Goal: Transaction & Acquisition: Purchase product/service

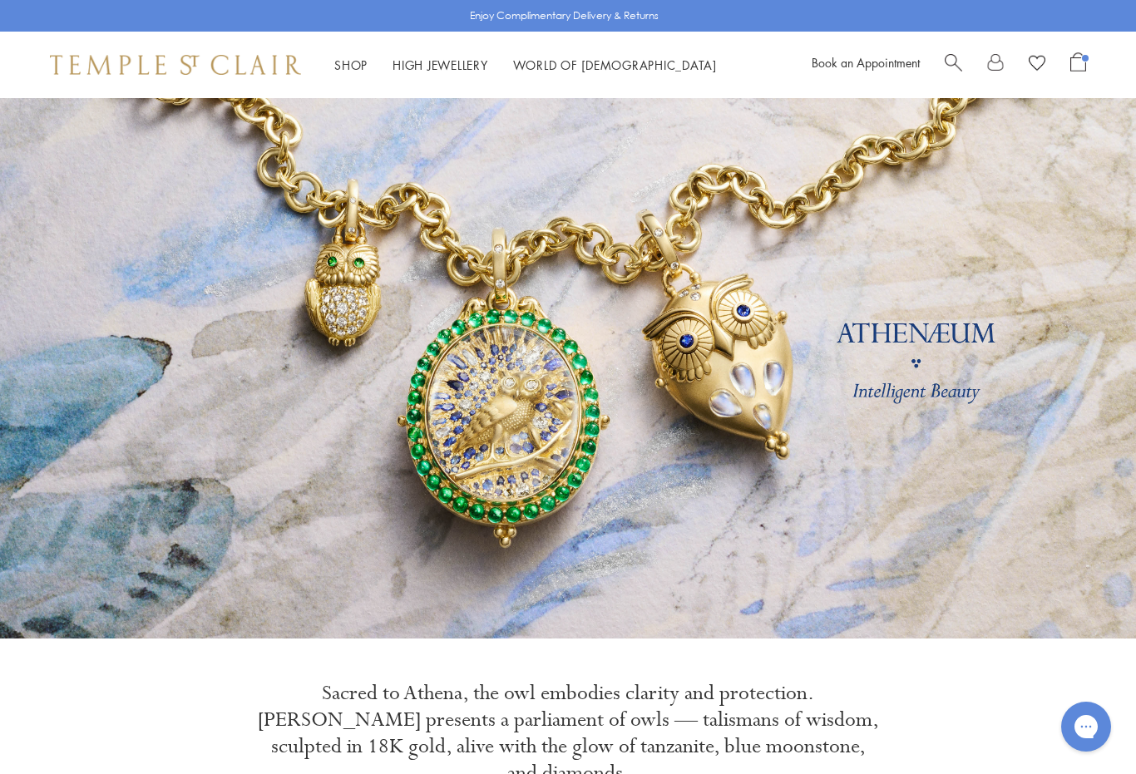
click at [1078, 72] on link "Open Shopping Bag" at bounding box center [1078, 64] width 16 height 25
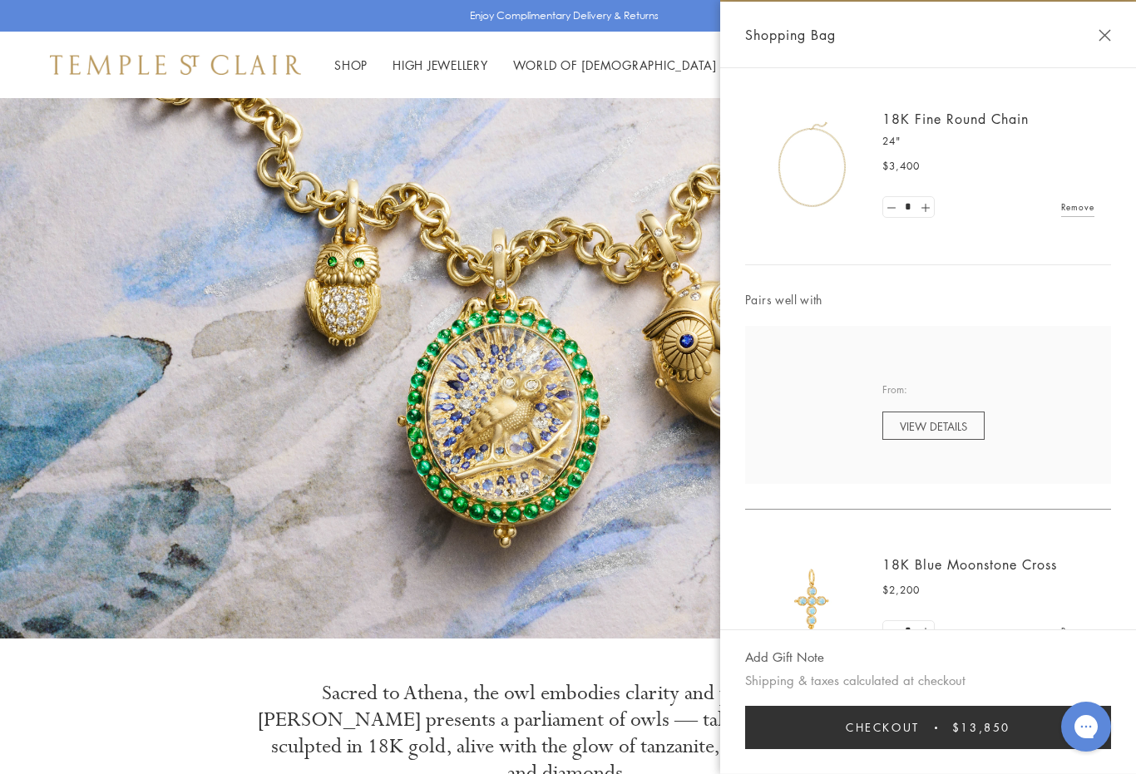
click at [806, 598] on img at bounding box center [812, 601] width 100 height 100
click at [914, 561] on link "18K Blue Moonstone Cross" at bounding box center [969, 565] width 175 height 18
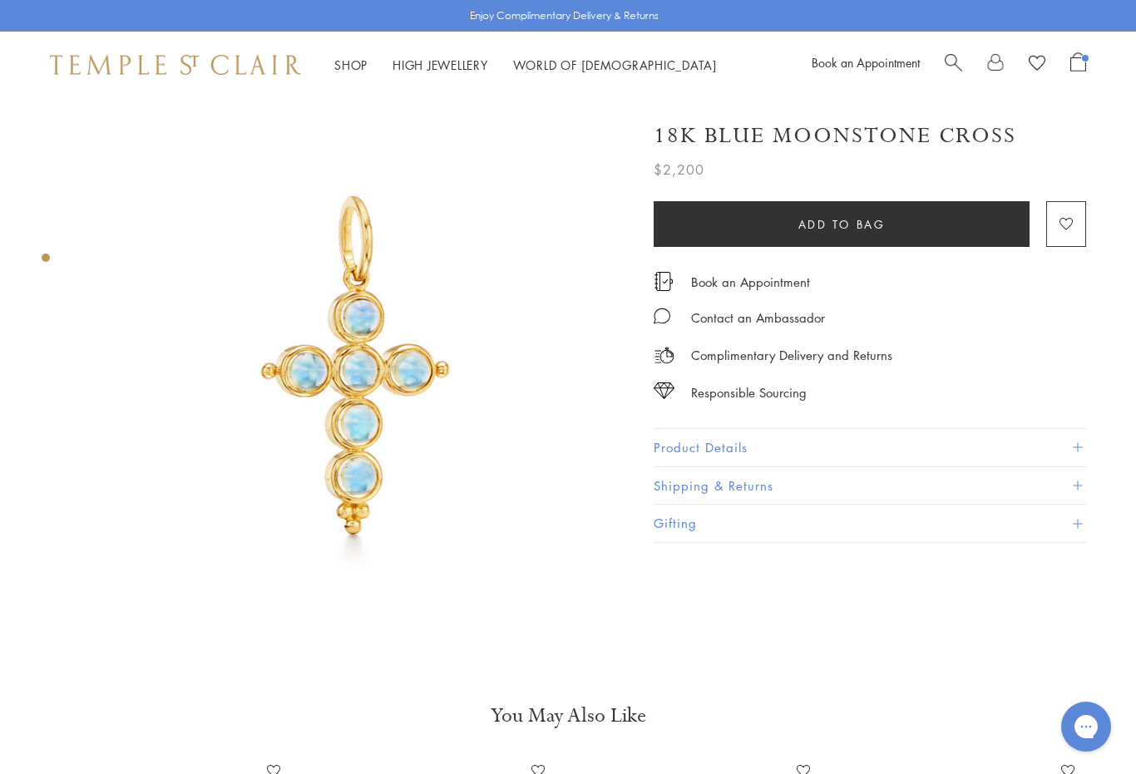
click at [951, 66] on span "Search" at bounding box center [953, 60] width 17 height 17
click at [103, 136] on input "search" at bounding box center [578, 131] width 1005 height 19
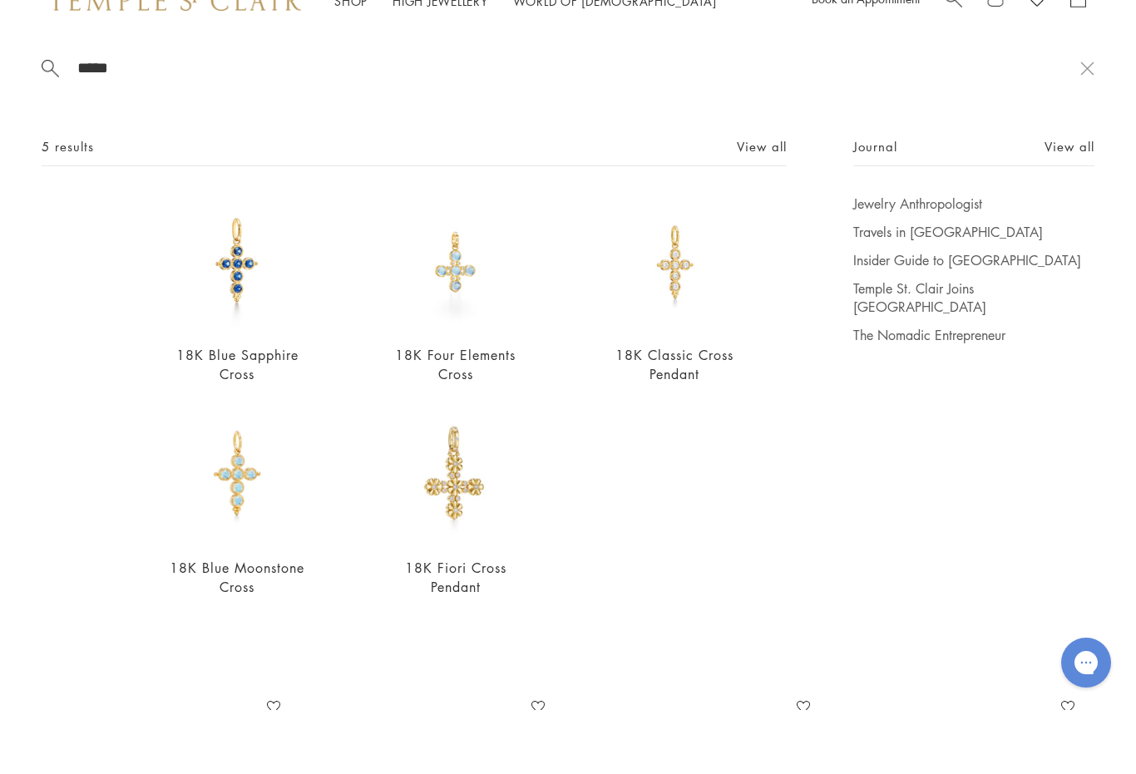
type input "*****"
click at [460, 291] on img at bounding box center [456, 327] width 136 height 136
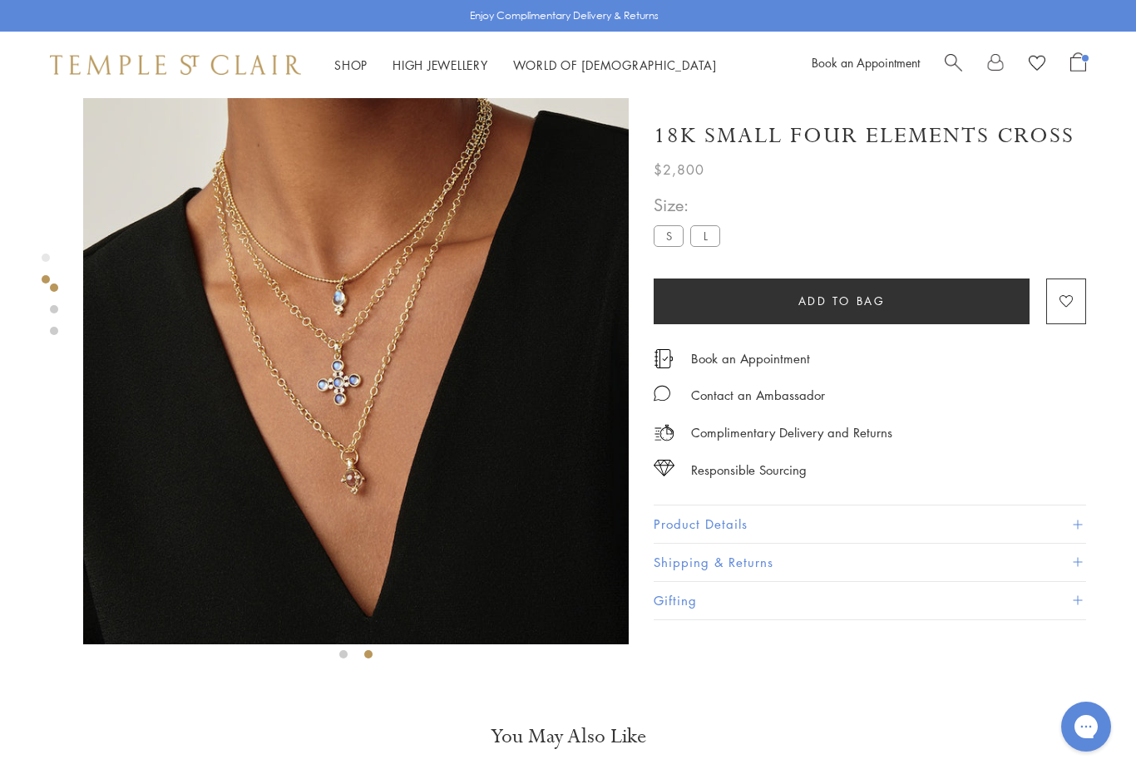
click at [706, 240] on label "L" at bounding box center [705, 235] width 30 height 21
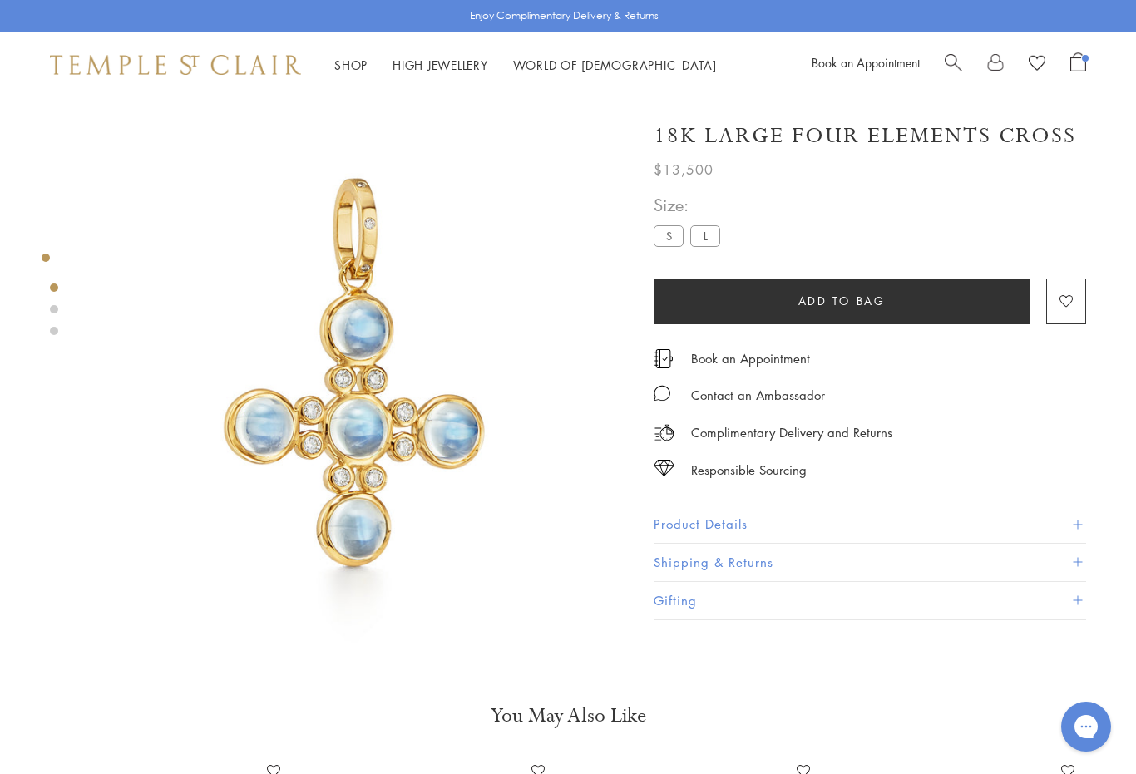
click at [660, 245] on label "S" at bounding box center [669, 235] width 30 height 21
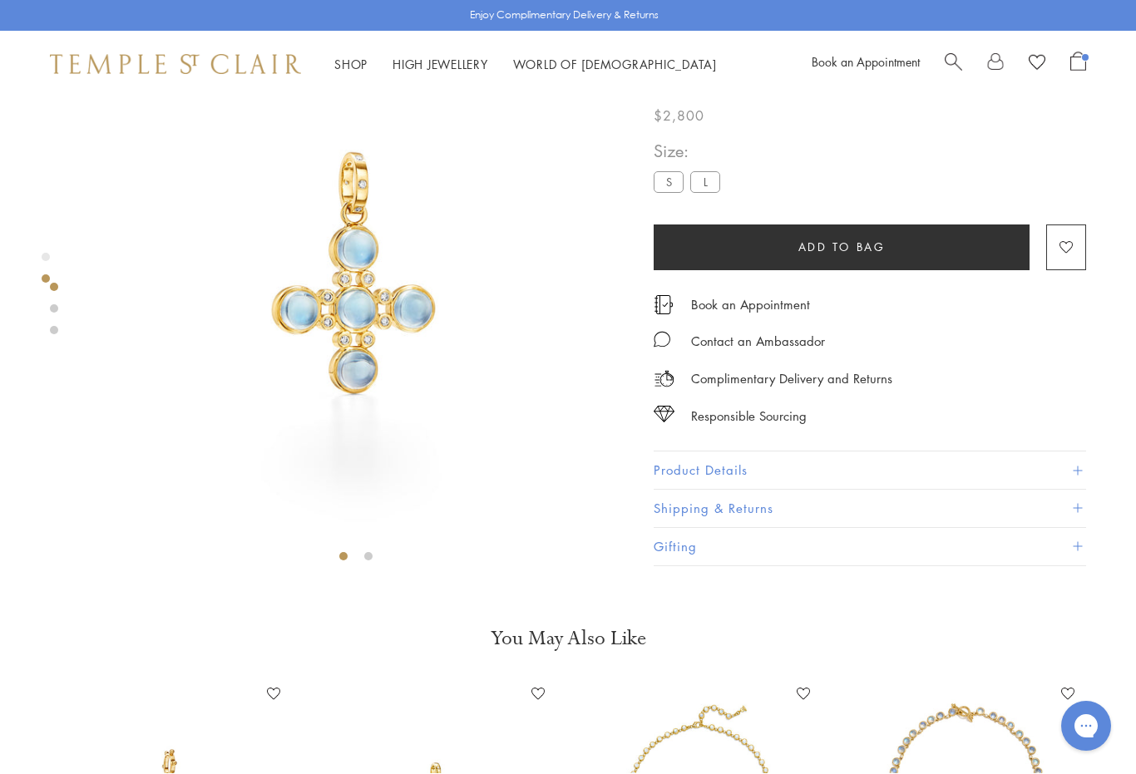
scroll to position [98, 0]
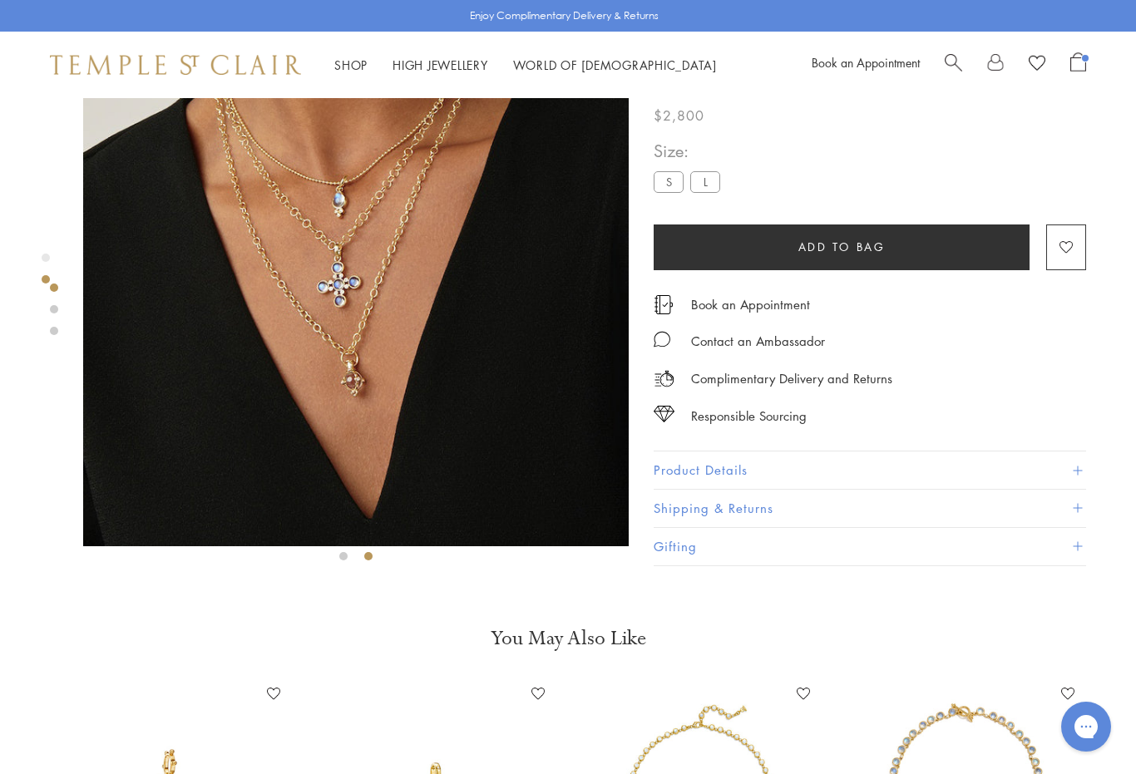
click at [345, 71] on link "Shop Shop" at bounding box center [350, 65] width 33 height 17
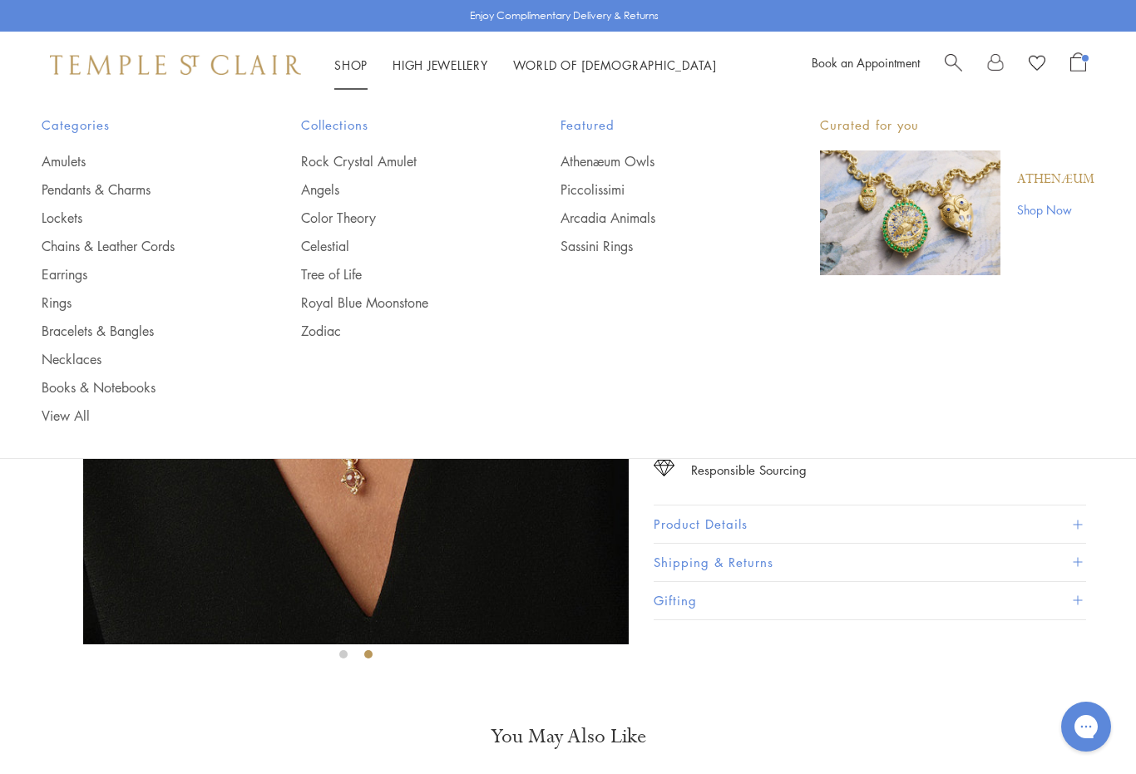
click at [87, 190] on link "Pendants & Charms" at bounding box center [138, 189] width 193 height 18
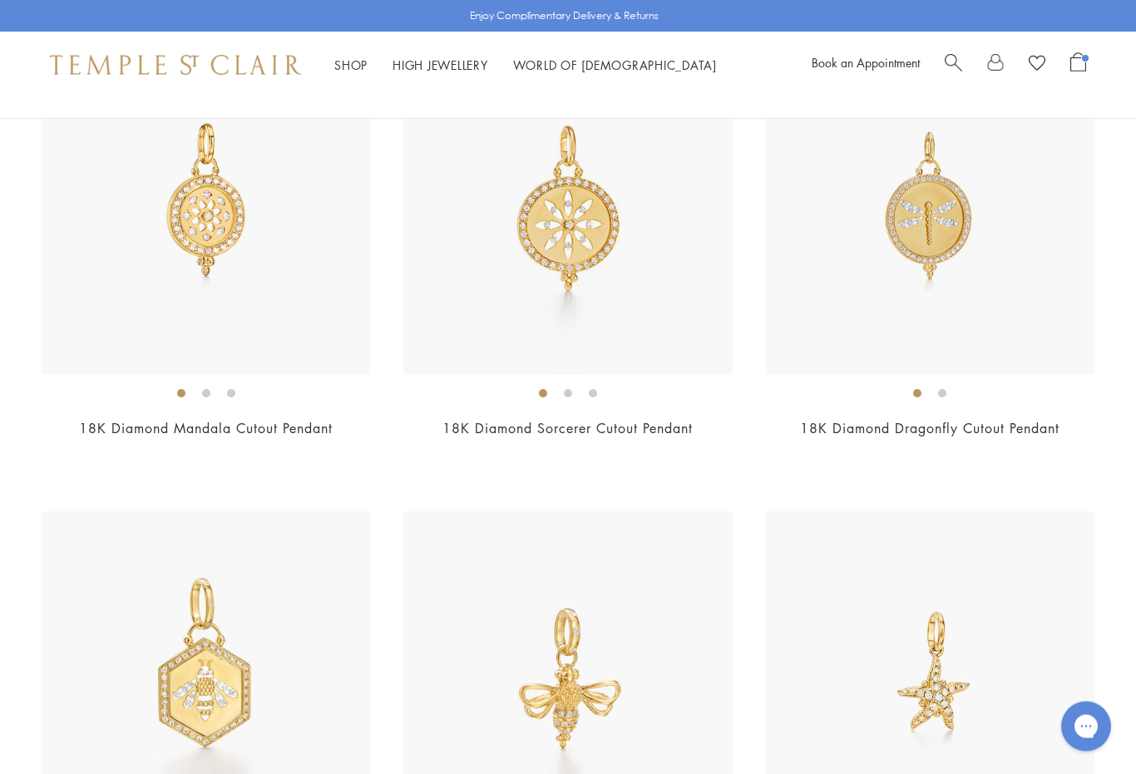
scroll to position [8157, 0]
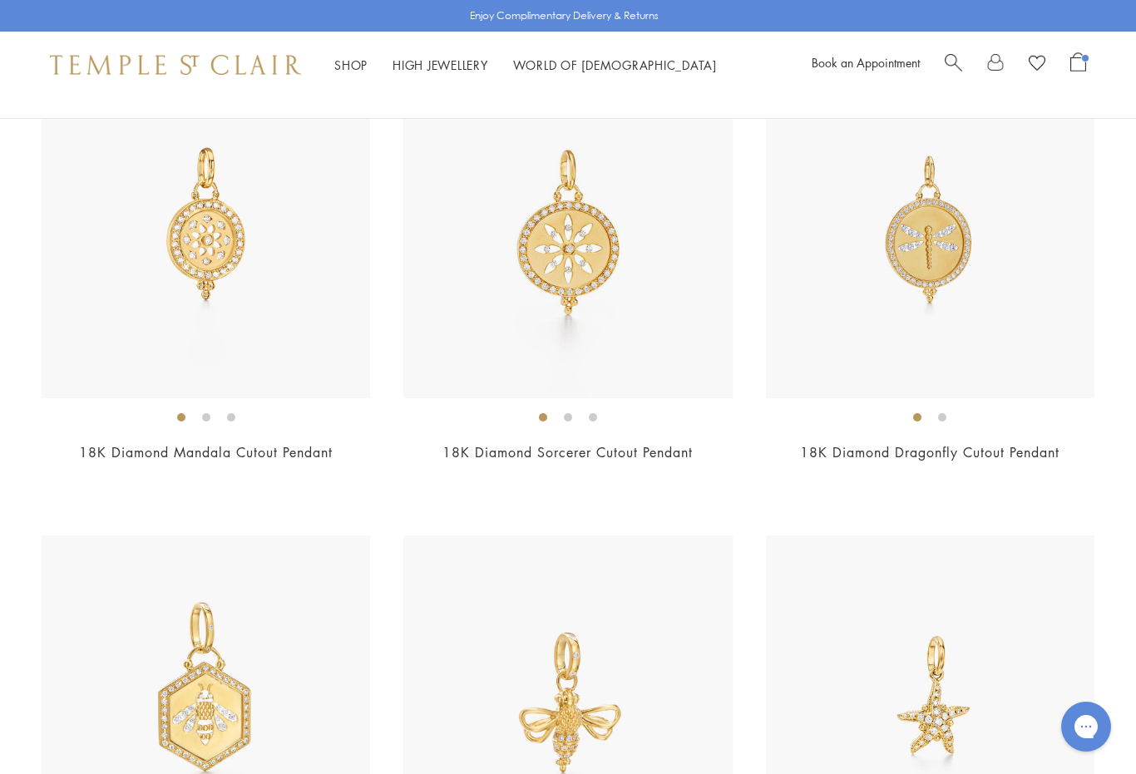
click at [919, 298] on img at bounding box center [930, 233] width 329 height 329
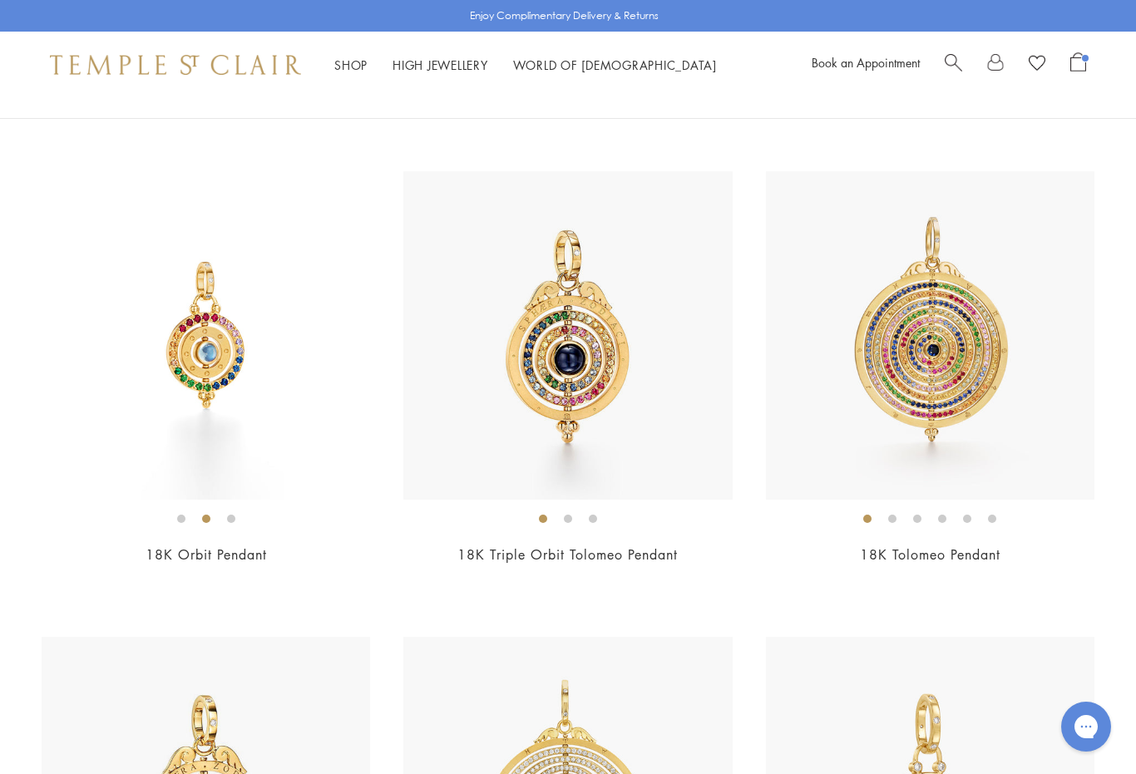
scroll to position [7084, 0]
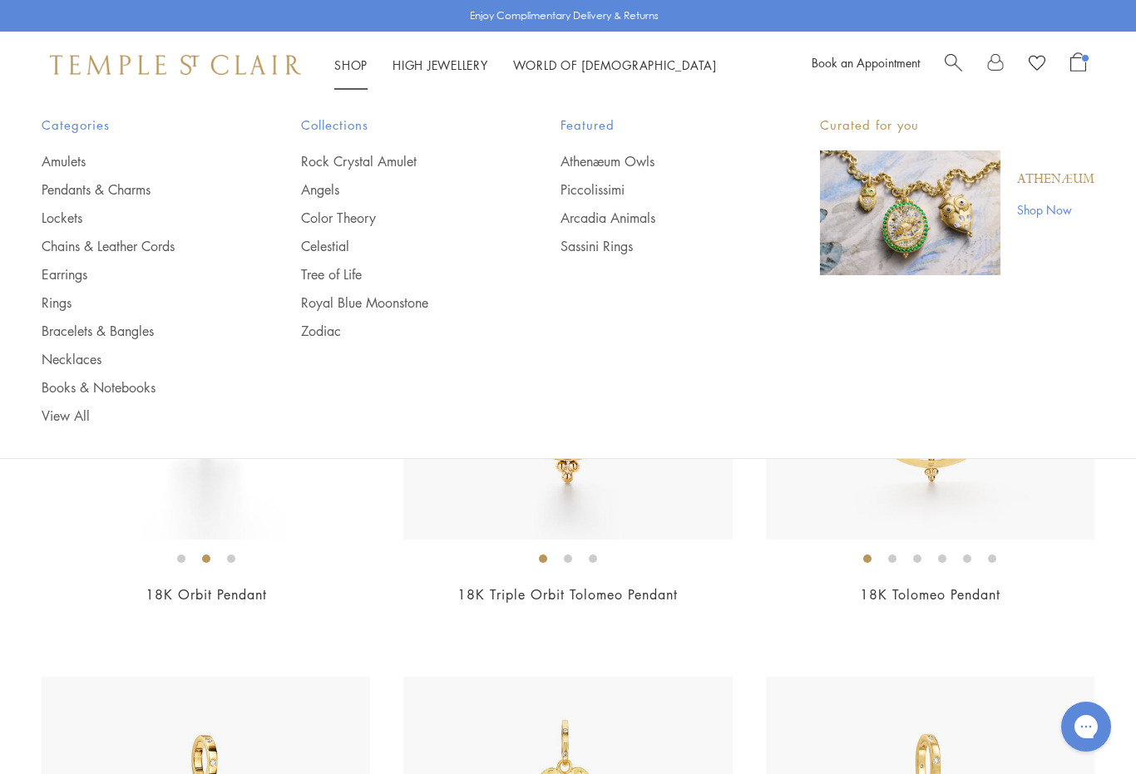
click at [55, 155] on link "Amulets" at bounding box center [138, 161] width 193 height 18
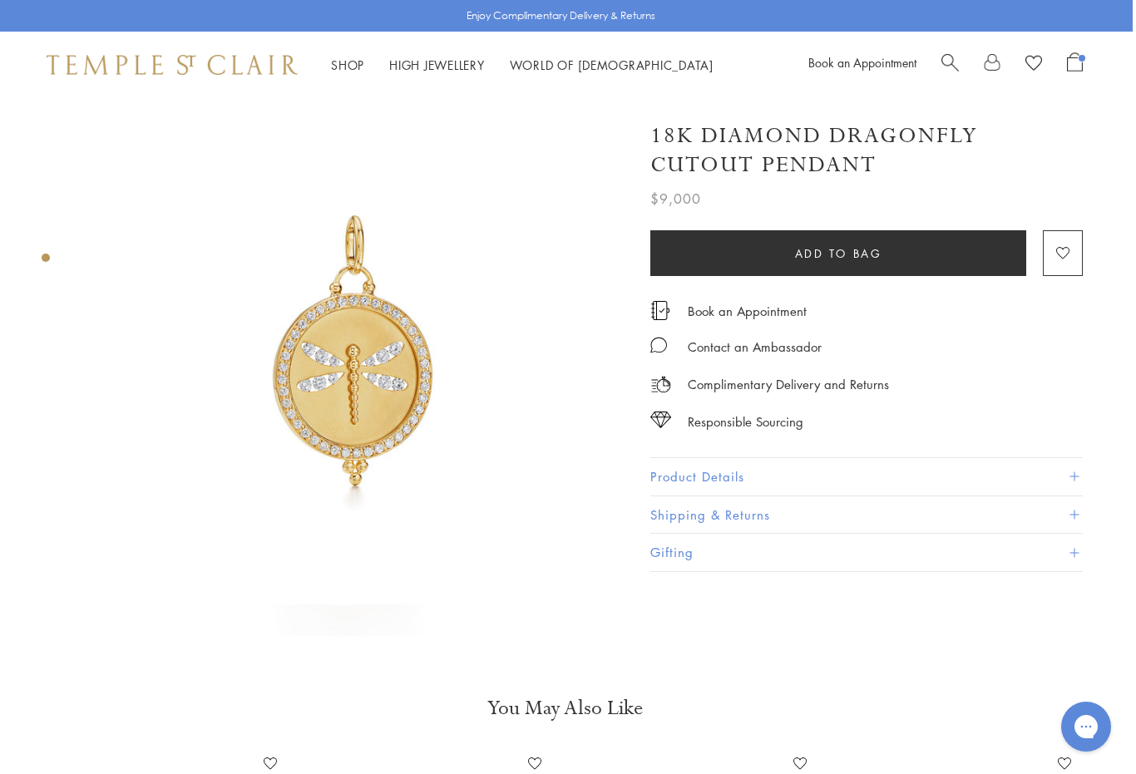
scroll to position [5, 3]
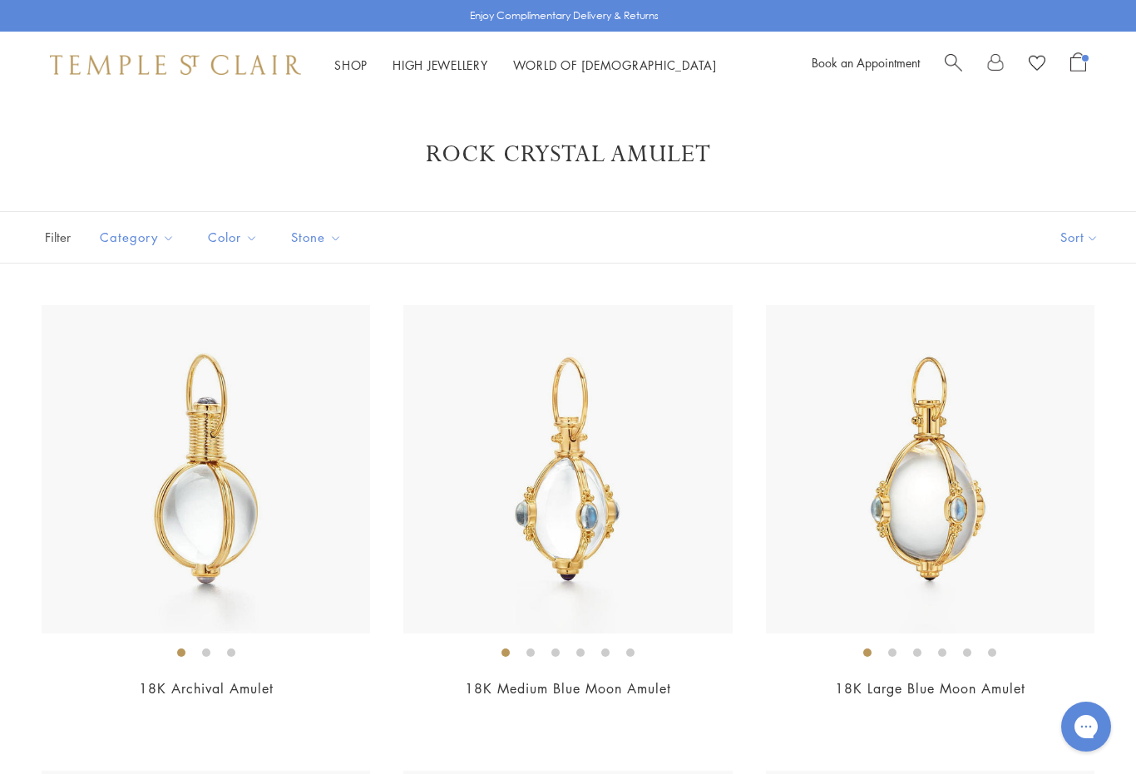
click at [111, 536] on img at bounding box center [206, 469] width 329 height 329
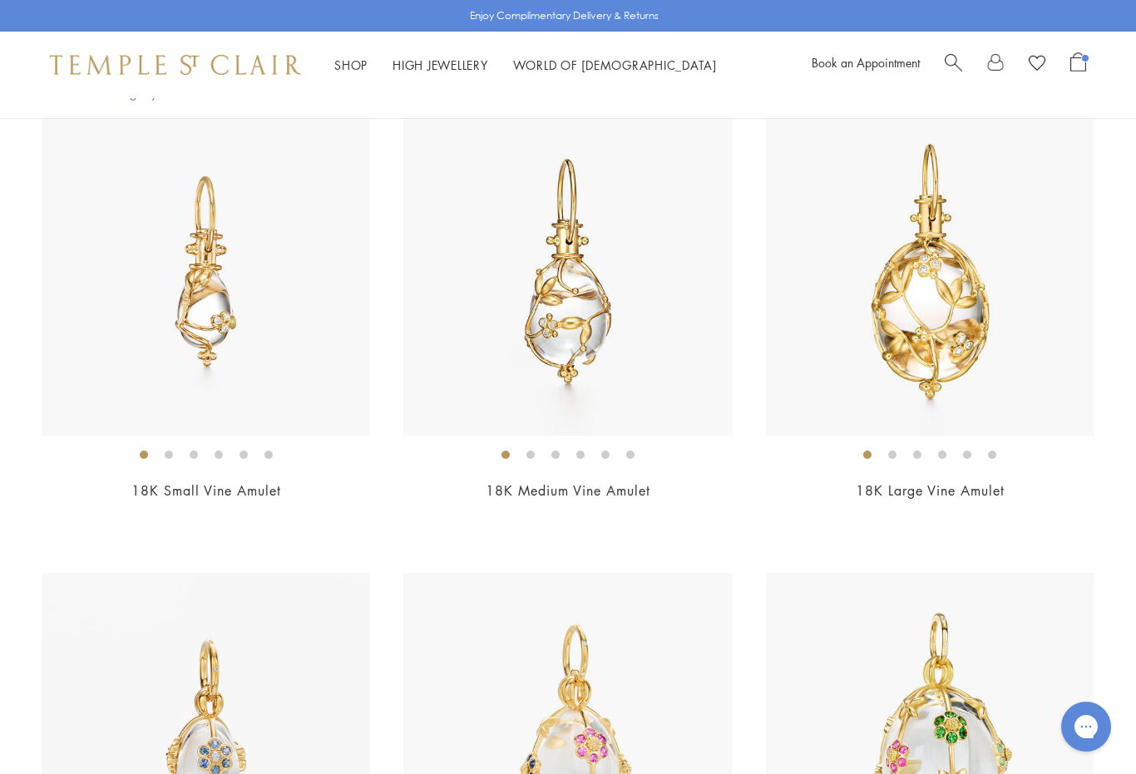
scroll to position [660, 0]
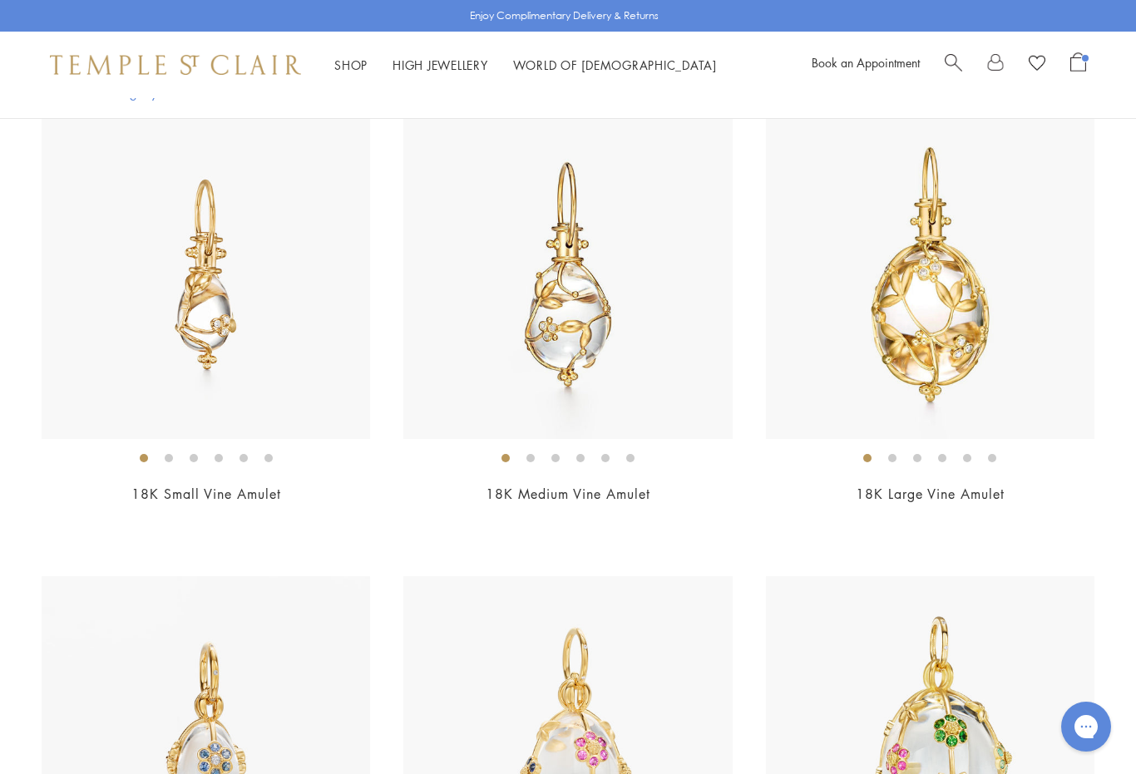
click at [123, 346] on img at bounding box center [206, 275] width 329 height 329
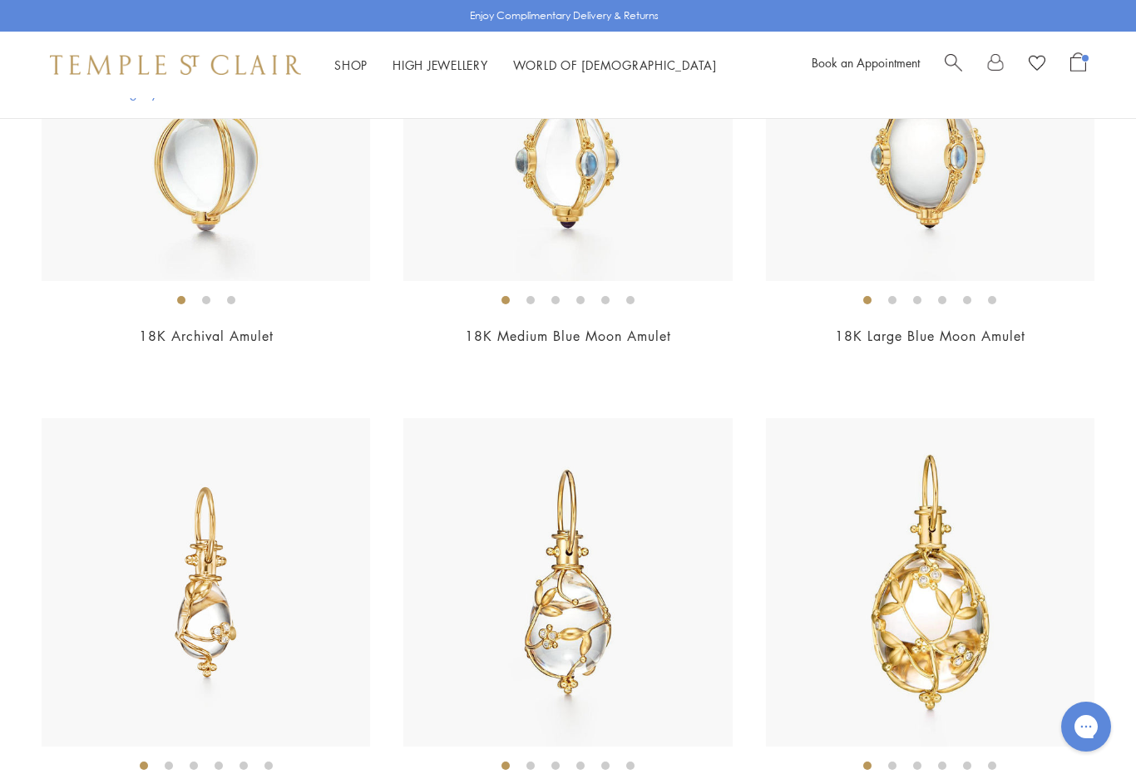
scroll to position [694, 0]
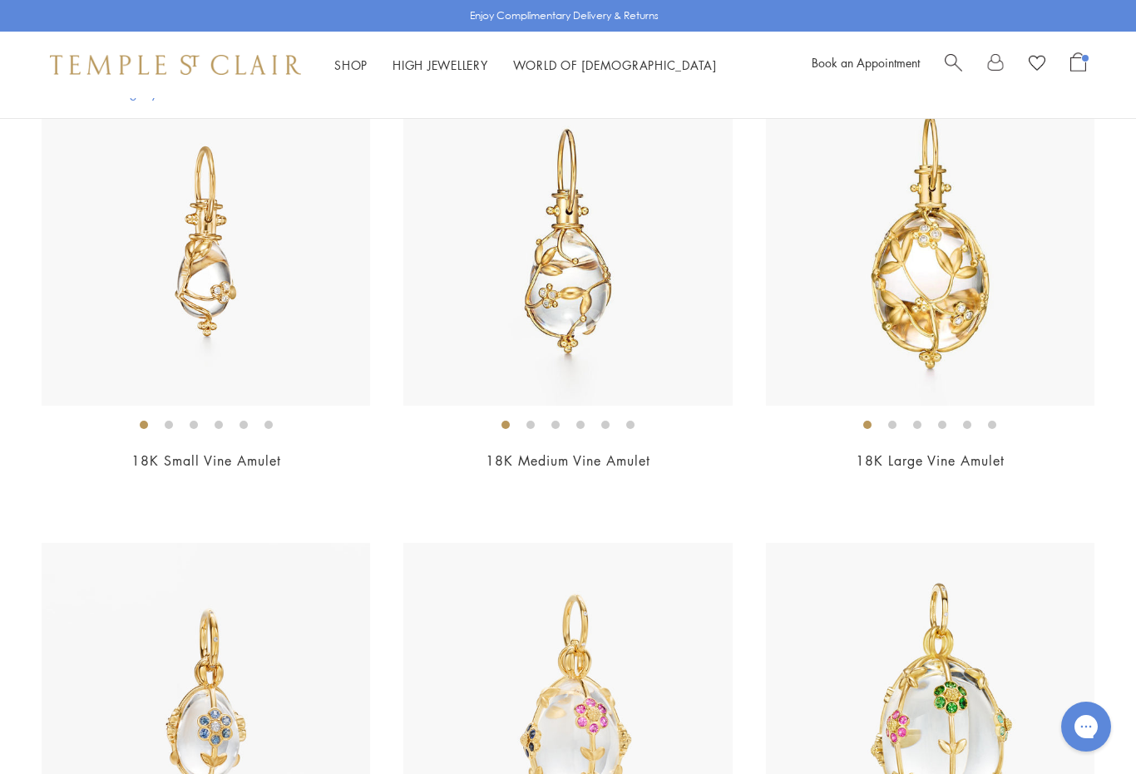
click at [234, 299] on img at bounding box center [206, 241] width 329 height 329
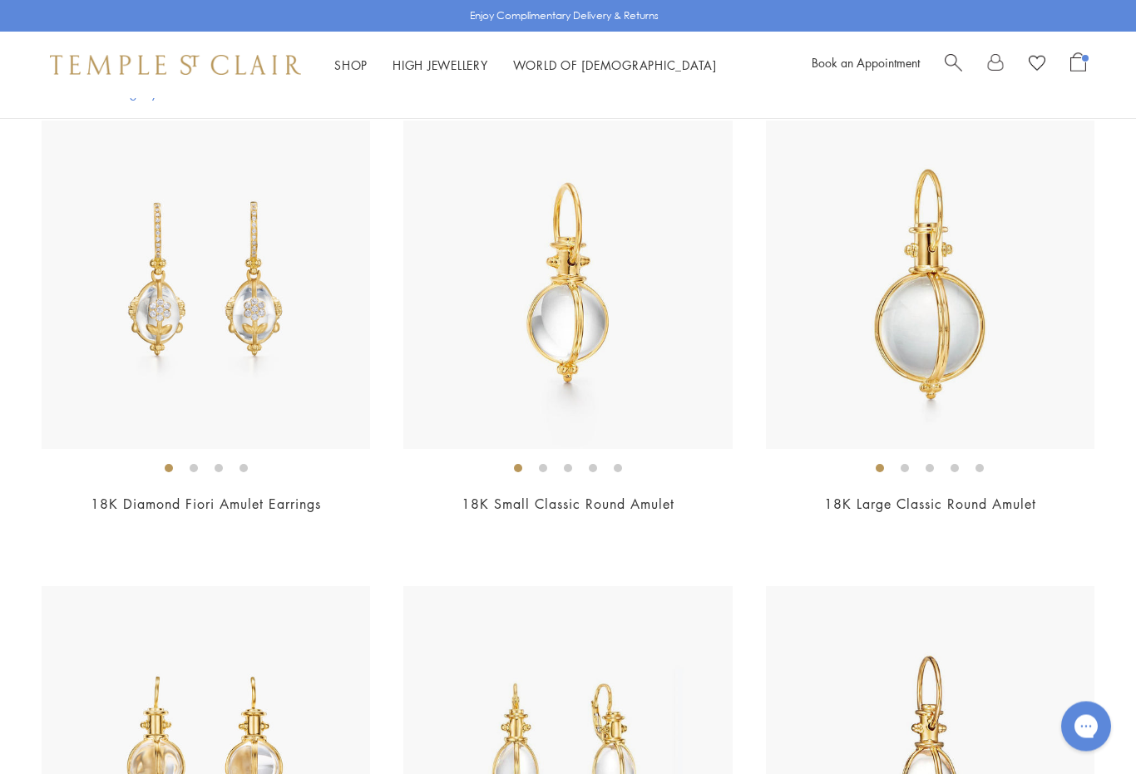
scroll to position [2049, 0]
click at [210, 364] on img at bounding box center [206, 285] width 329 height 329
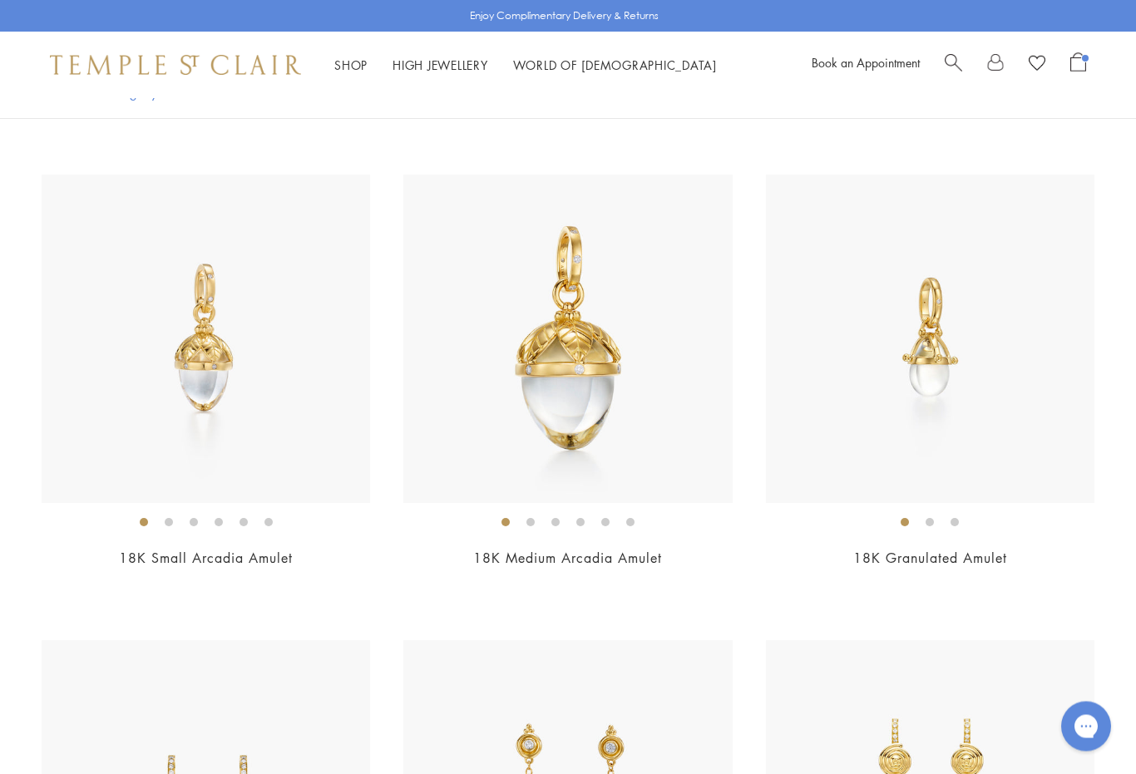
scroll to position [9450, 0]
click at [930, 450] on img at bounding box center [930, 339] width 329 height 329
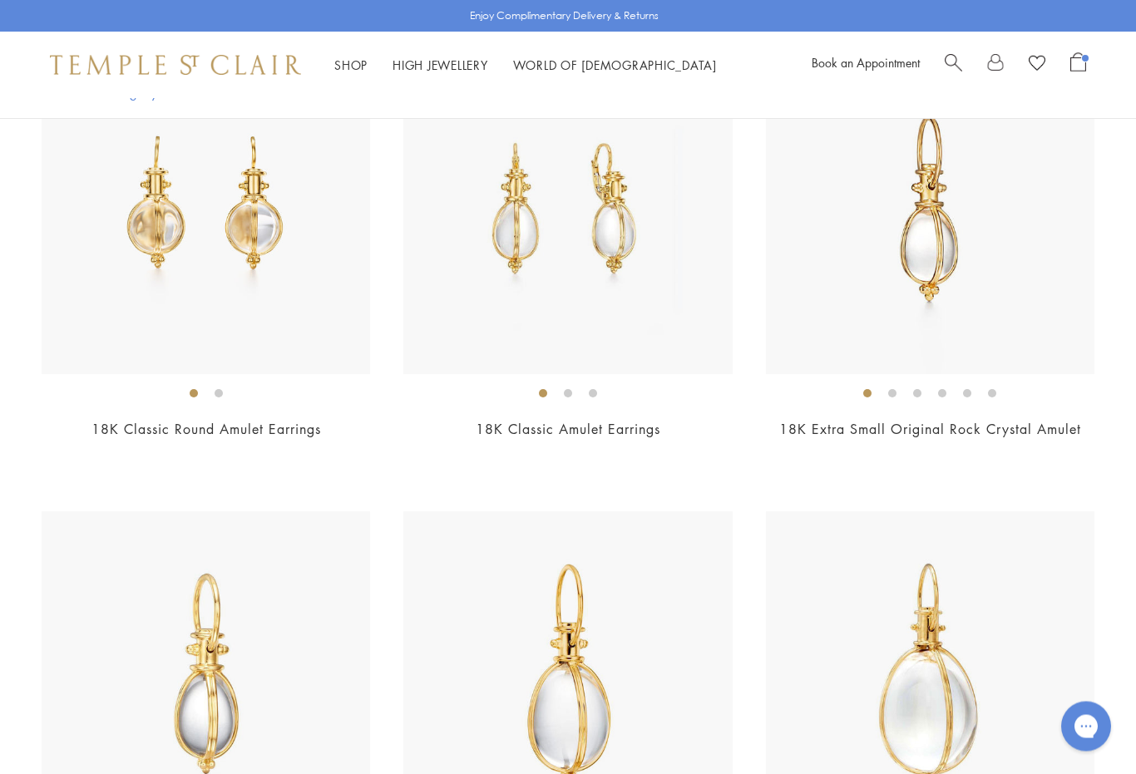
scroll to position [2568, 0]
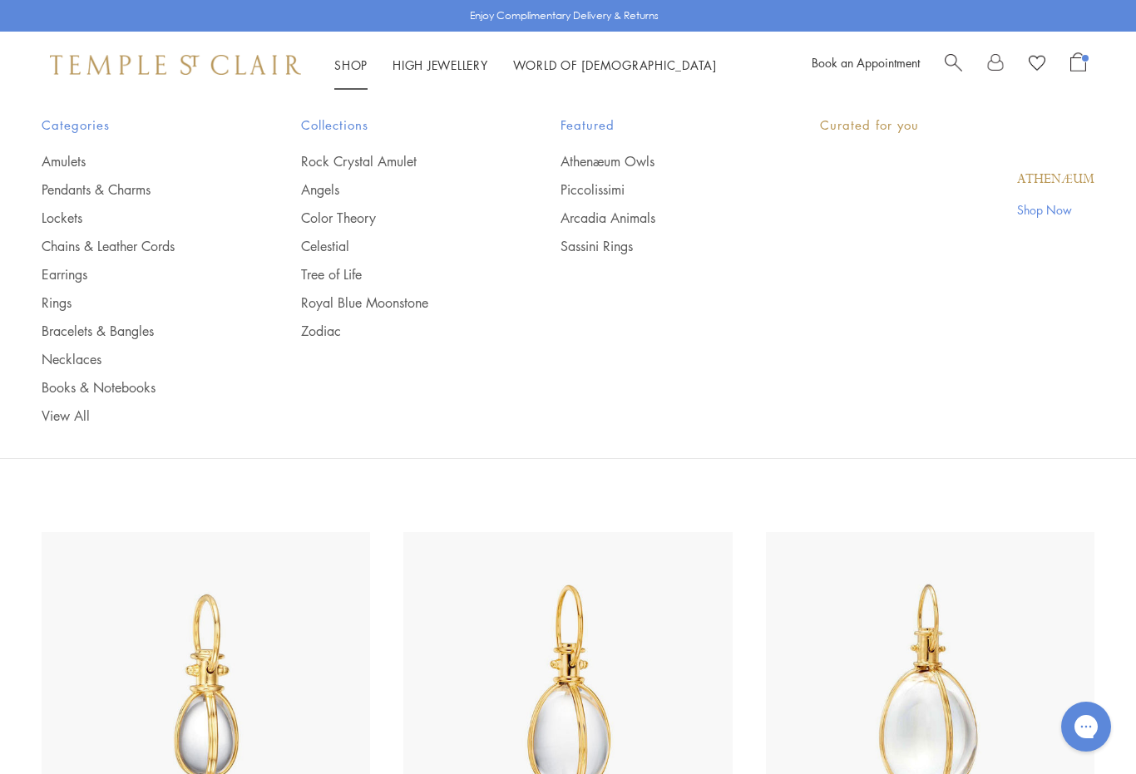
click at [349, 69] on link "Shop Shop" at bounding box center [350, 65] width 33 height 17
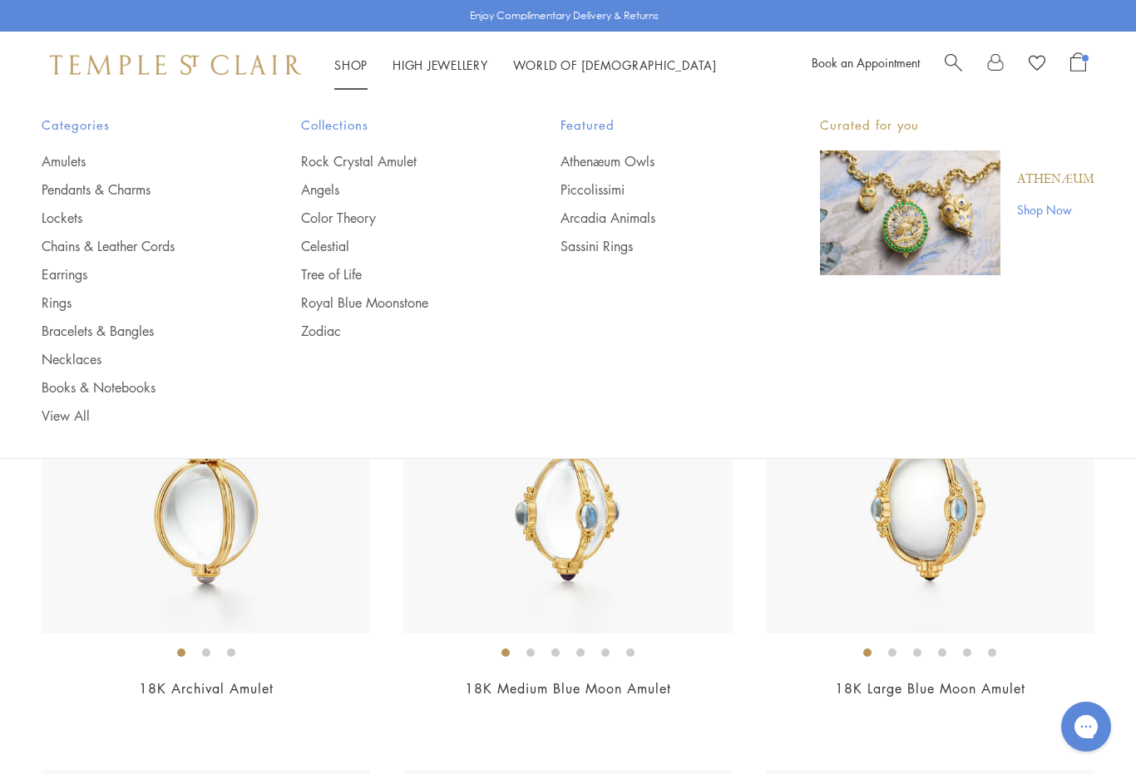
click at [87, 278] on link "Earrings" at bounding box center [138, 274] width 193 height 18
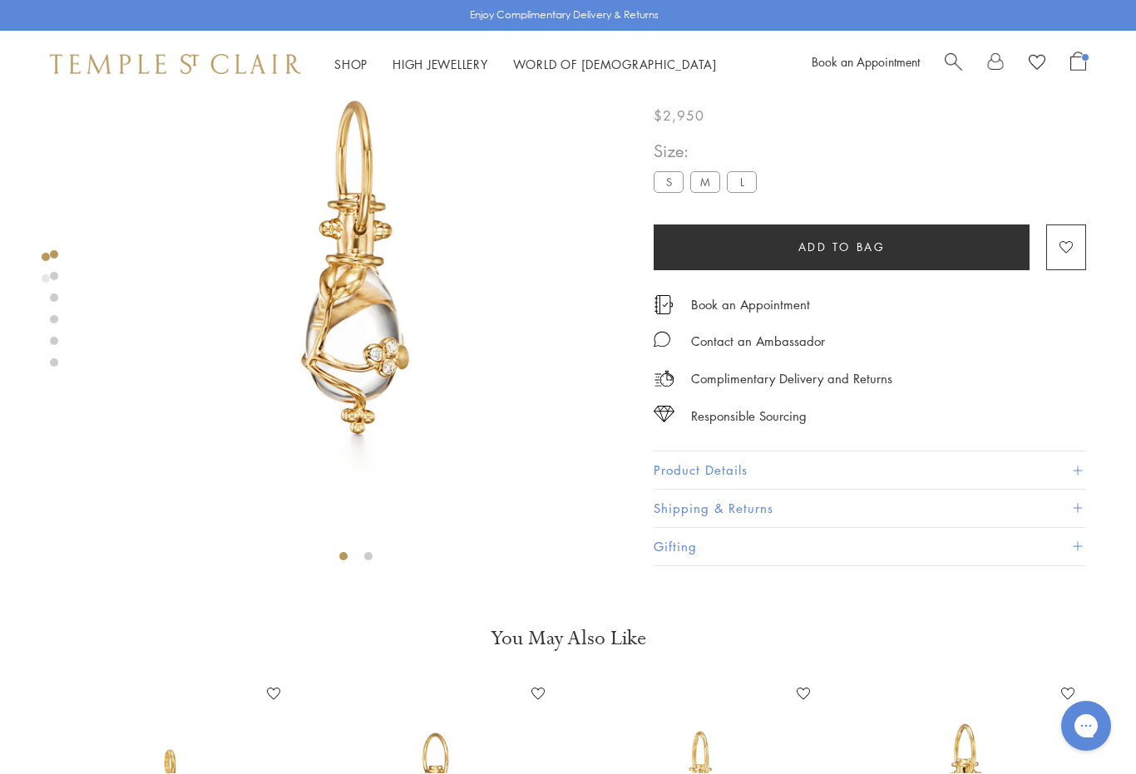
scroll to position [98, 0]
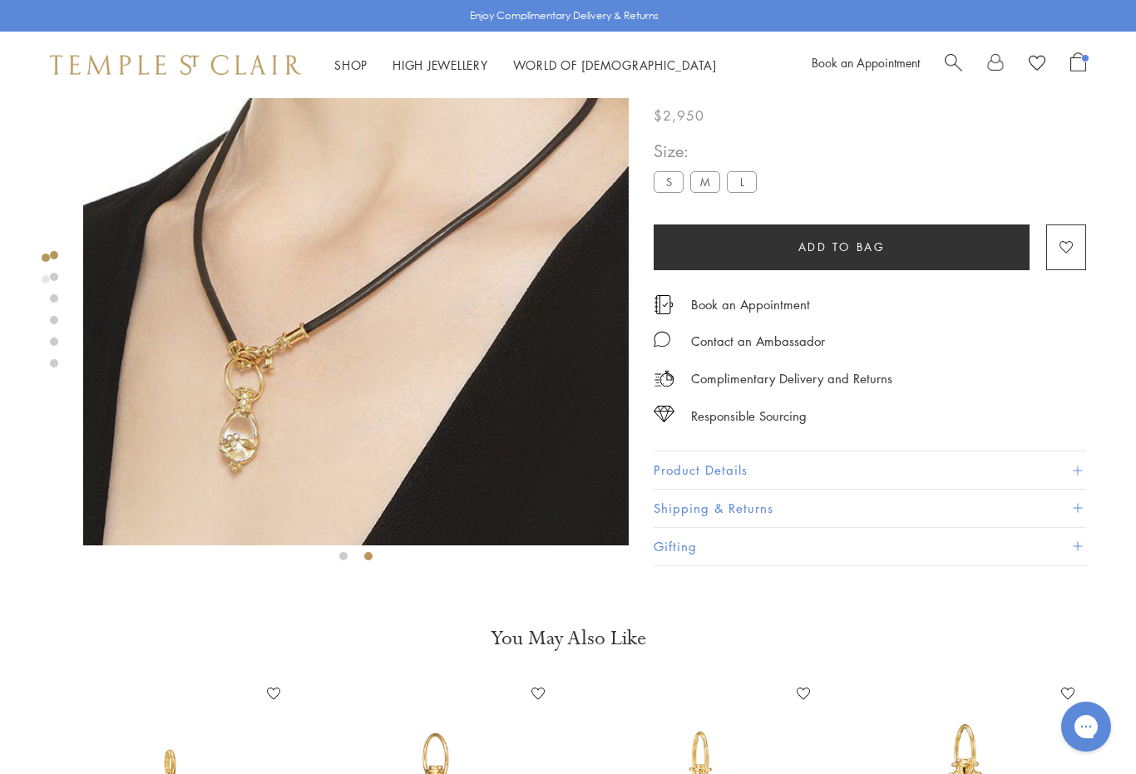
click at [704, 187] on label "M" at bounding box center [705, 182] width 30 height 21
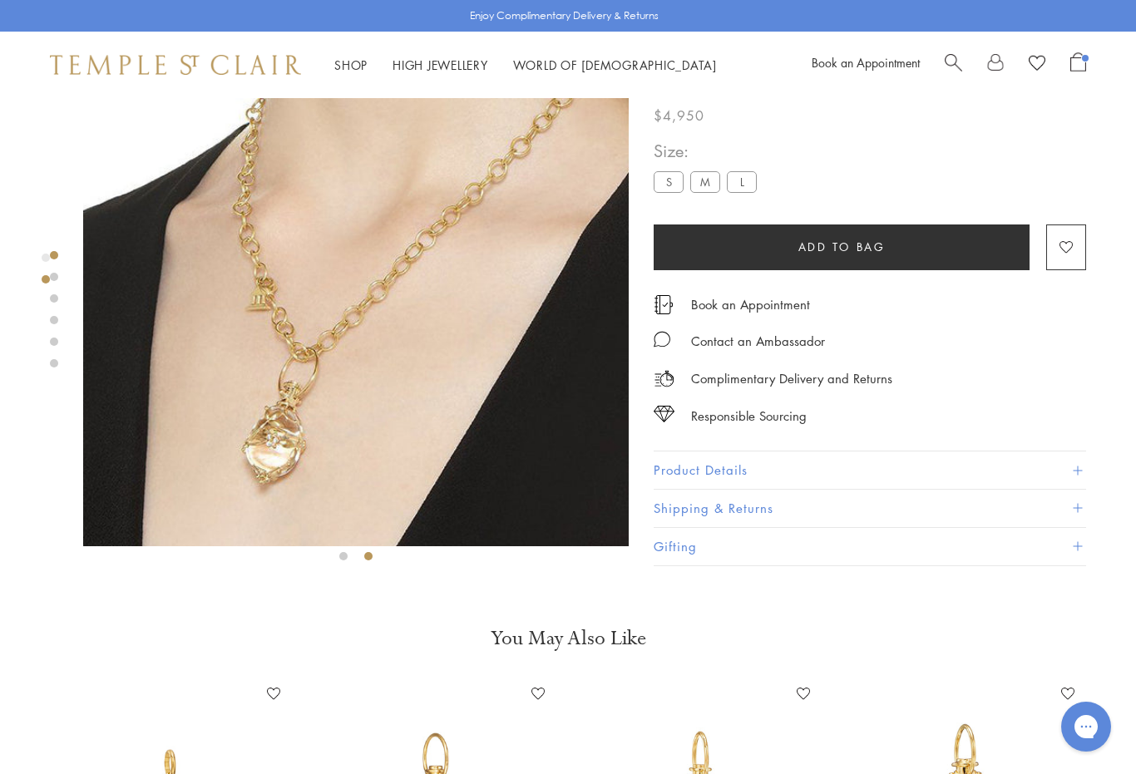
click at [742, 183] on label "L" at bounding box center [742, 182] width 30 height 21
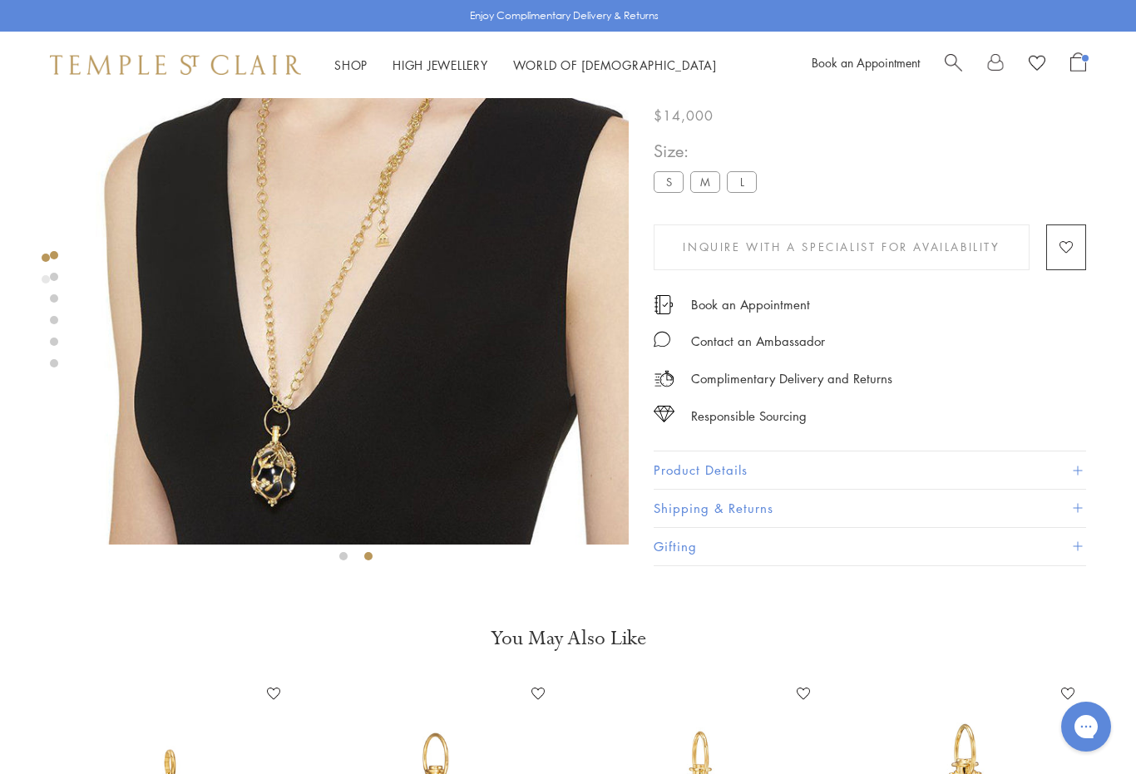
click at [662, 186] on label "S" at bounding box center [669, 182] width 30 height 21
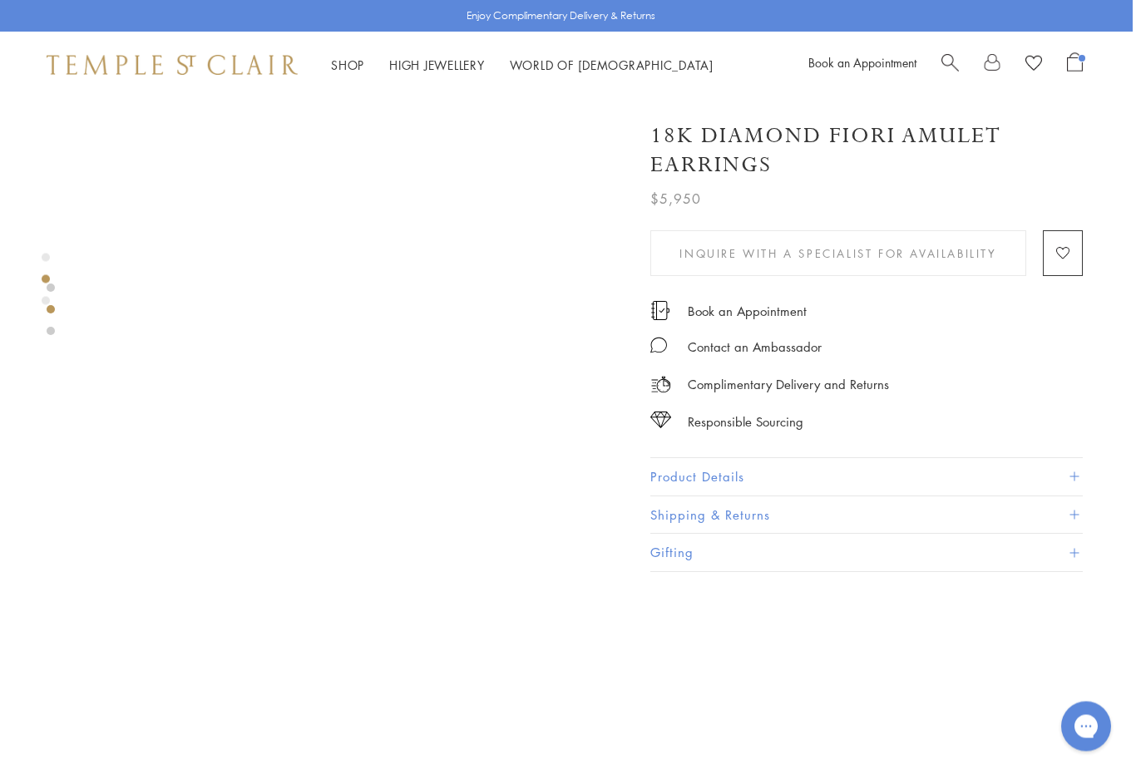
scroll to position [477, 3]
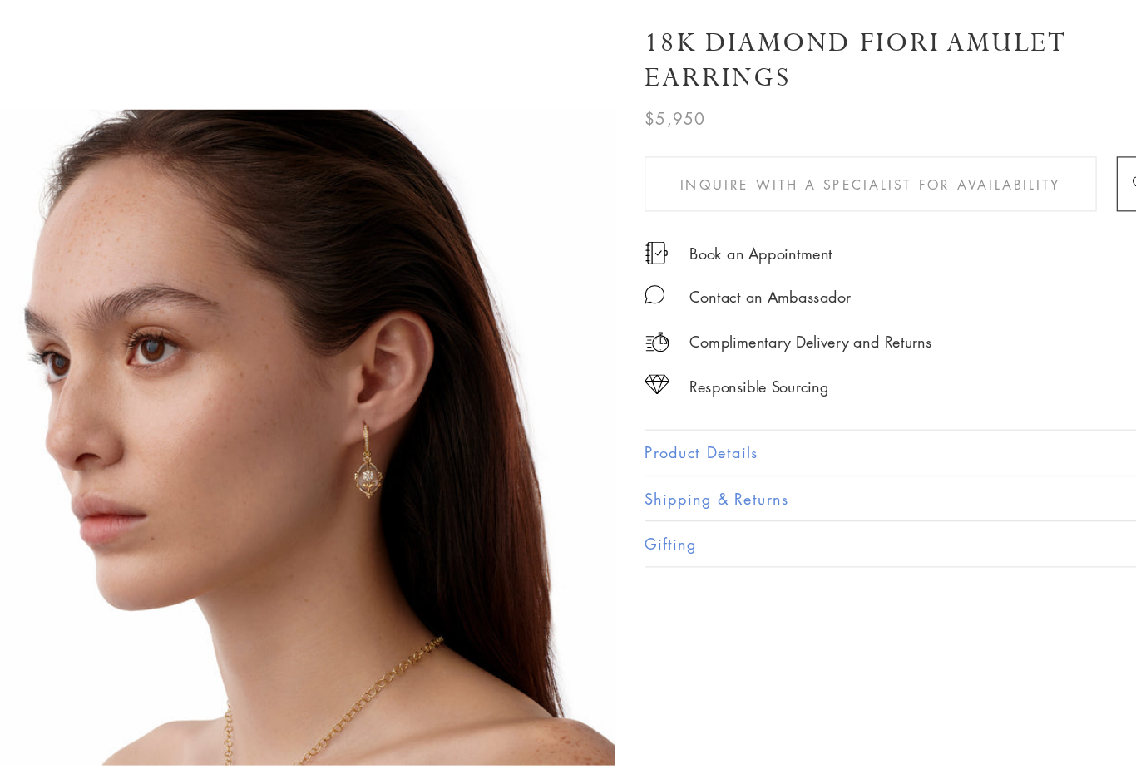
click at [146, 83] on div at bounding box center [353, 464] width 546 height 1687
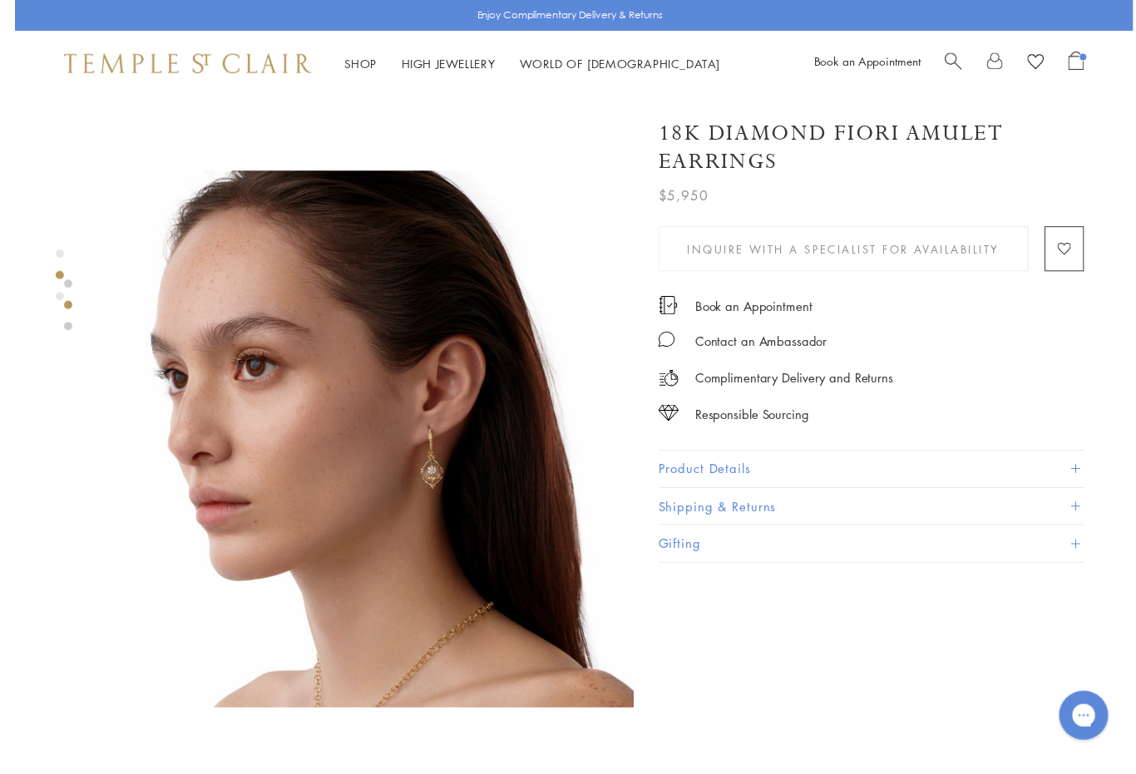
scroll to position [546, 0]
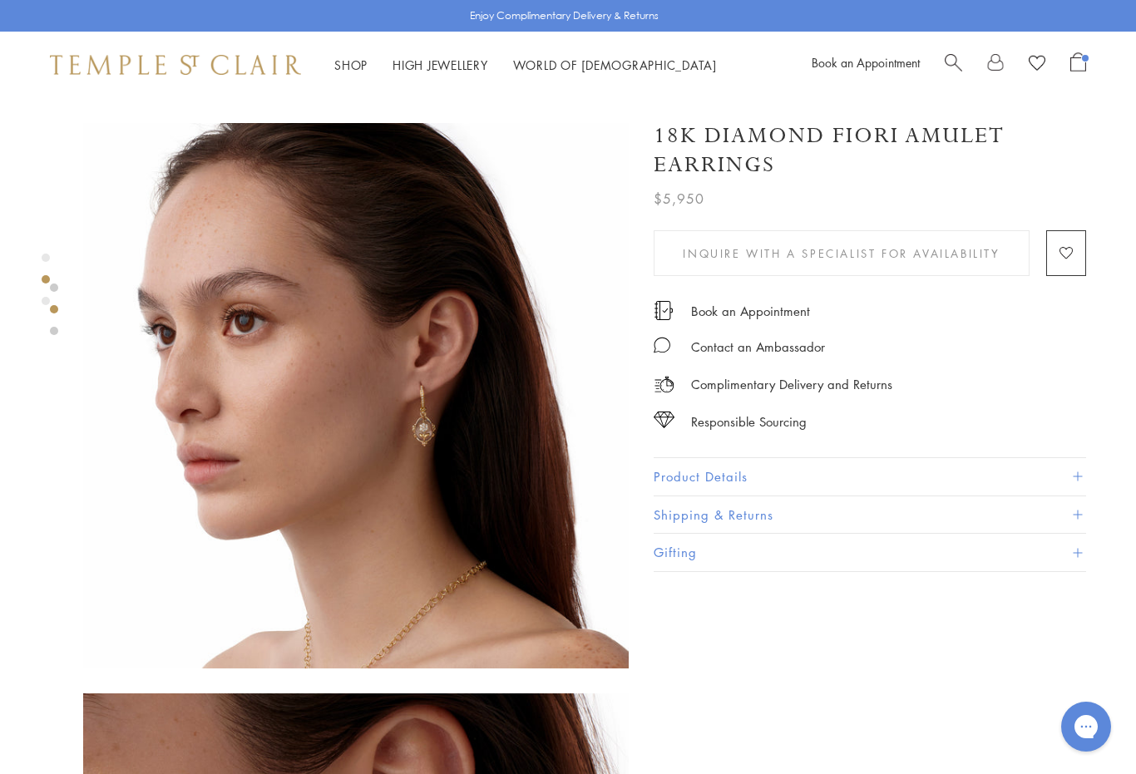
click at [158, 136] on img at bounding box center [356, 396] width 546 height 546
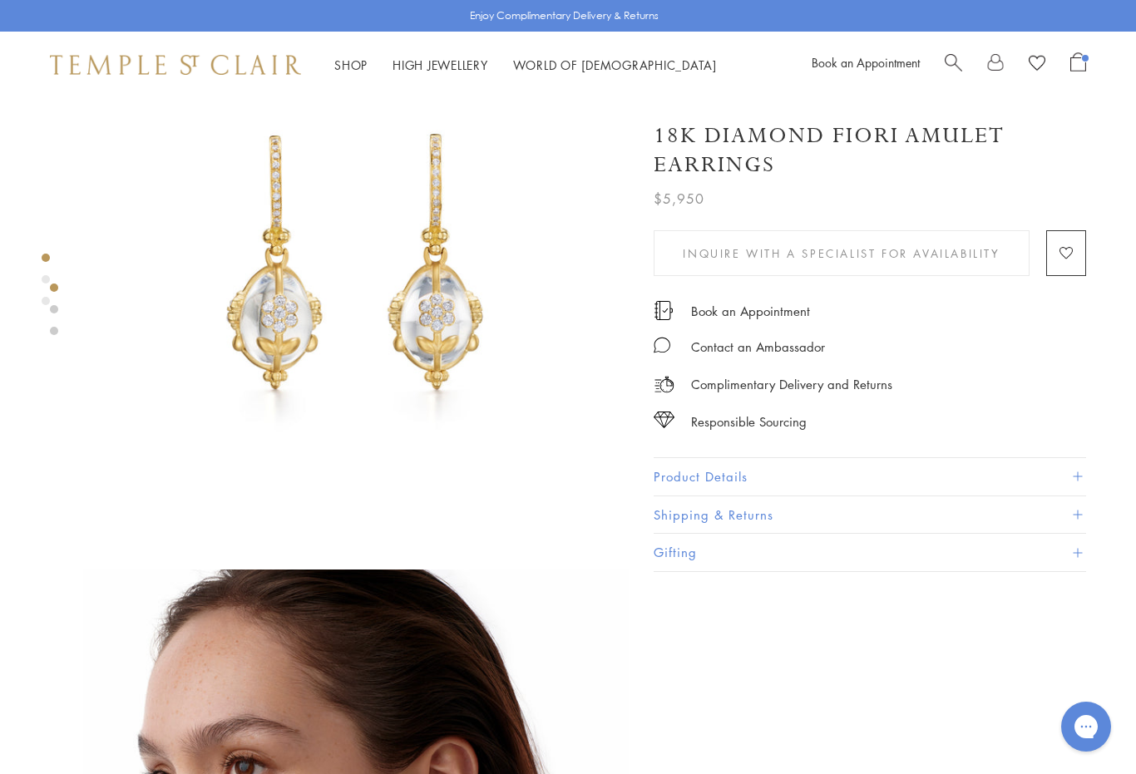
scroll to position [71, 0]
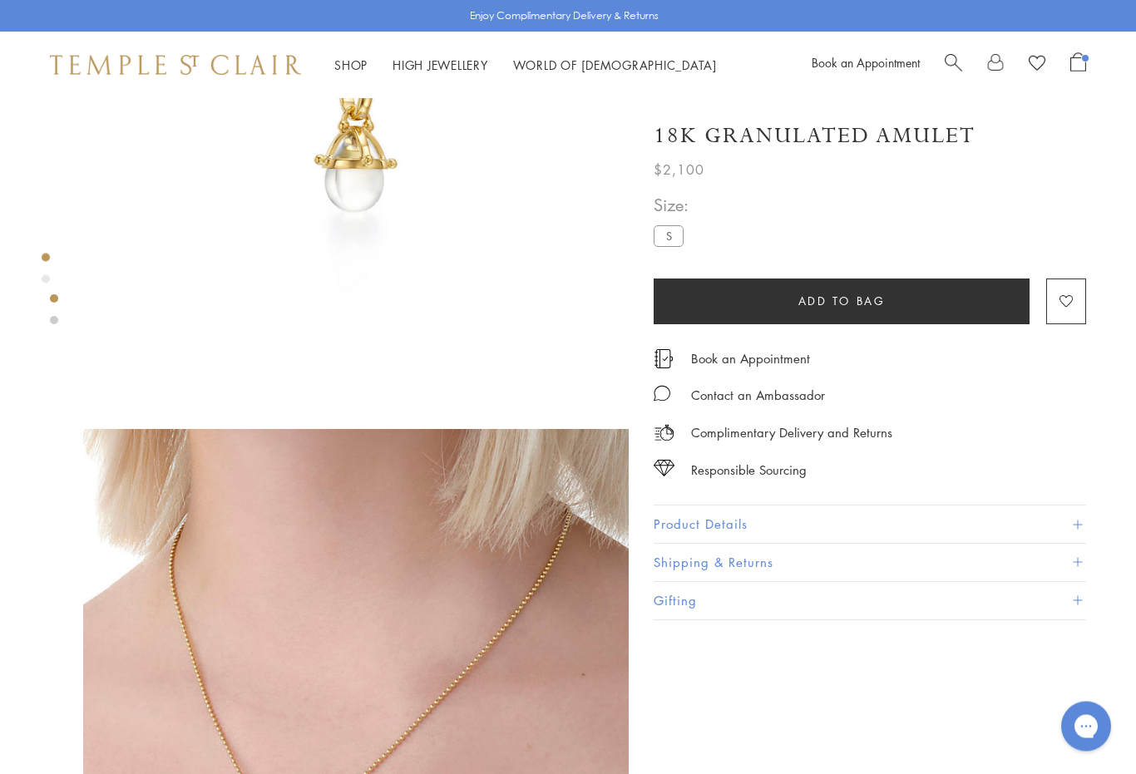
scroll to position [230, 0]
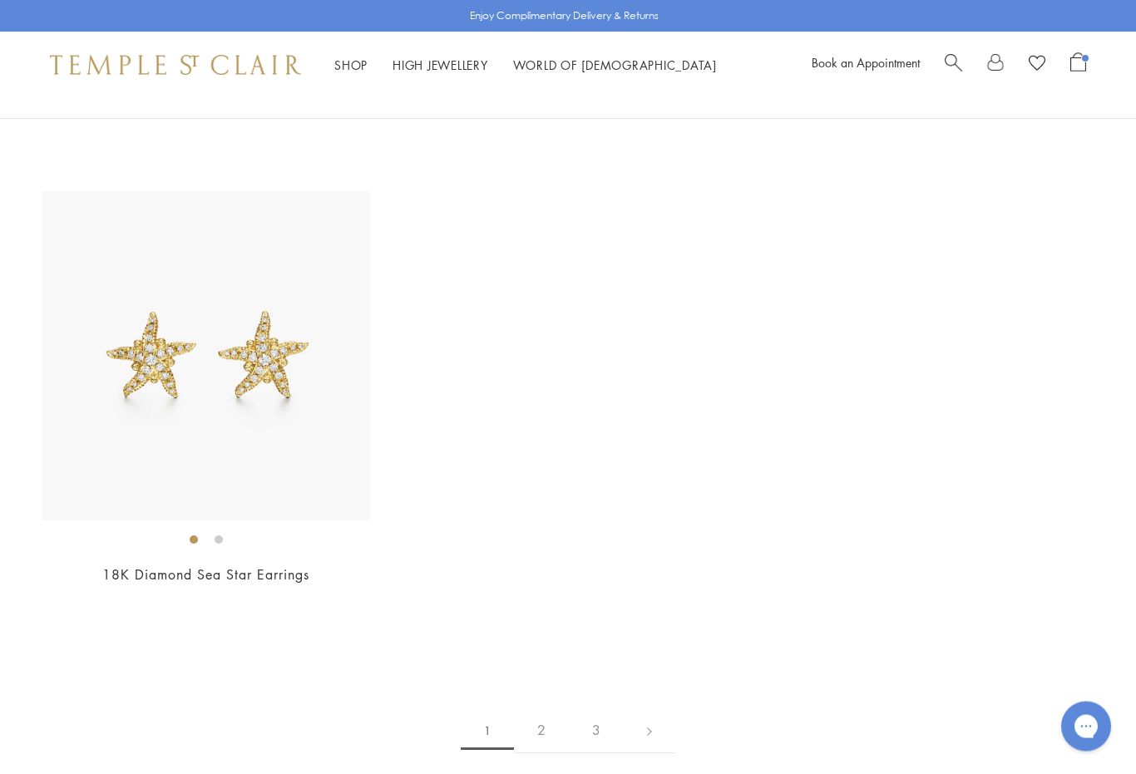
scroll to position [8044, 0]
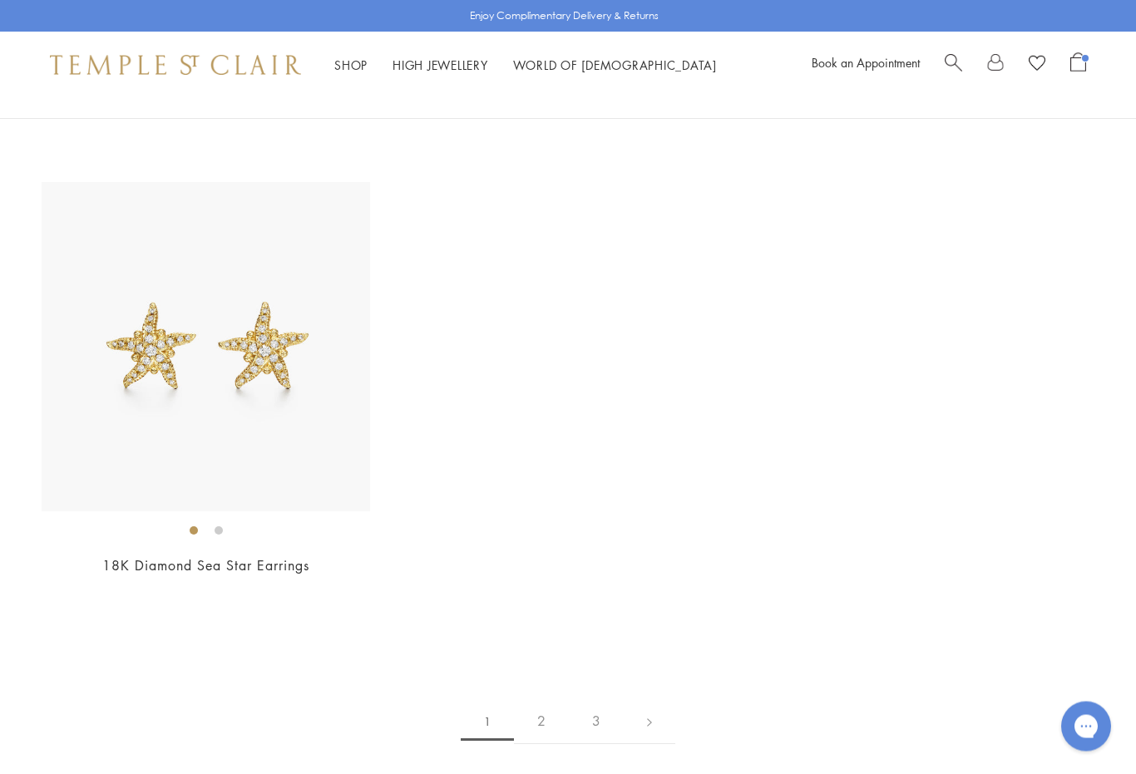
click at [526, 700] on link "2" at bounding box center [541, 722] width 55 height 46
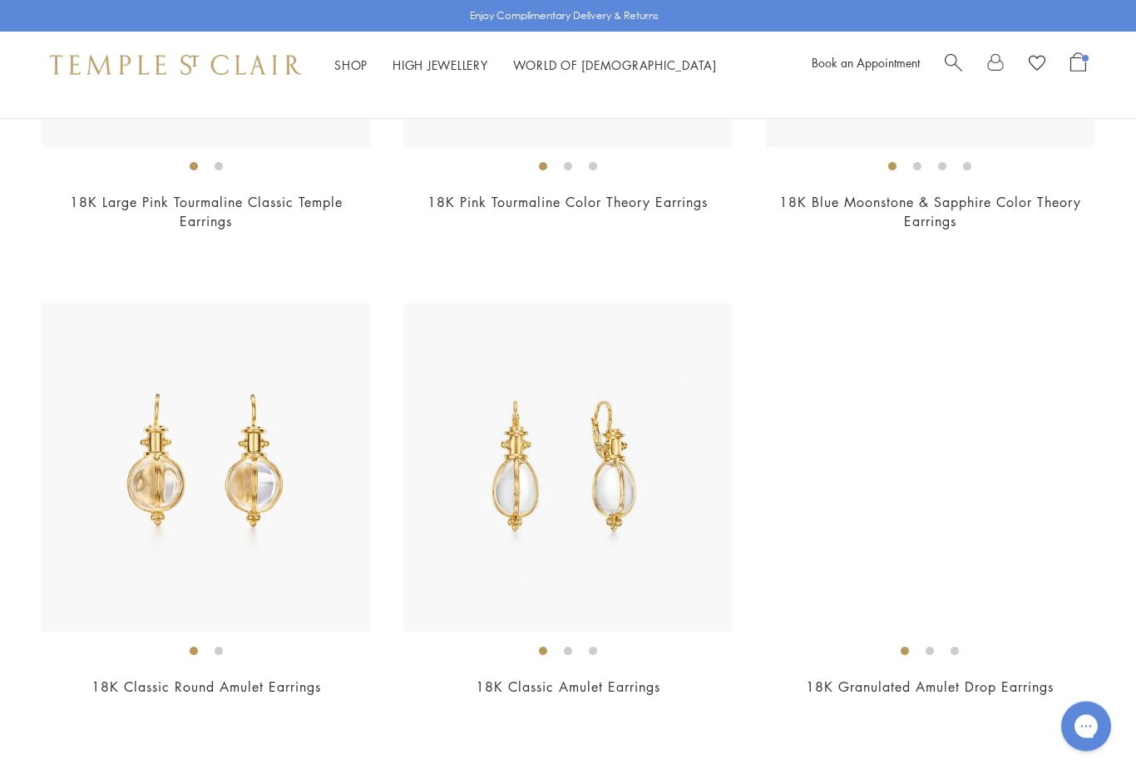
scroll to position [3302, 0]
click at [897, 551] on img at bounding box center [930, 468] width 329 height 329
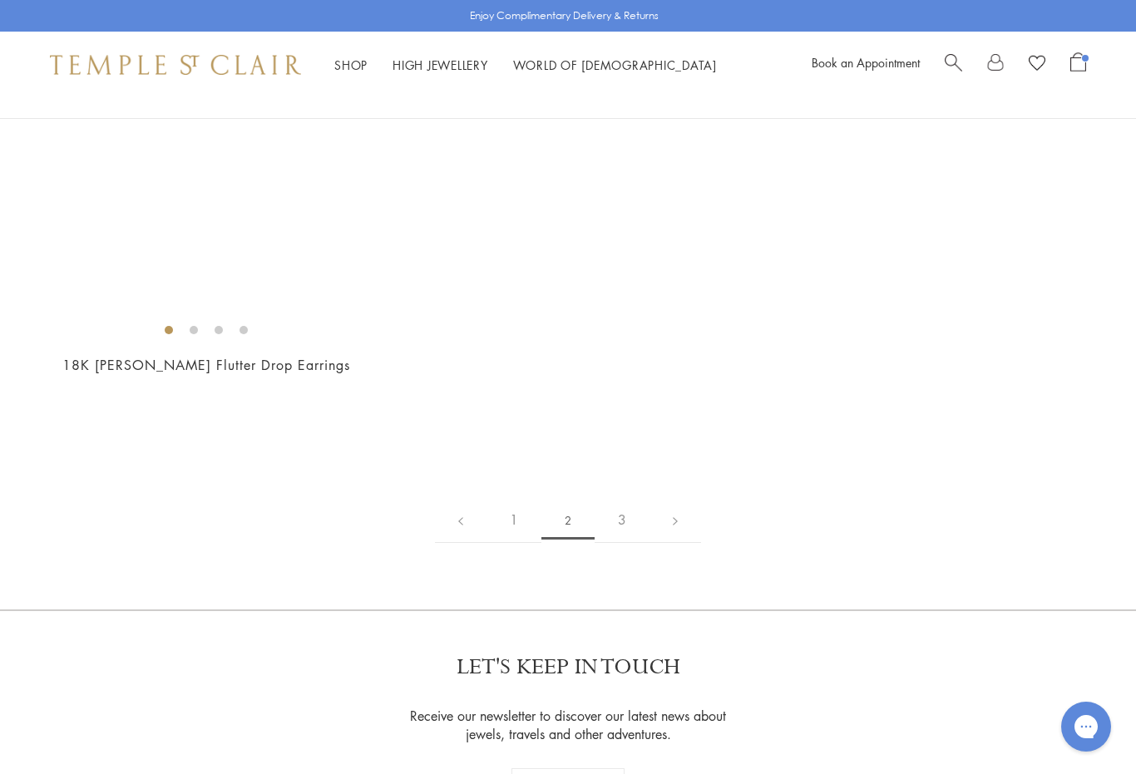
scroll to position [7811, 0]
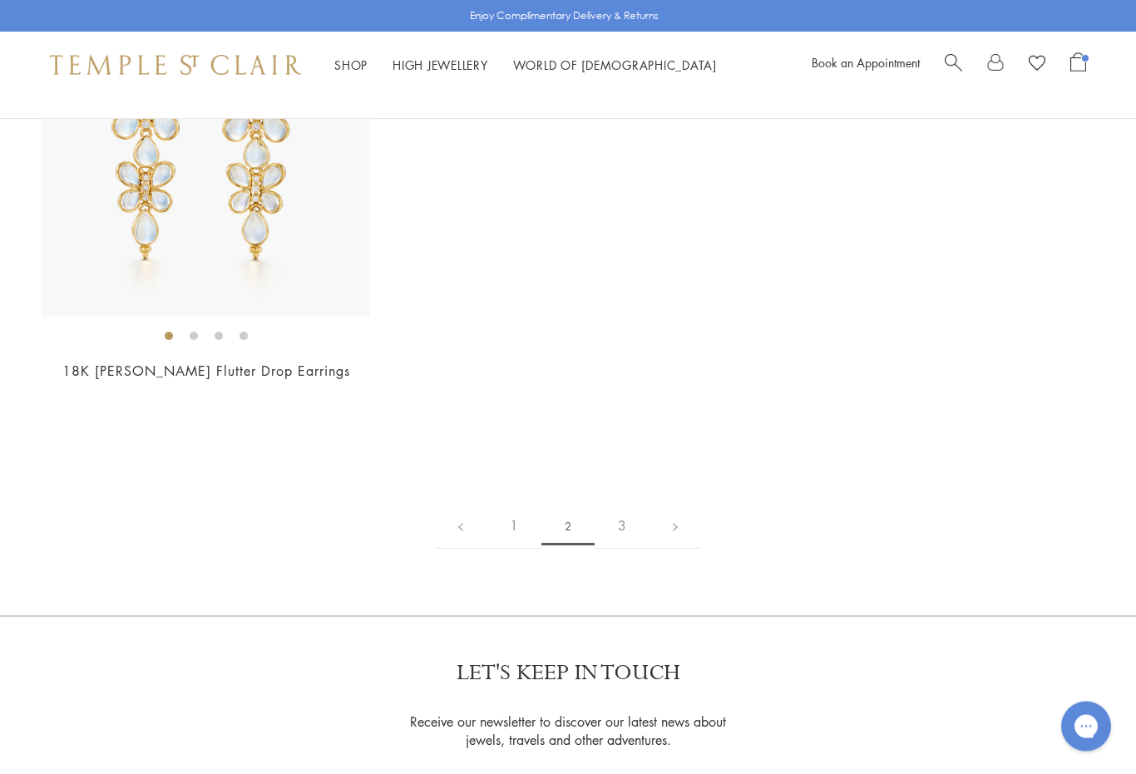
click at [627, 511] on link "3" at bounding box center [622, 527] width 55 height 46
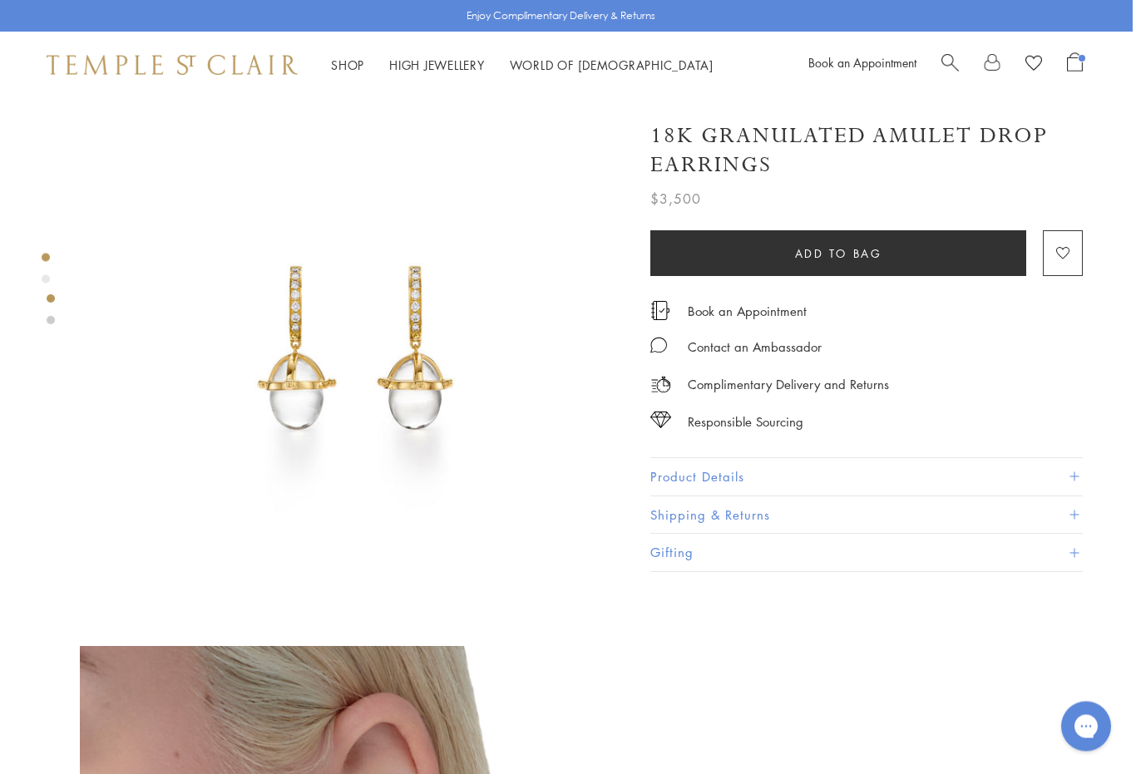
scroll to position [0, 3]
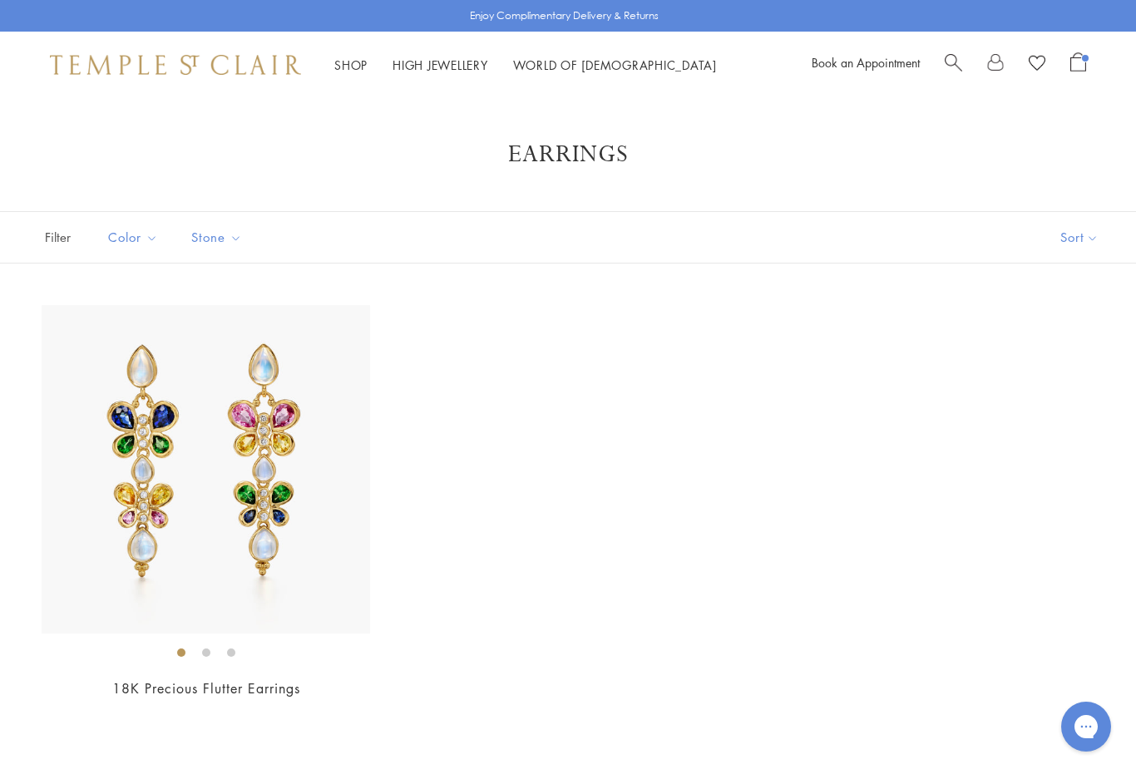
click at [358, 58] on link "Shop Shop" at bounding box center [350, 65] width 33 height 17
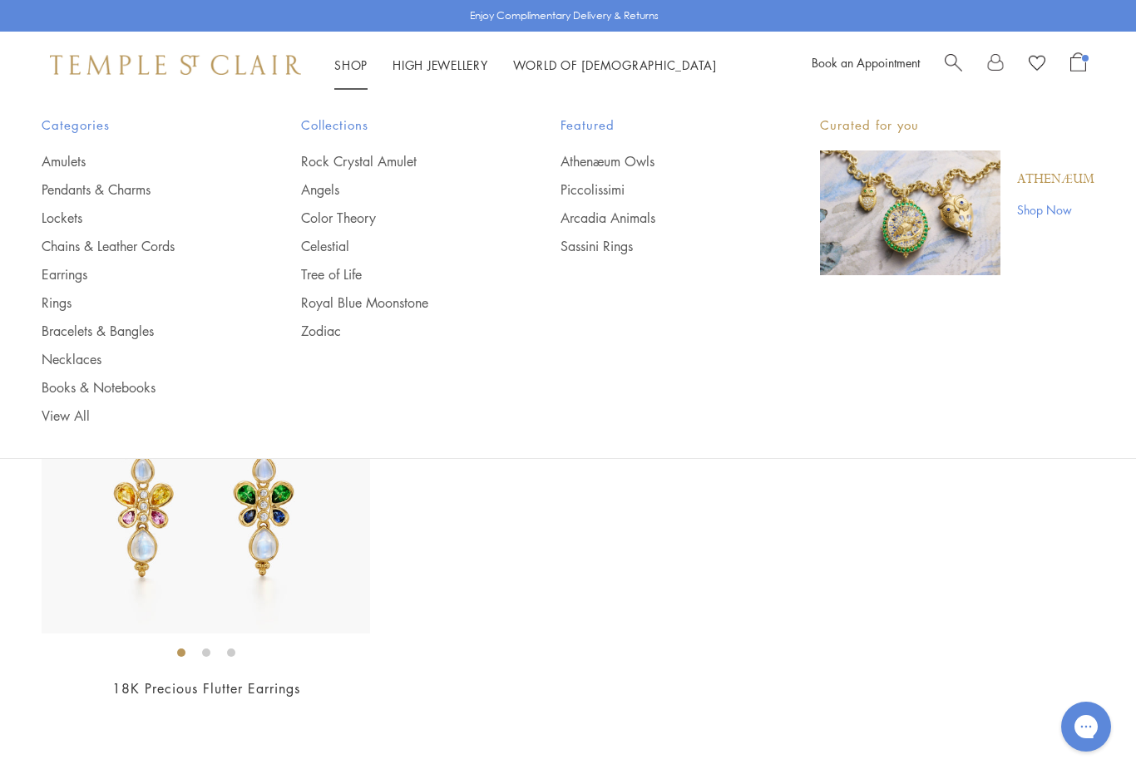
click at [67, 161] on link "Amulets" at bounding box center [138, 161] width 193 height 18
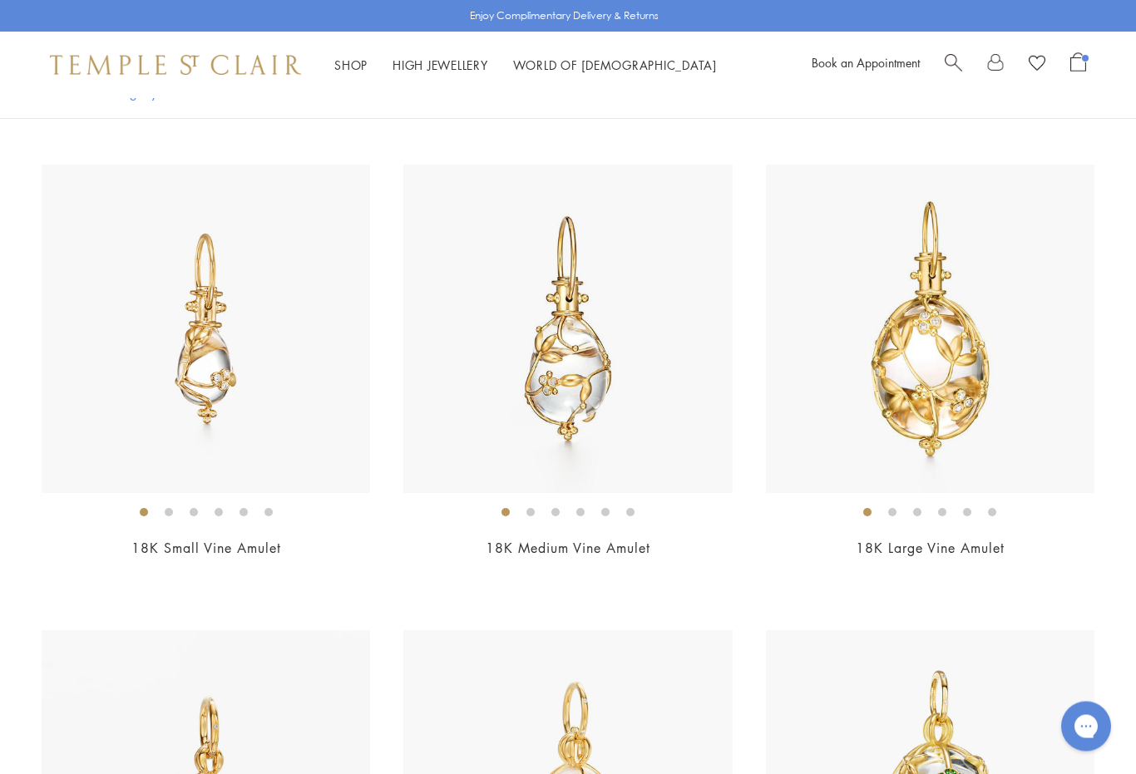
scroll to position [607, 0]
click at [144, 393] on img at bounding box center [206, 328] width 329 height 329
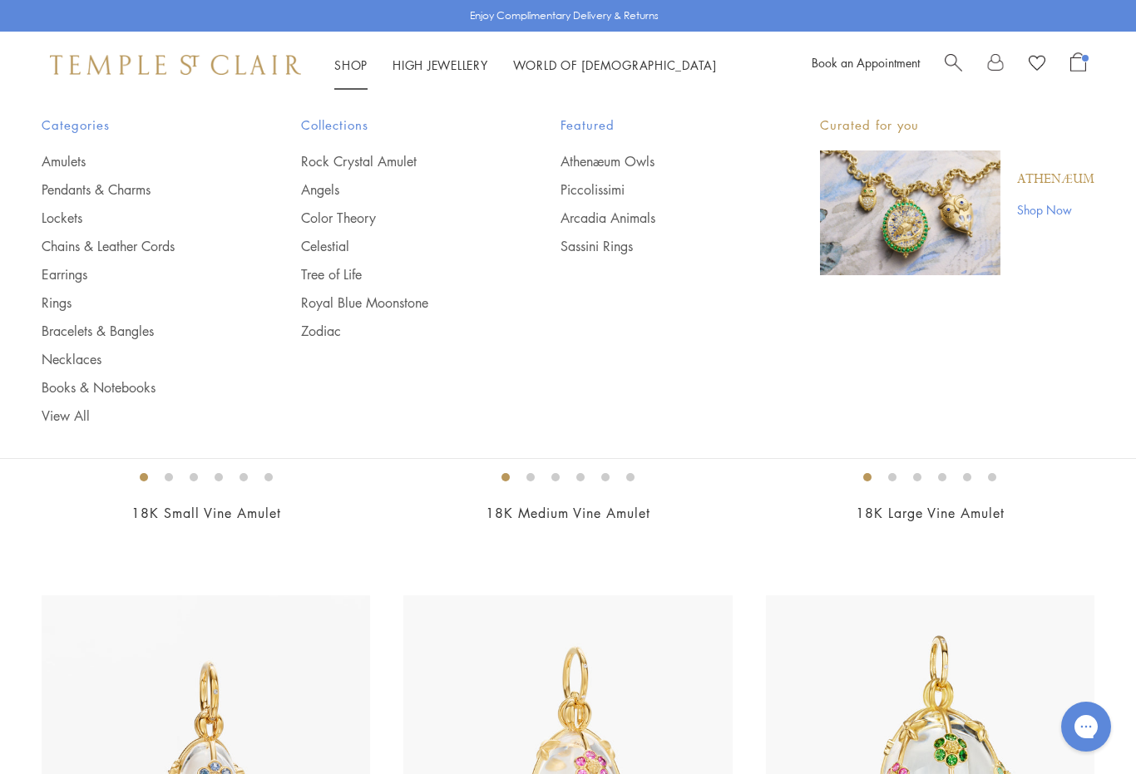
click at [67, 190] on link "Pendants & Charms" at bounding box center [138, 189] width 193 height 18
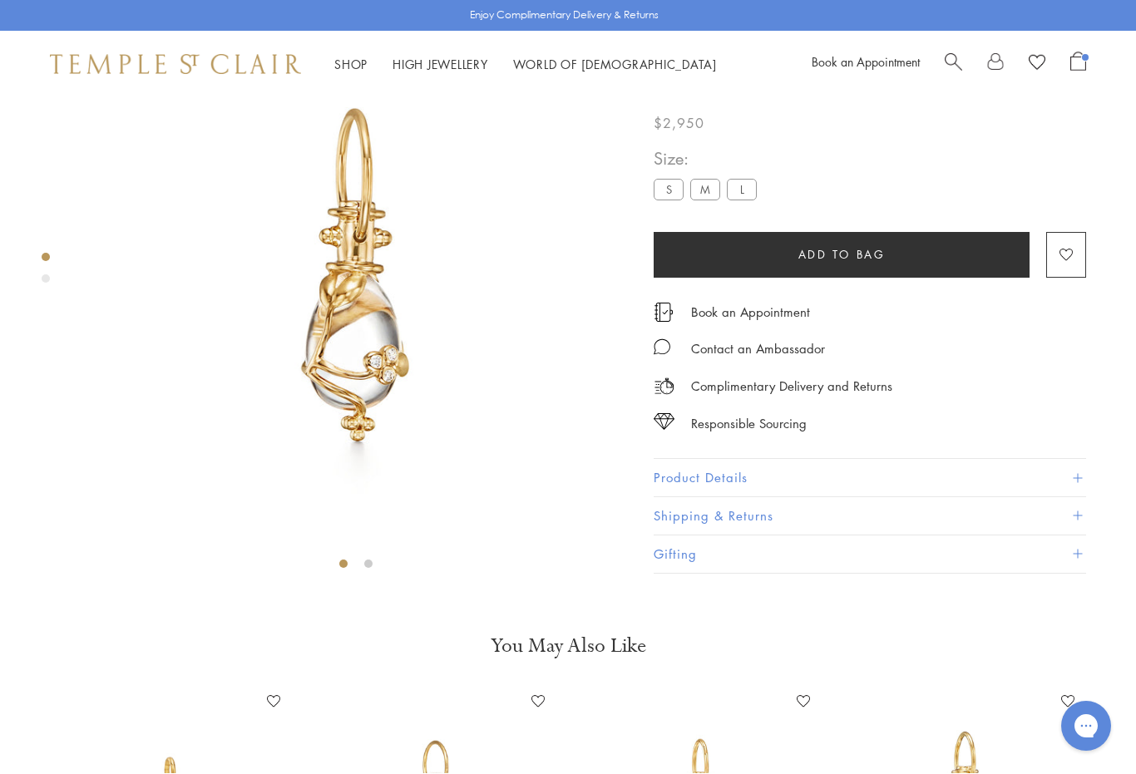
scroll to position [98, 0]
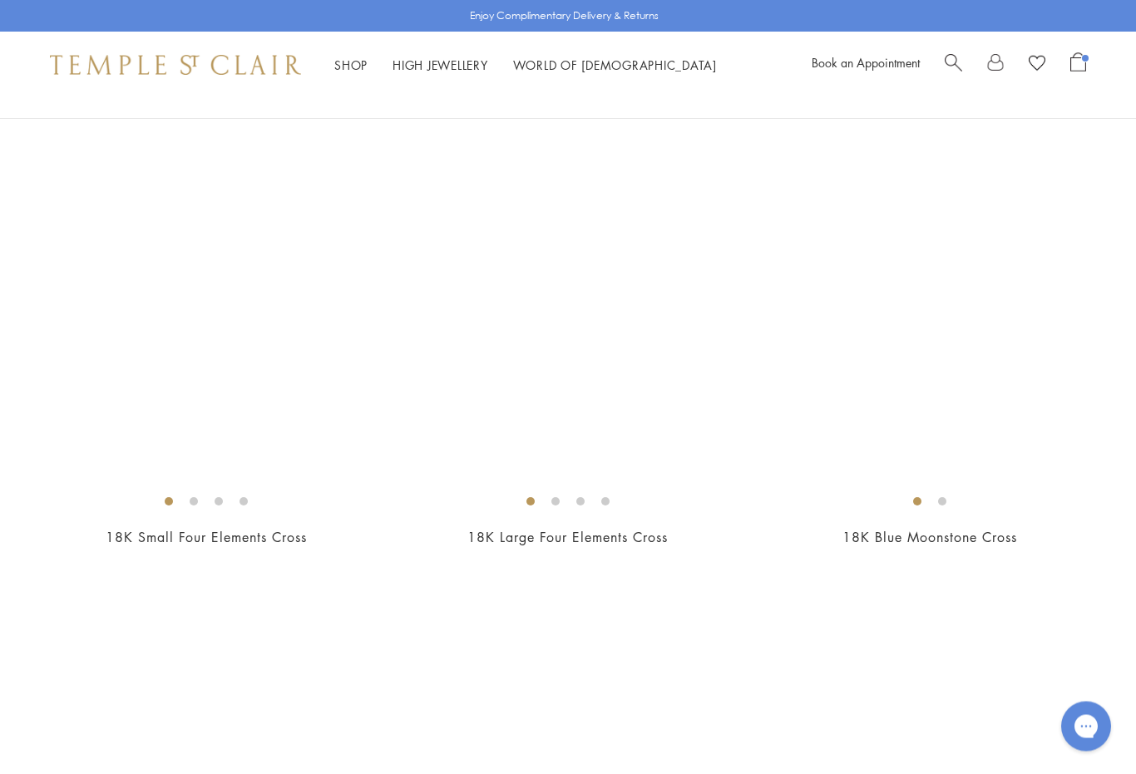
scroll to position [5277, 0]
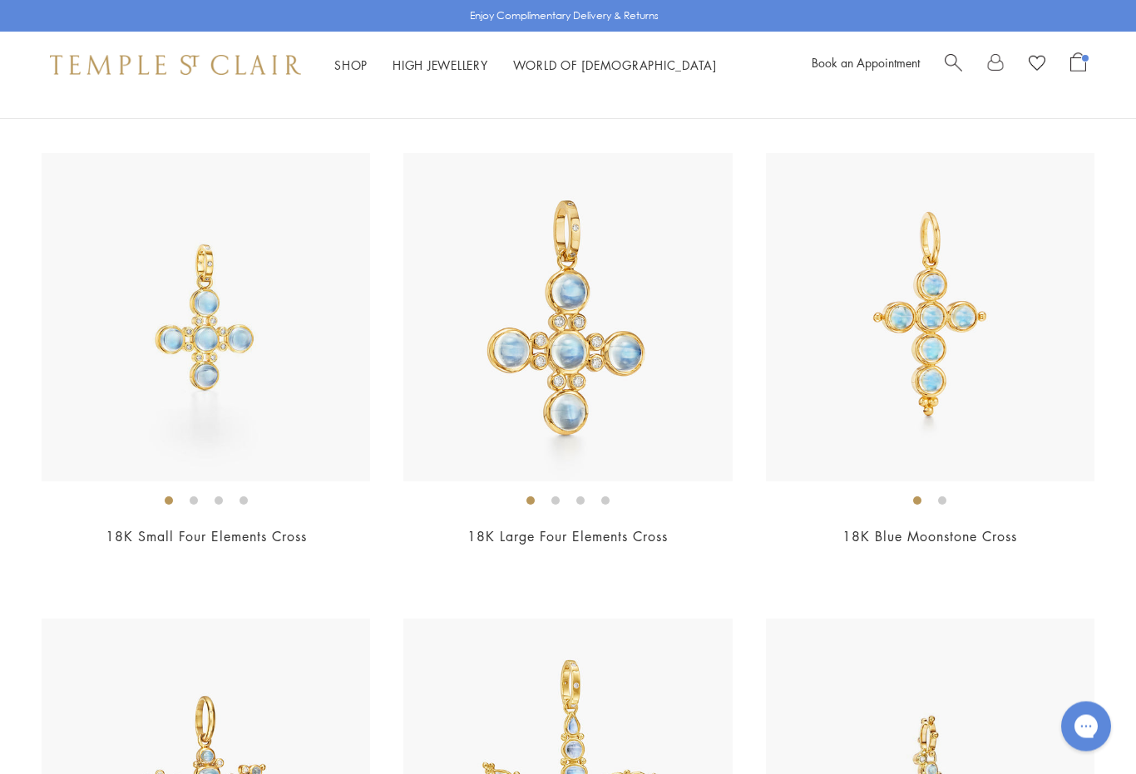
click at [113, 376] on img at bounding box center [206, 318] width 329 height 329
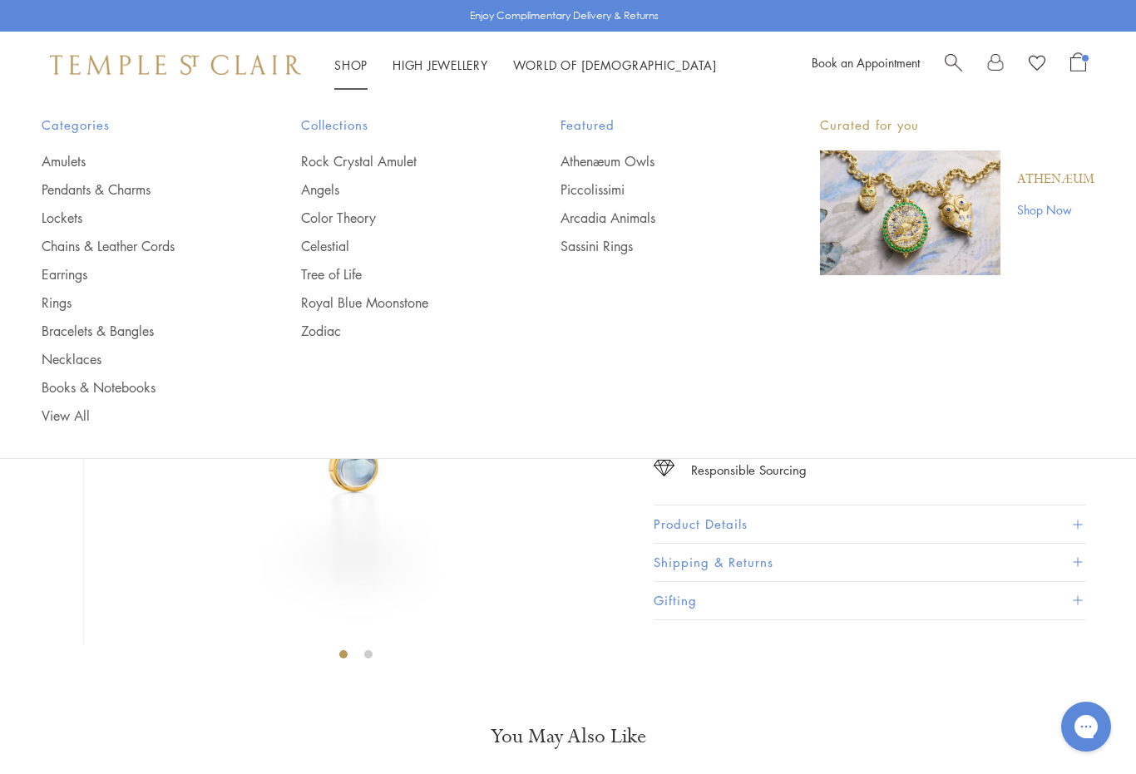
click at [956, 64] on span "Search" at bounding box center [953, 60] width 17 height 17
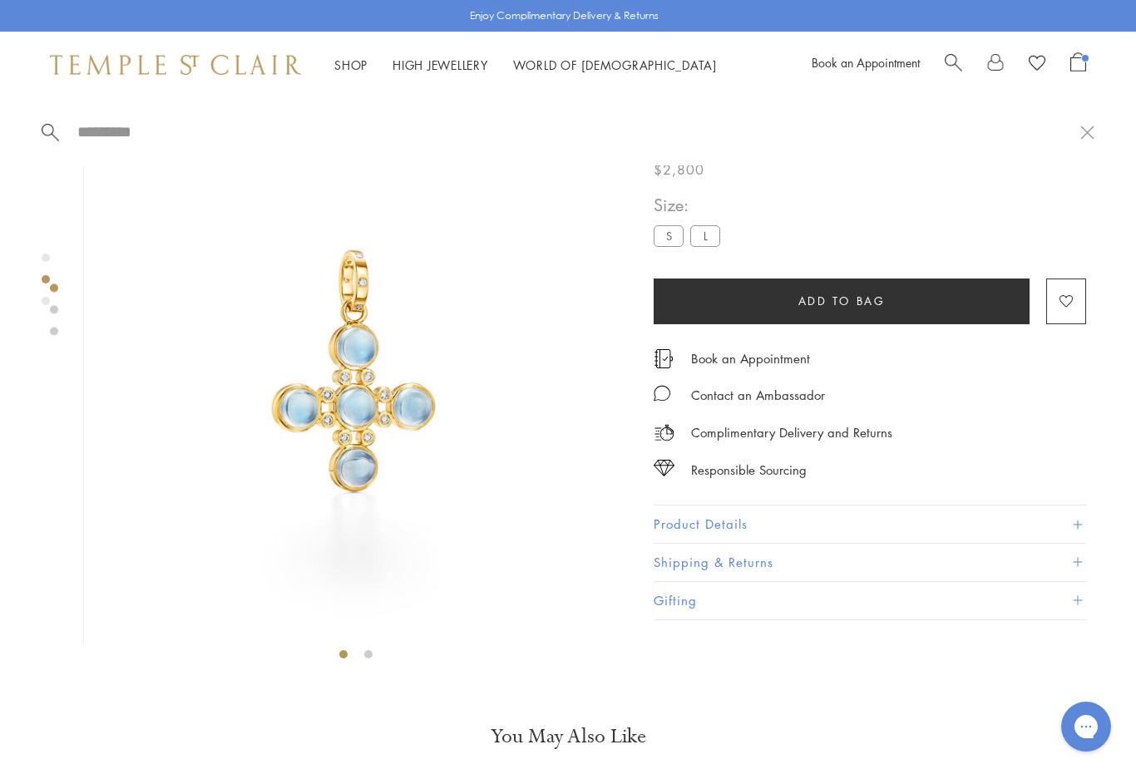
click at [105, 136] on input "search" at bounding box center [578, 131] width 1005 height 19
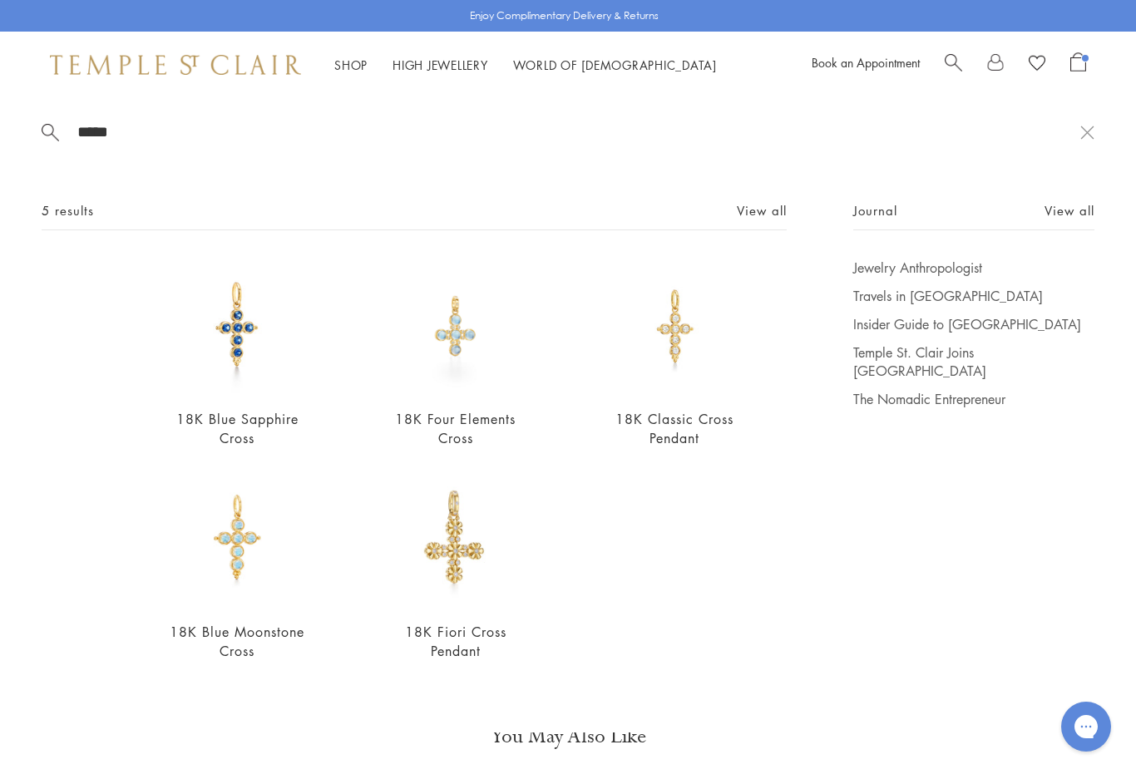
type input "*****"
click at [69, 212] on span "5 results" at bounding box center [68, 210] width 52 height 21
click at [230, 580] on img at bounding box center [238, 539] width 136 height 136
click at [471, 358] on img at bounding box center [456, 327] width 136 height 136
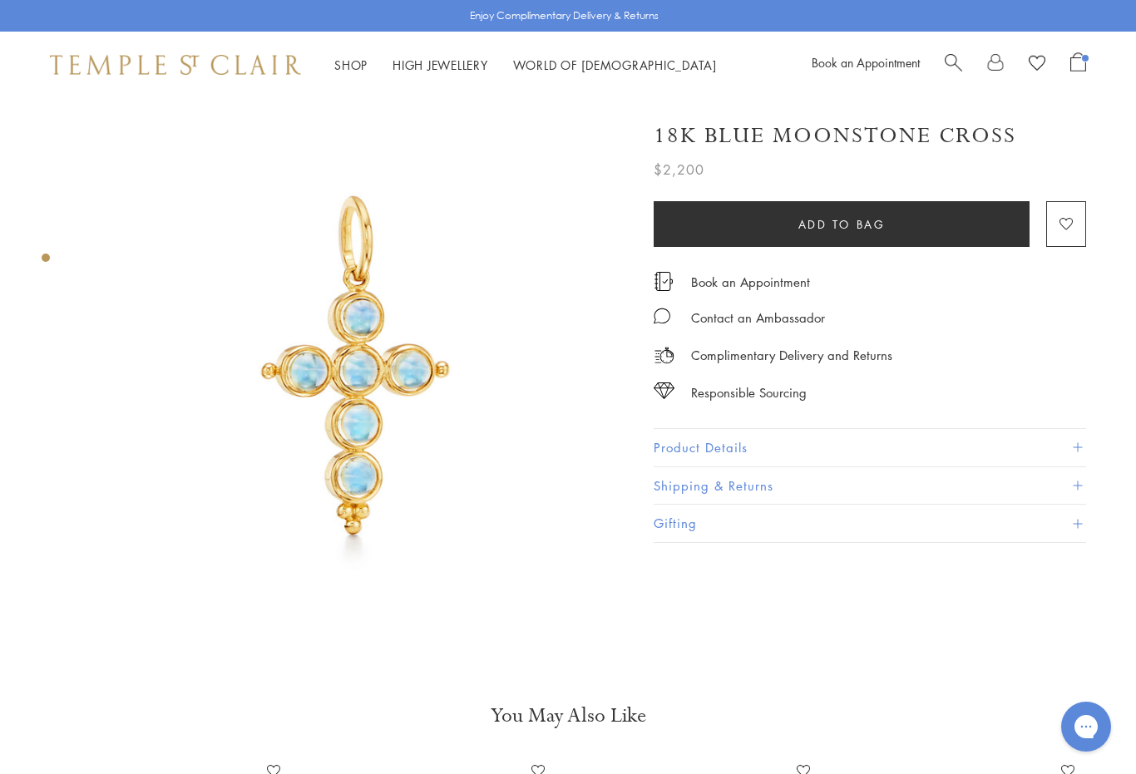
scroll to position [0, 3]
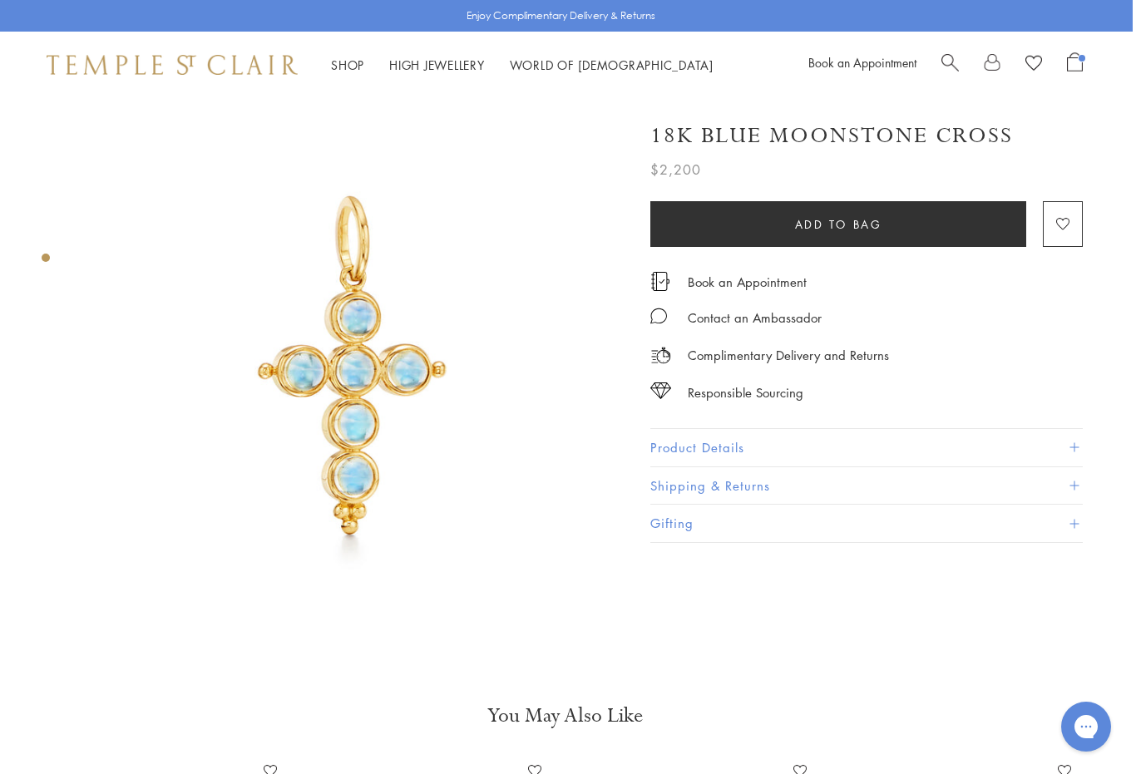
click at [882, 226] on span "Add to bag" at bounding box center [838, 224] width 87 height 18
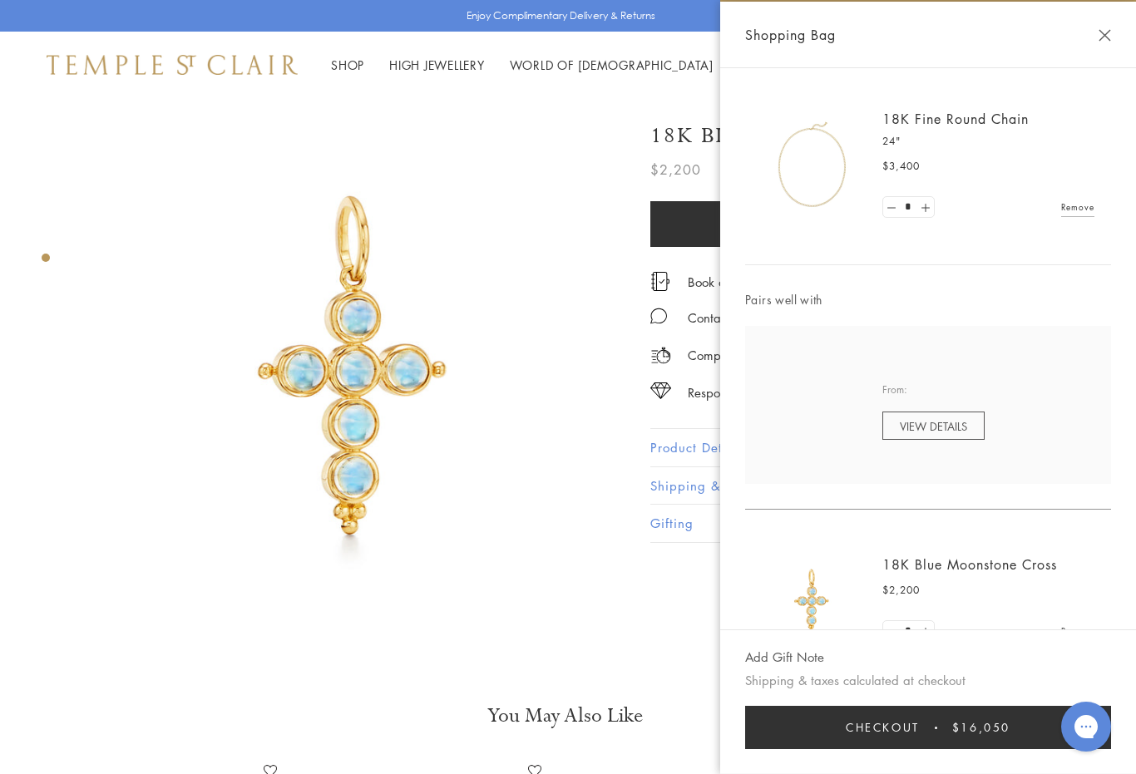
scroll to position [0, 0]
click at [1100, 32] on button "Close Shopping Bag" at bounding box center [1105, 35] width 12 height 12
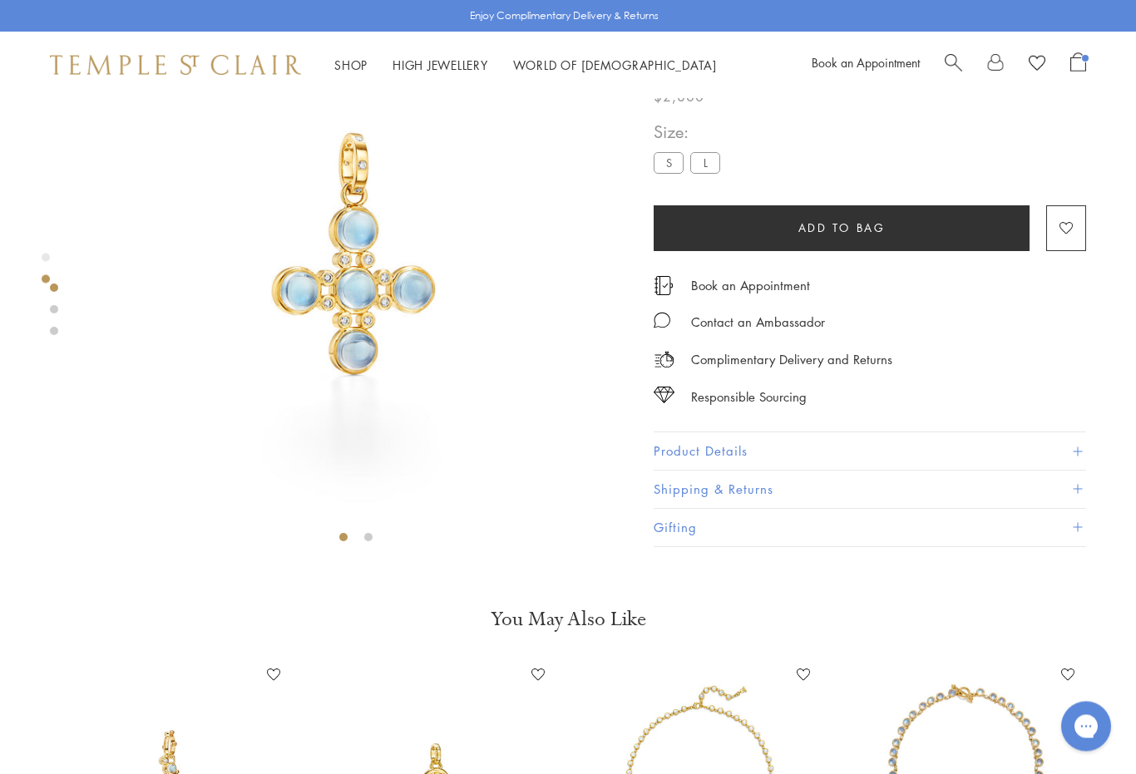
scroll to position [117, 0]
click at [739, 455] on button "Product Details" at bounding box center [870, 451] width 432 height 37
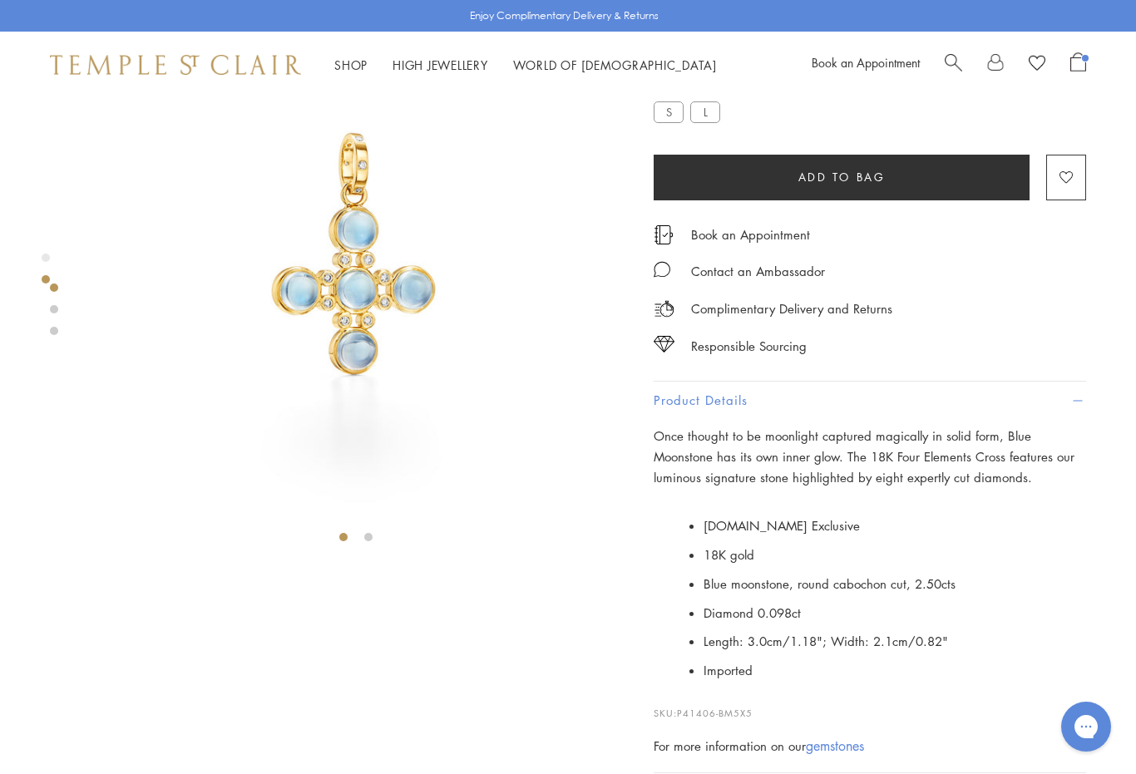
scroll to position [0, 0]
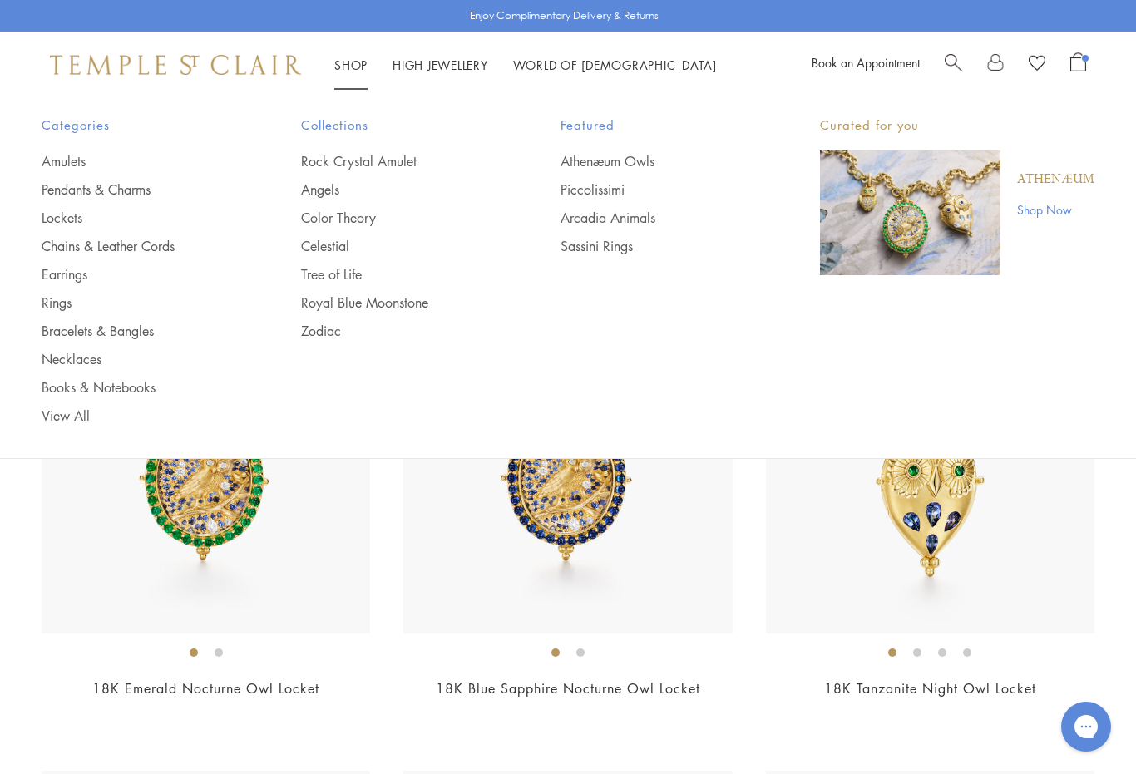
click at [111, 239] on link "Chains & Leather Cords" at bounding box center [138, 246] width 193 height 18
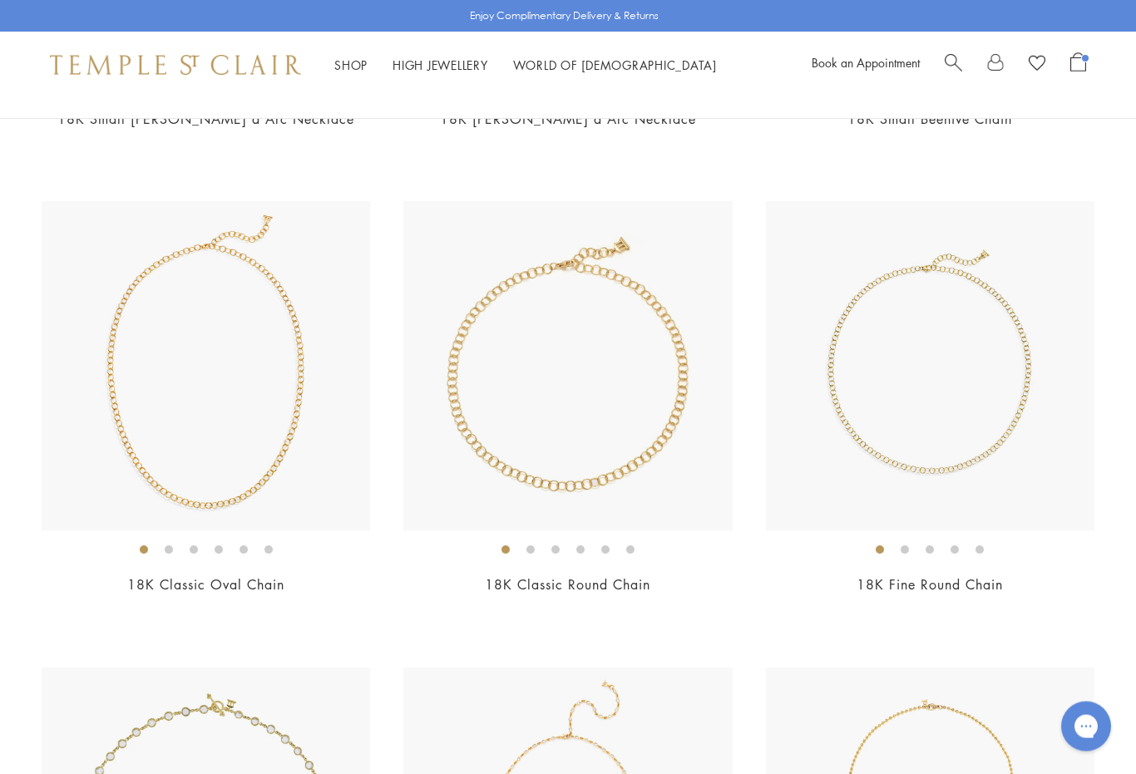
scroll to position [1036, 0]
click at [861, 442] on img at bounding box center [930, 364] width 329 height 329
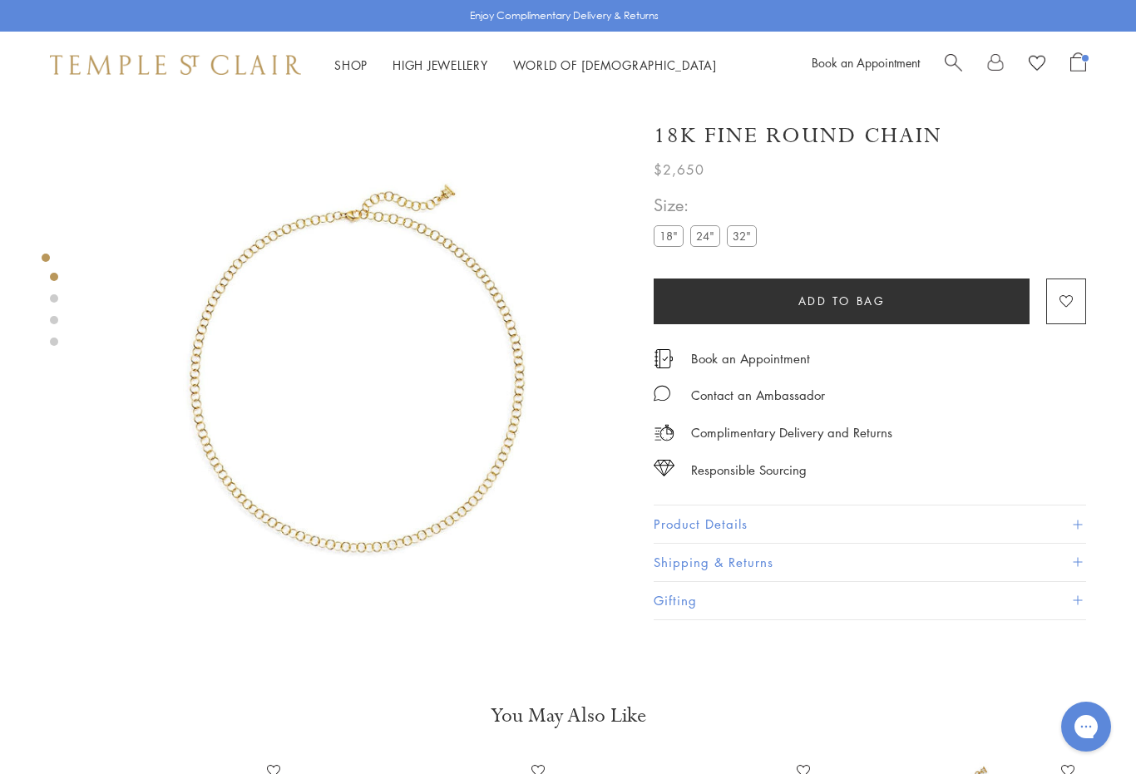
click at [707, 240] on label "24"" at bounding box center [705, 235] width 30 height 21
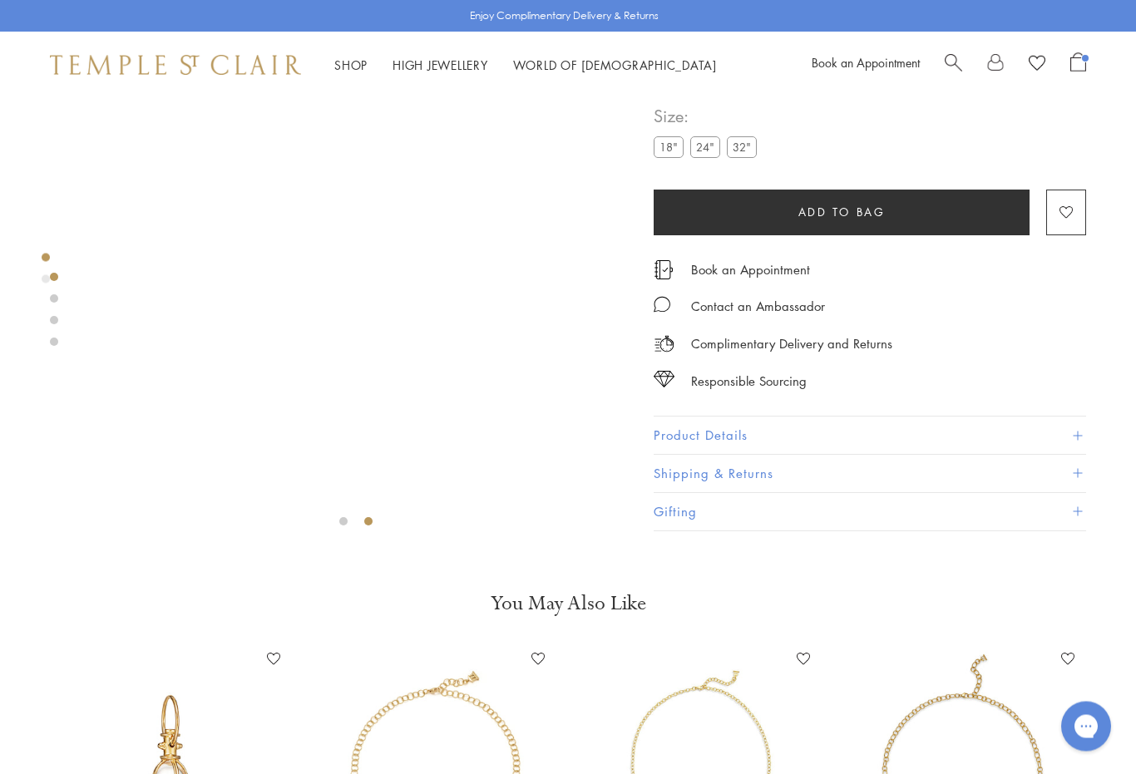
scroll to position [134, 0]
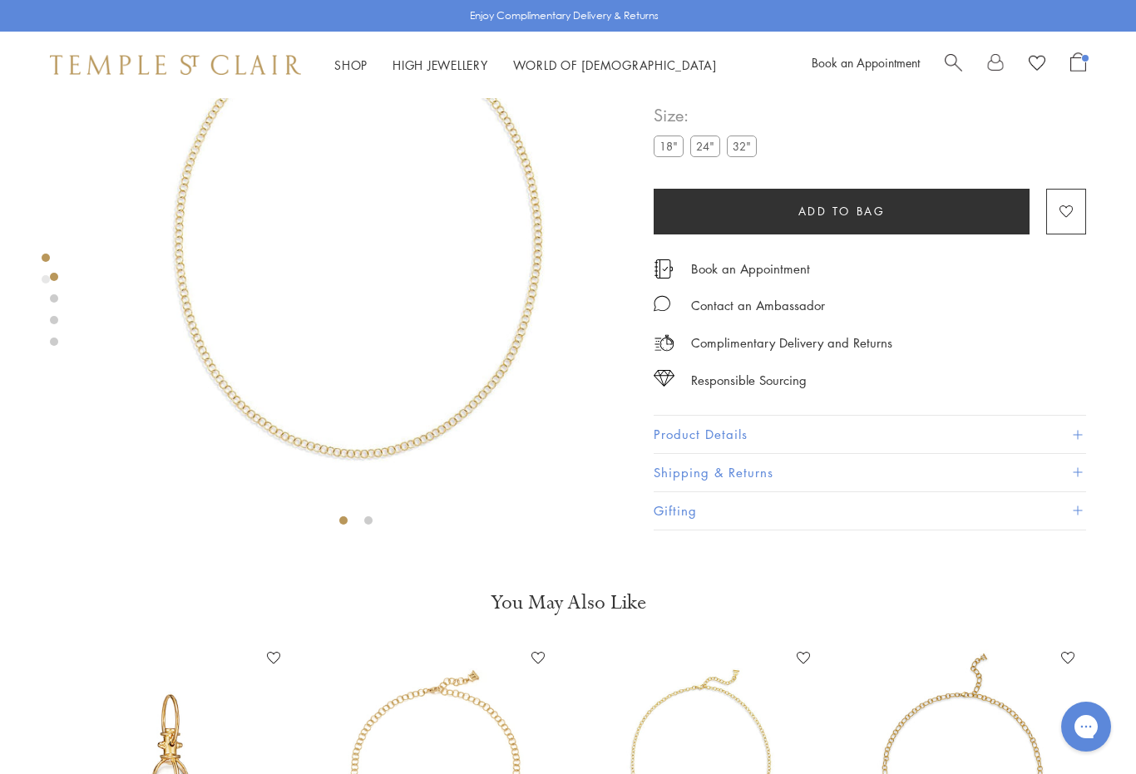
click at [744, 157] on label "32"" at bounding box center [742, 146] width 30 height 21
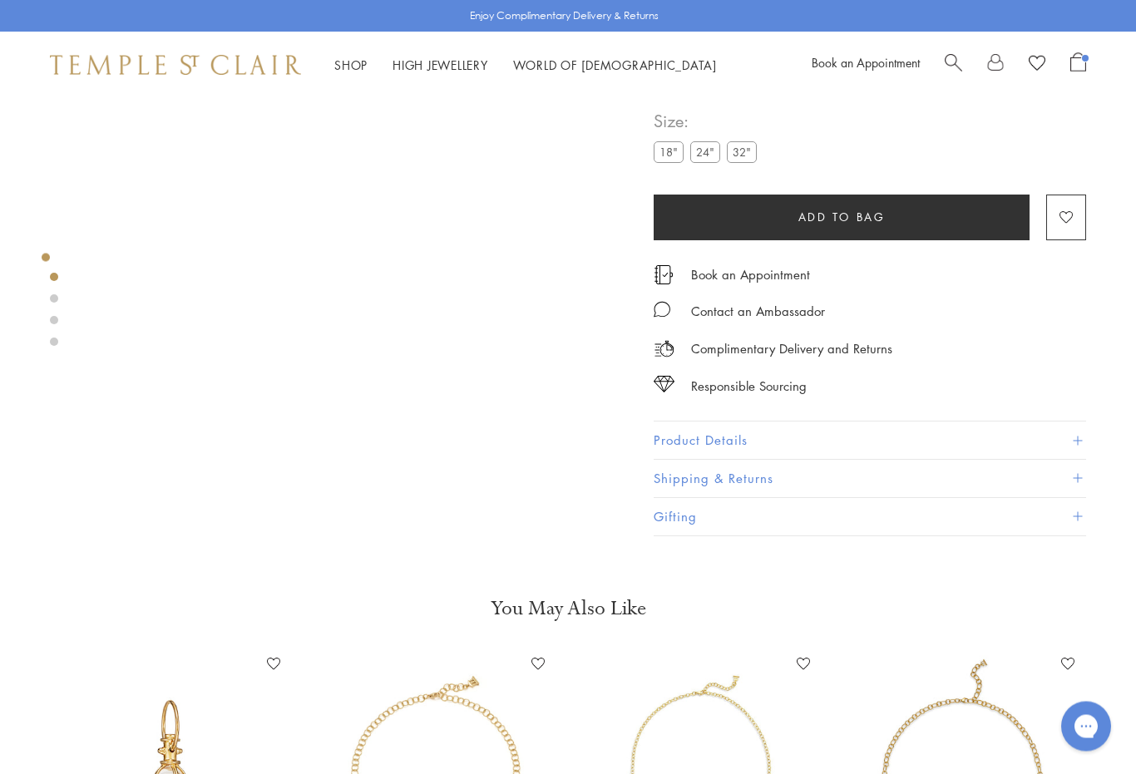
scroll to position [101, 0]
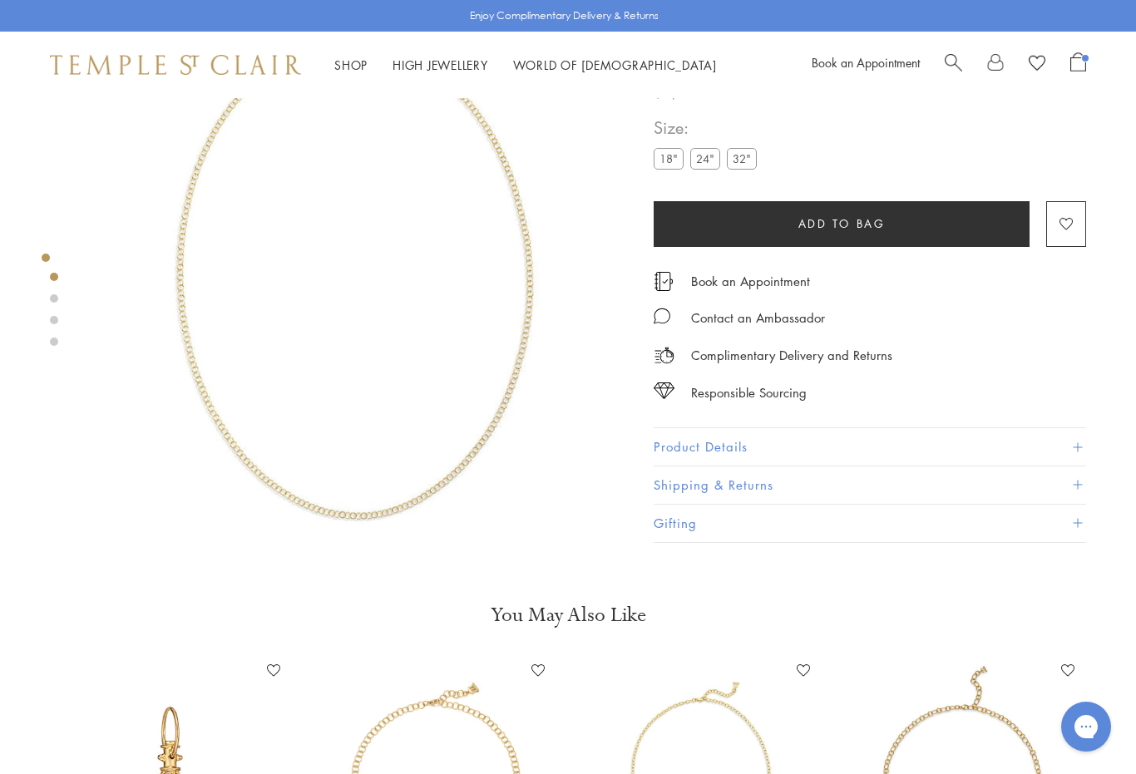
click at [667, 170] on label "18"" at bounding box center [669, 159] width 30 height 21
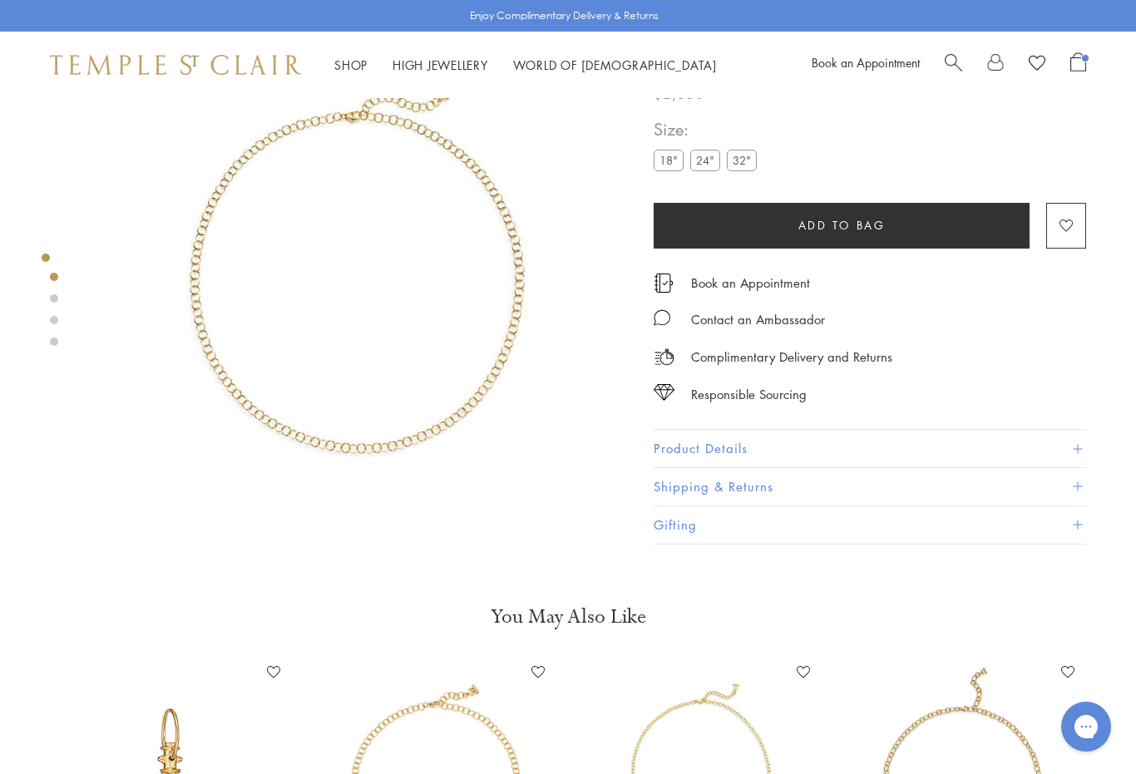
scroll to position [98, 0]
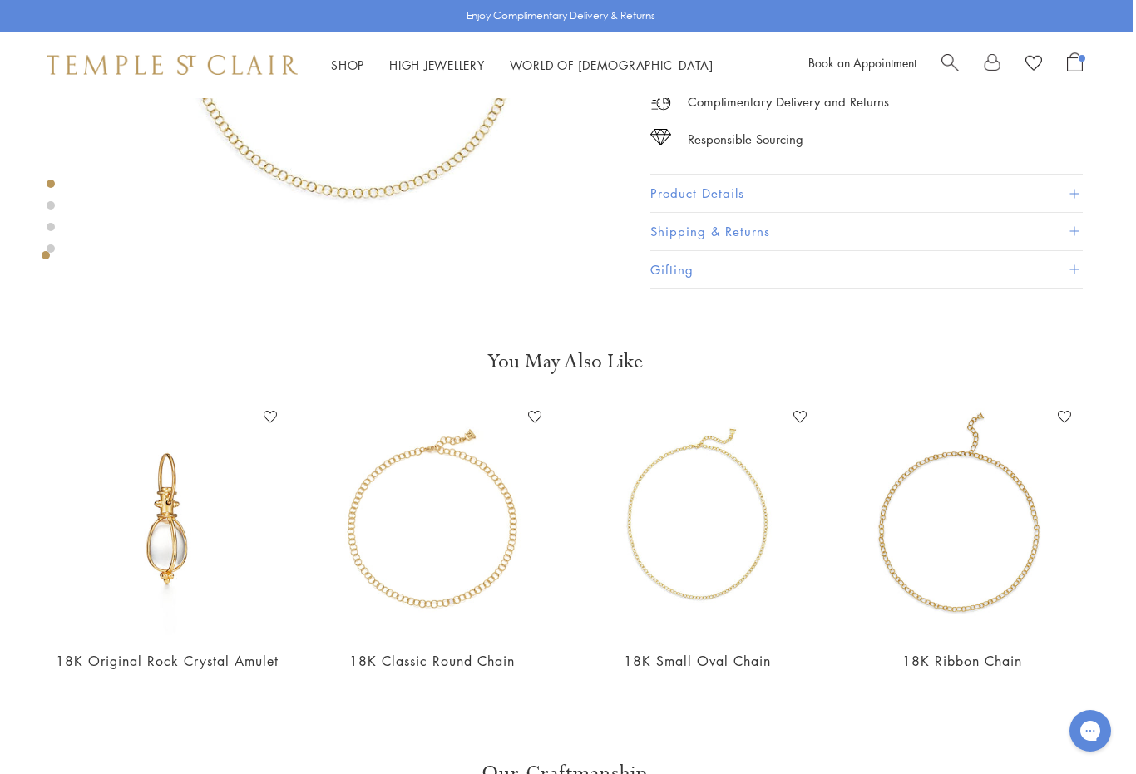
click at [932, 581] on img at bounding box center [963, 520] width 232 height 232
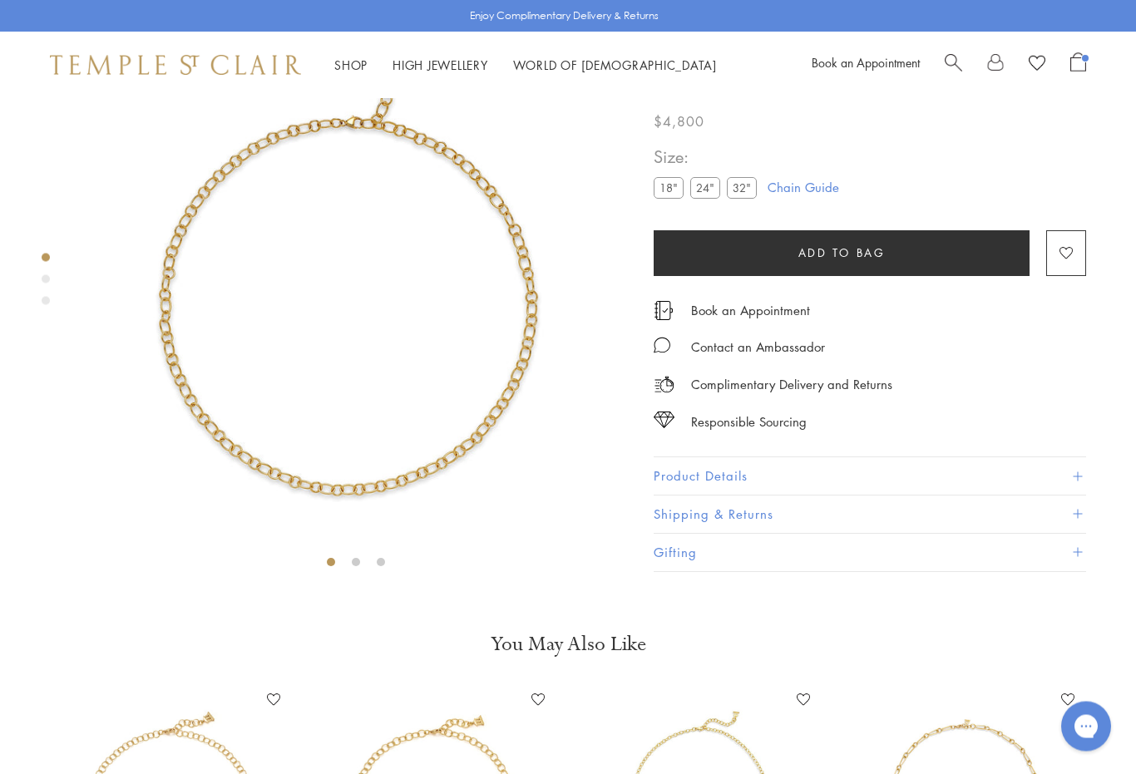
scroll to position [98, 0]
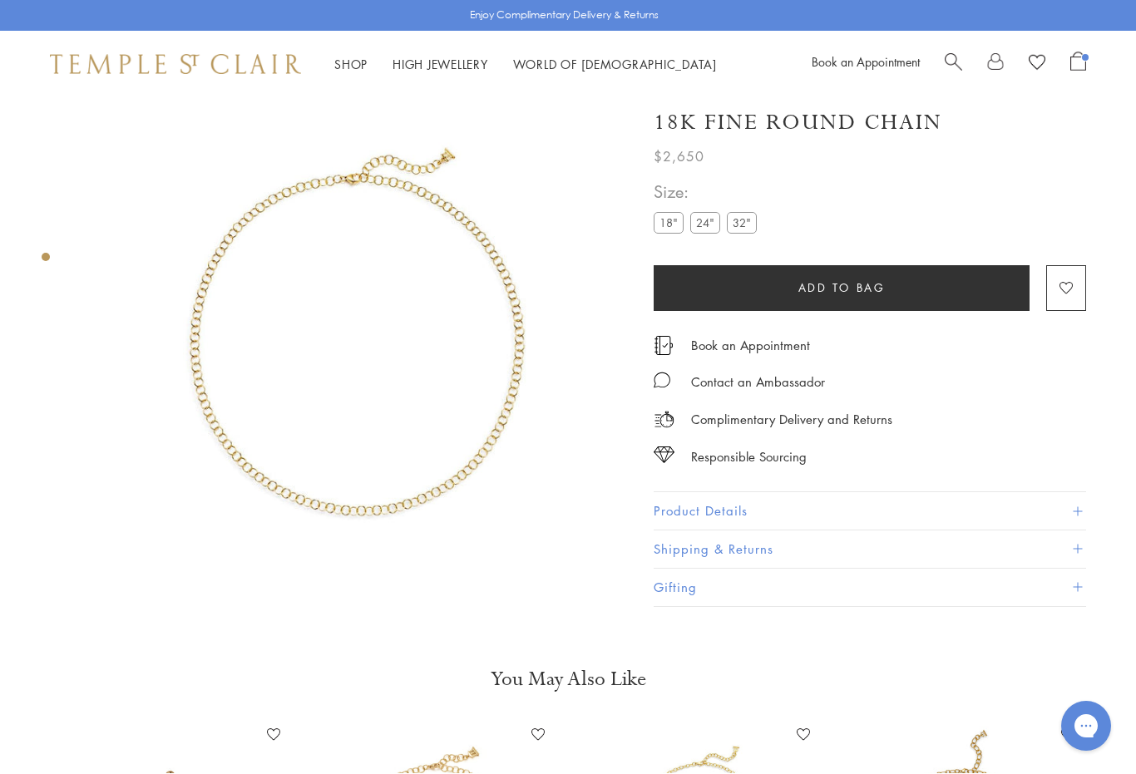
scroll to position [37, 0]
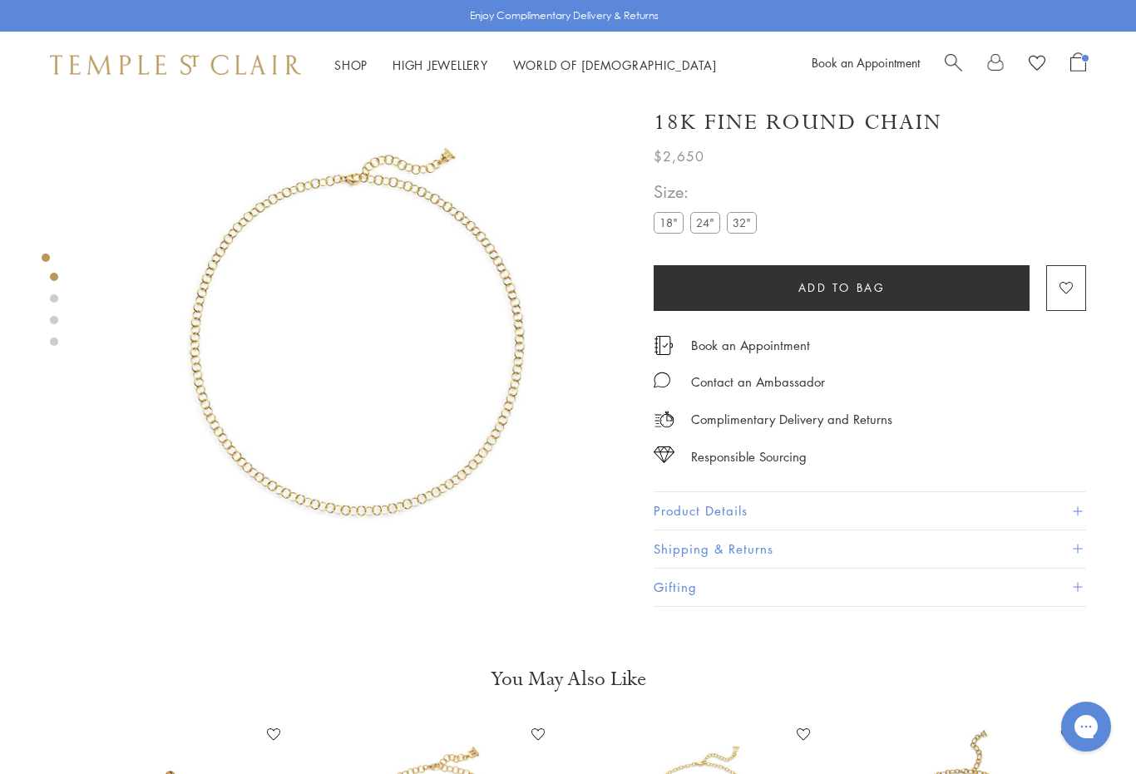
click at [706, 225] on label "24"" at bounding box center [705, 223] width 30 height 21
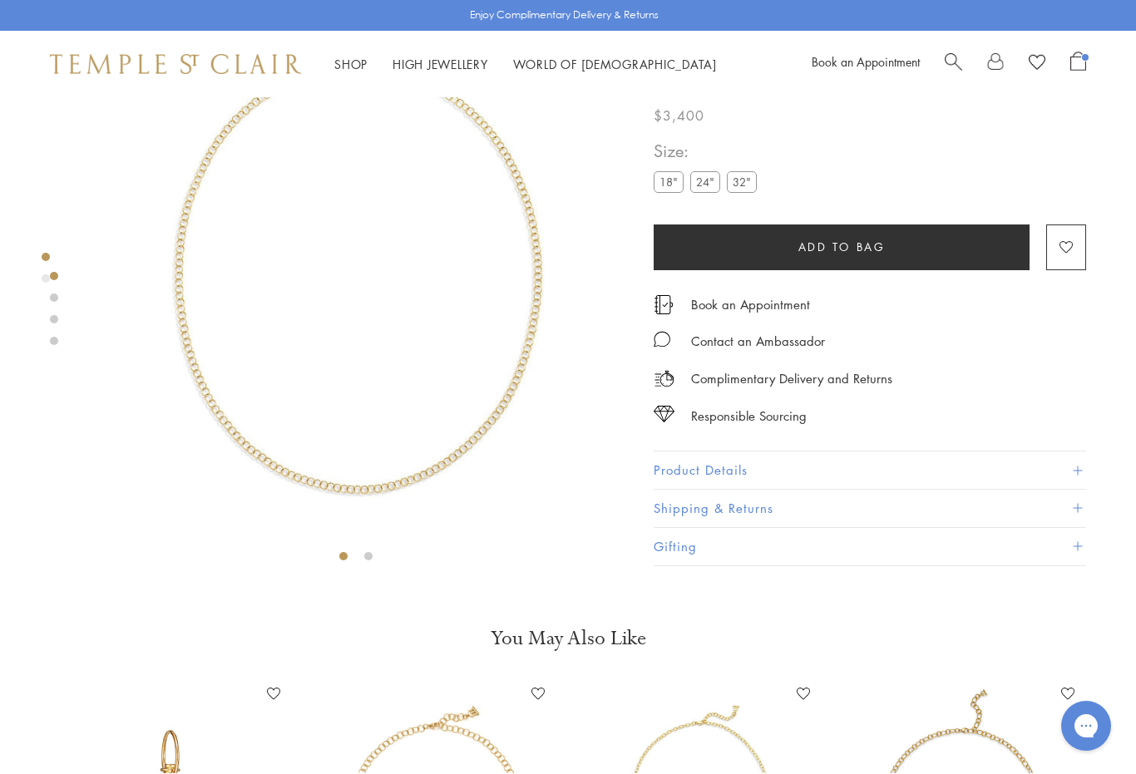
scroll to position [98, 0]
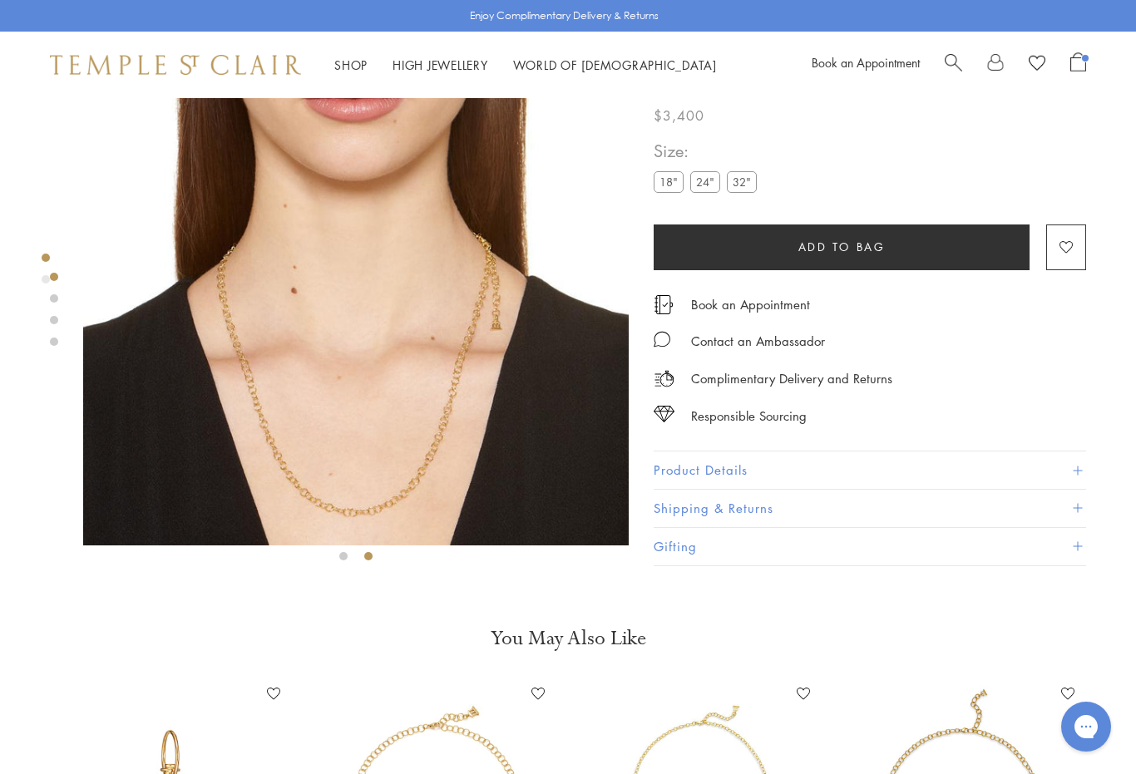
click at [400, 503] on img at bounding box center [356, 273] width 546 height 546
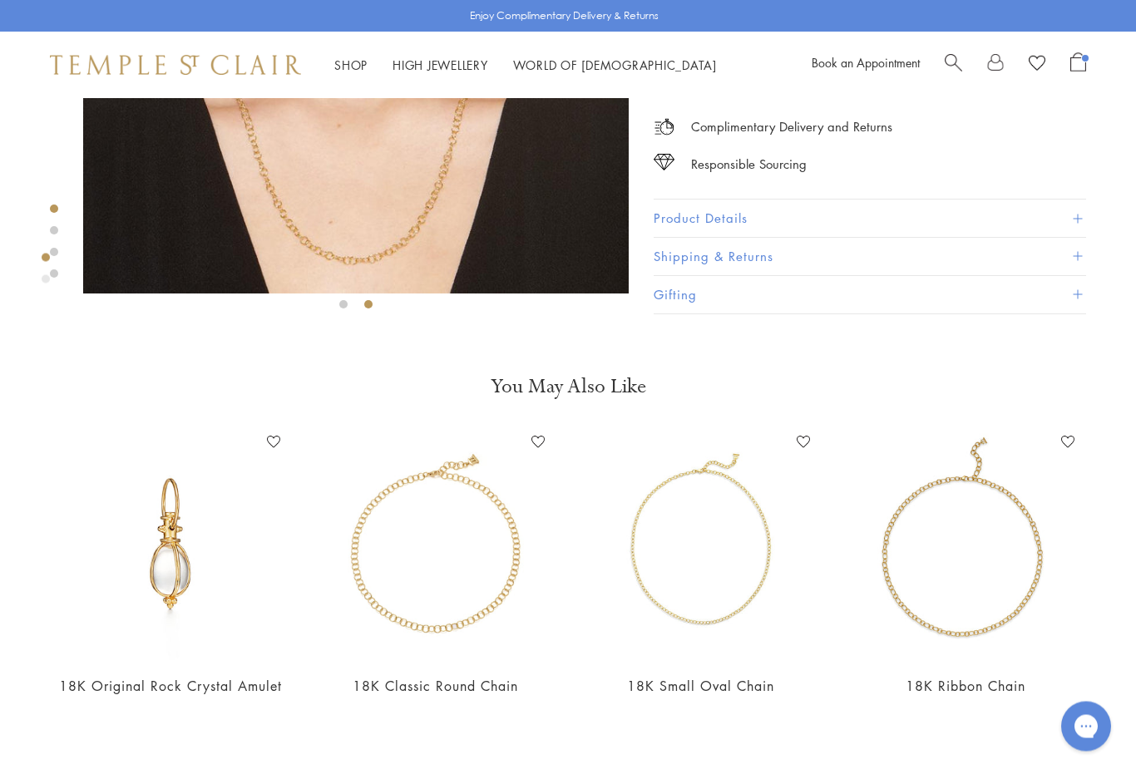
scroll to position [350, 0]
click at [461, 611] on img at bounding box center [436, 545] width 232 height 232
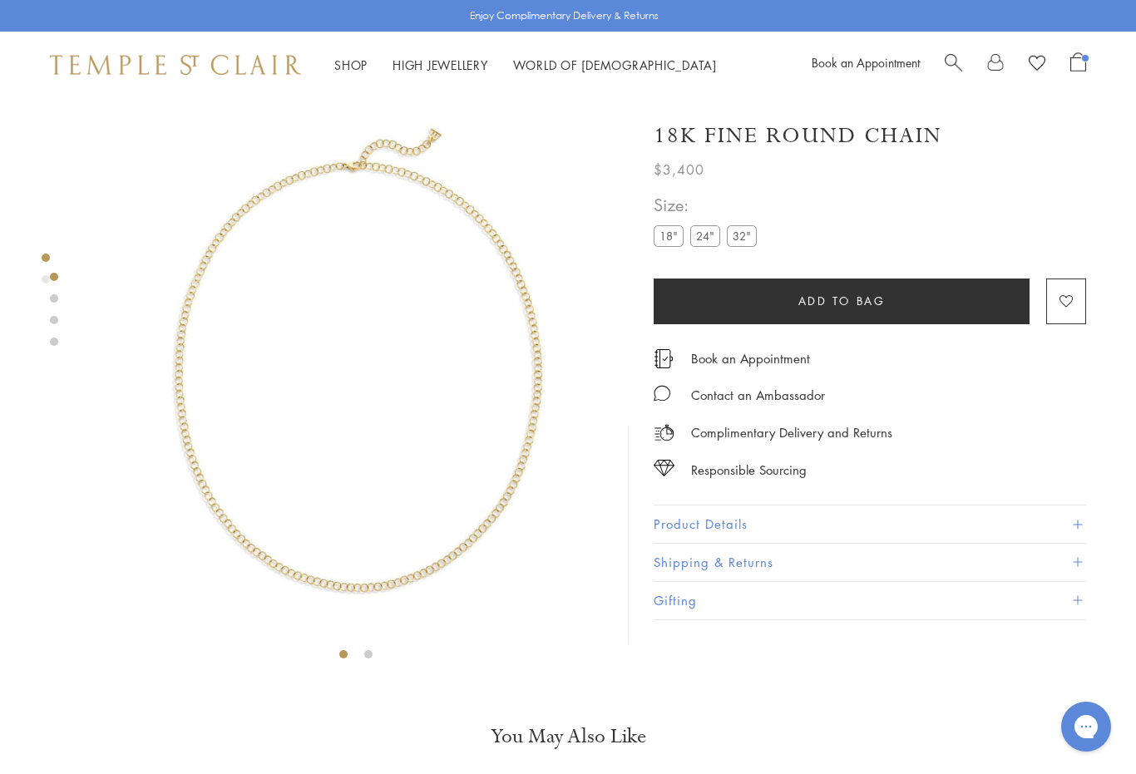
scroll to position [37, 0]
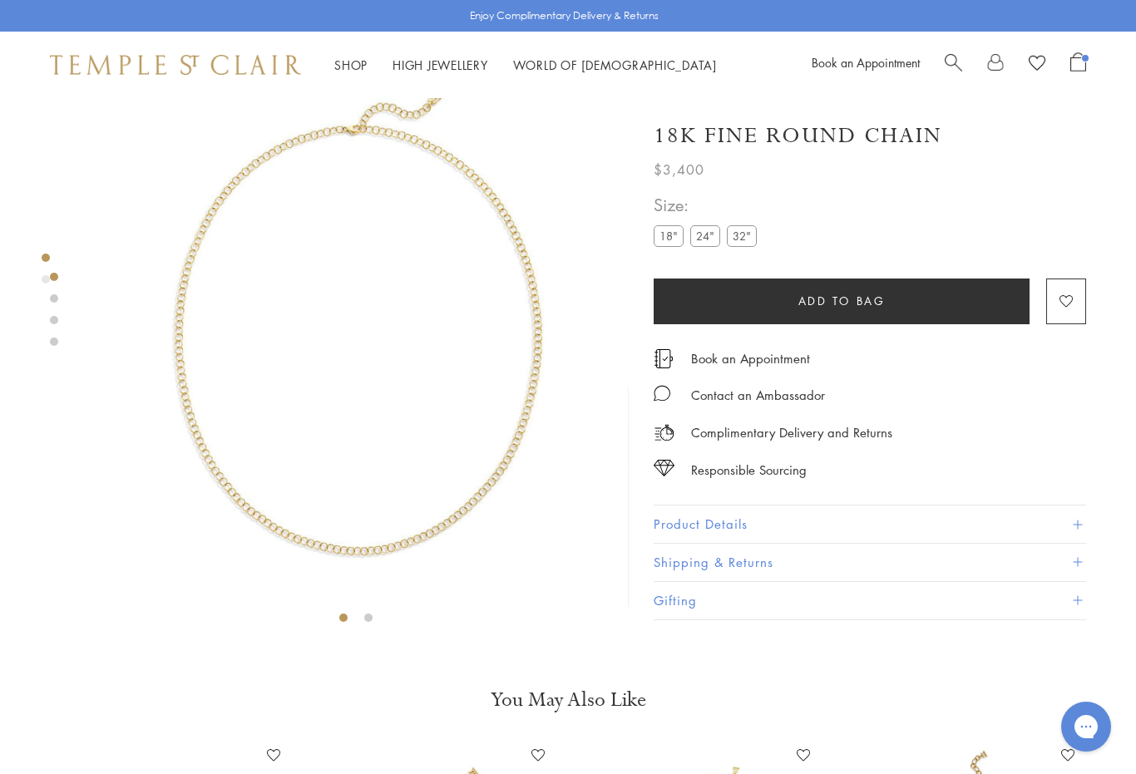
click at [743, 228] on label "32"" at bounding box center [742, 235] width 30 height 21
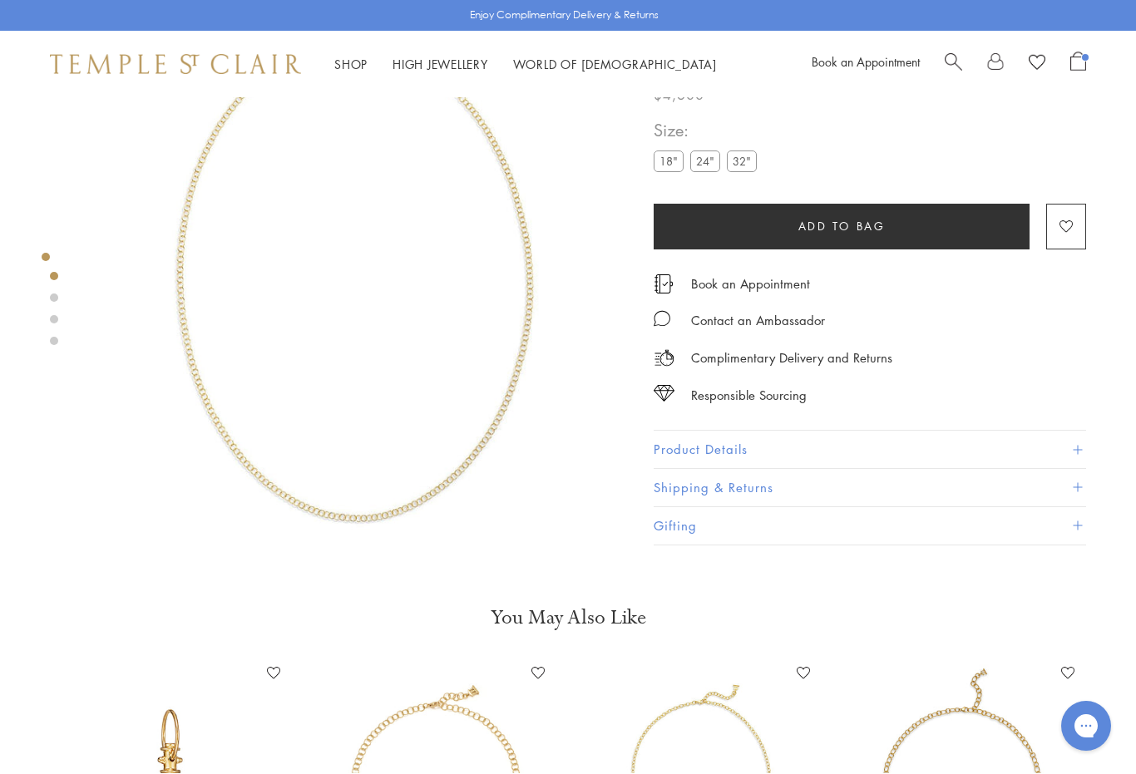
scroll to position [98, 0]
click at [656, 172] on label "18"" at bounding box center [669, 161] width 30 height 21
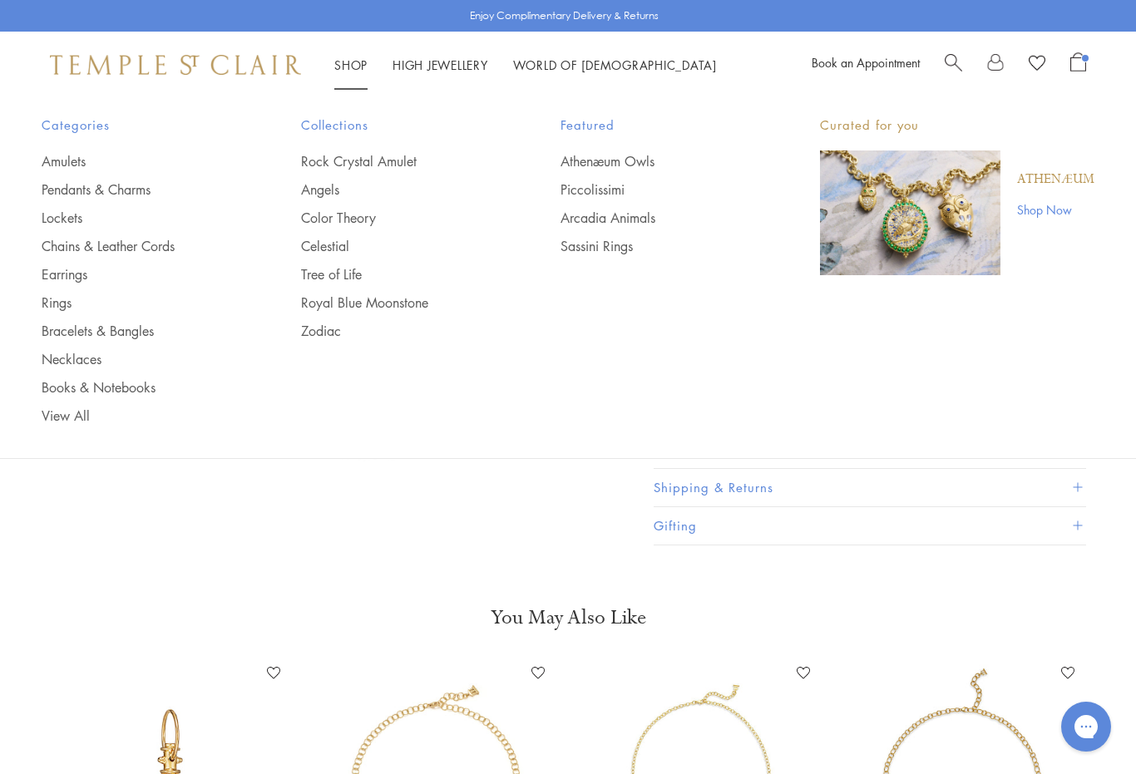
click at [79, 359] on link "Necklaces" at bounding box center [138, 359] width 193 height 18
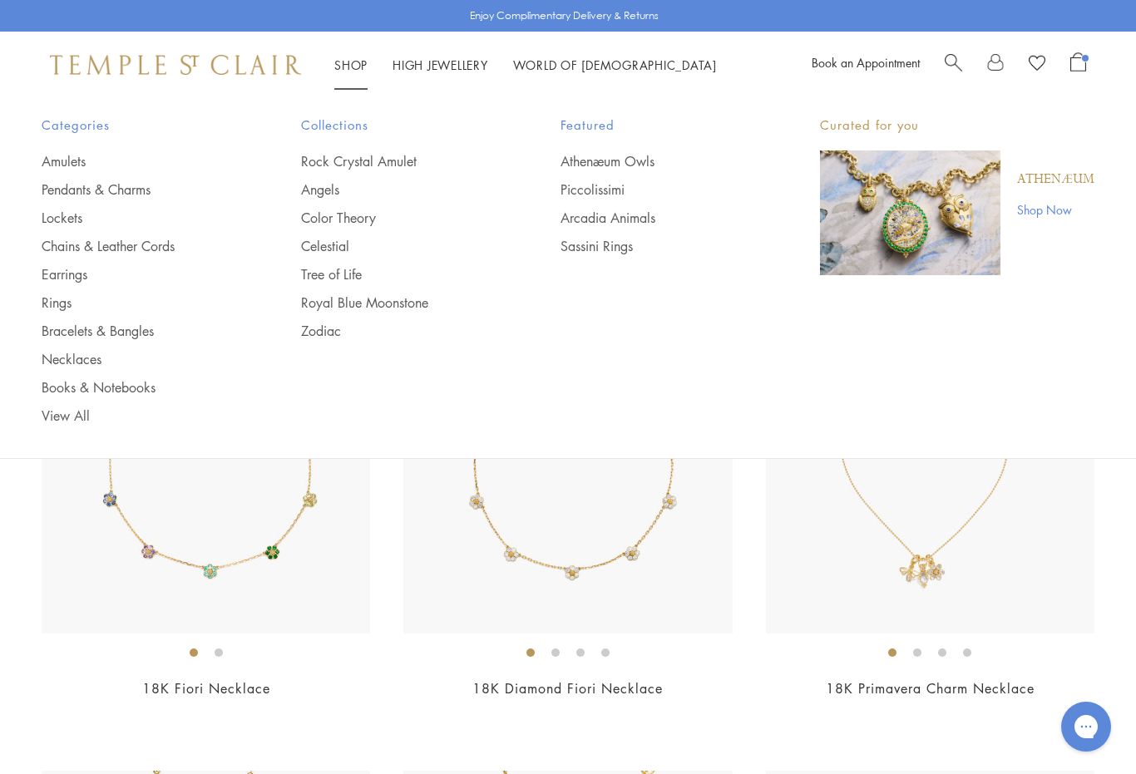
click at [146, 247] on link "Chains & Leather Cords" at bounding box center [138, 246] width 193 height 18
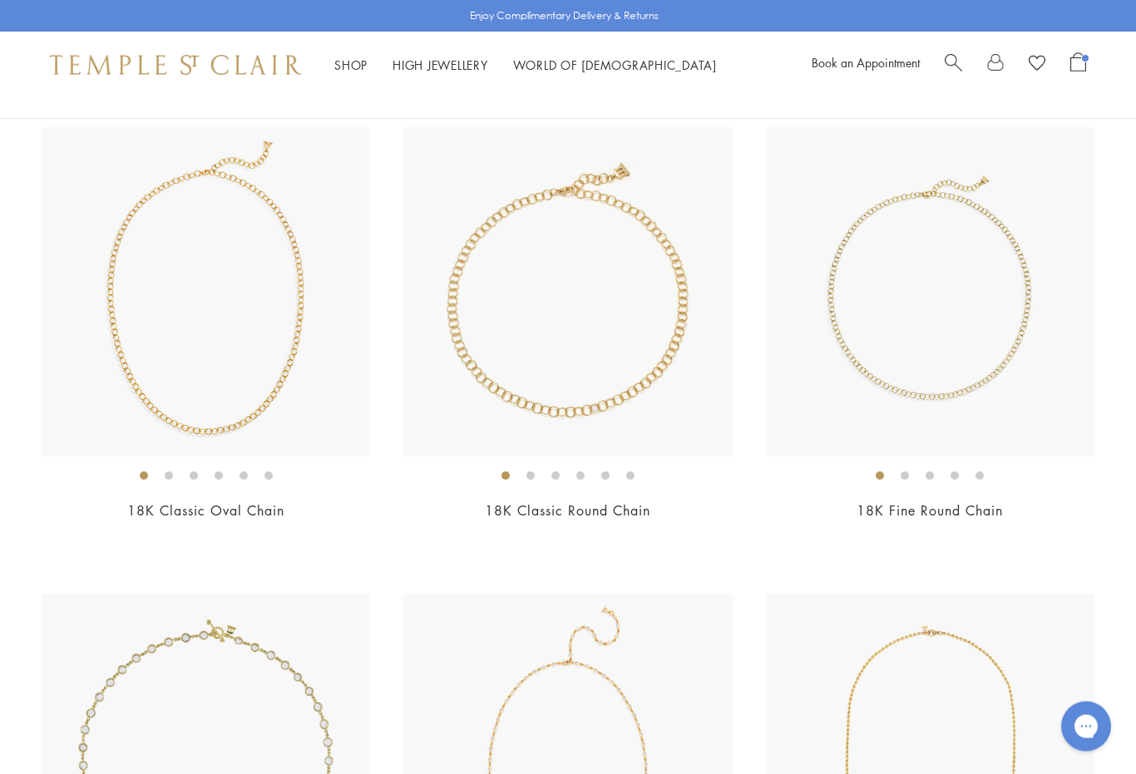
scroll to position [1110, 0]
click at [579, 394] on img at bounding box center [567, 291] width 329 height 329
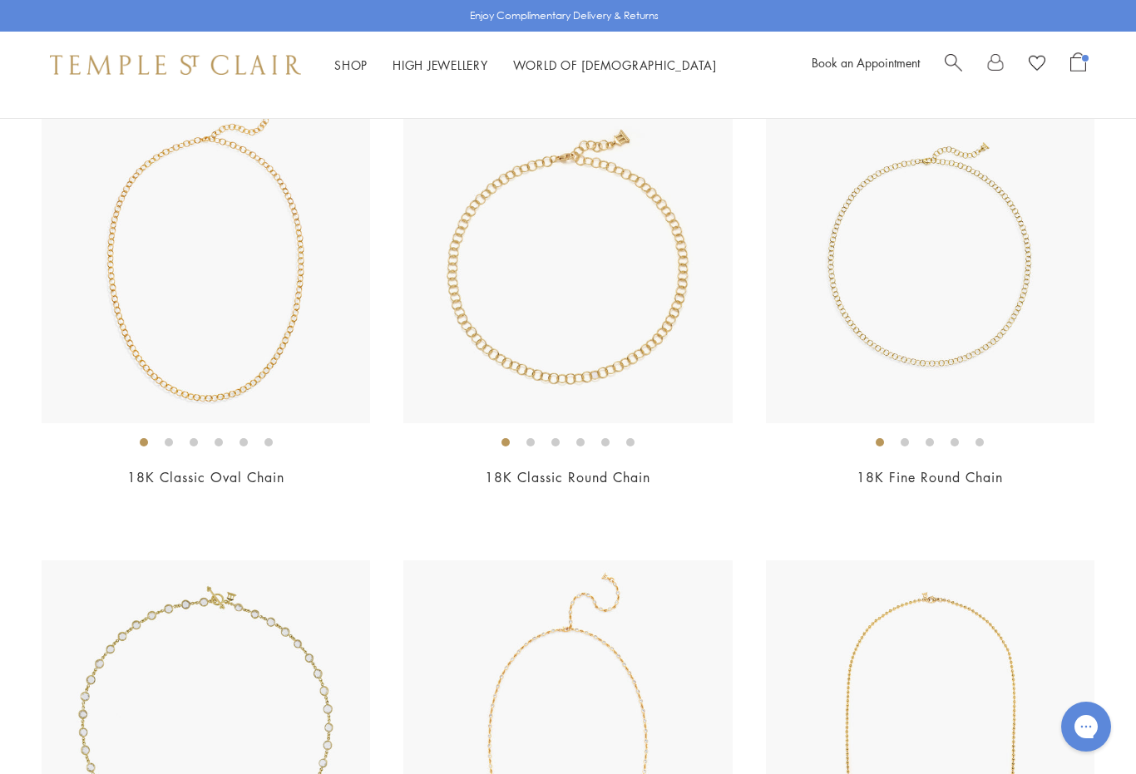
click at [907, 324] on img at bounding box center [930, 258] width 329 height 329
click at [590, 334] on img at bounding box center [567, 258] width 329 height 329
click at [962, 336] on img at bounding box center [930, 258] width 329 height 329
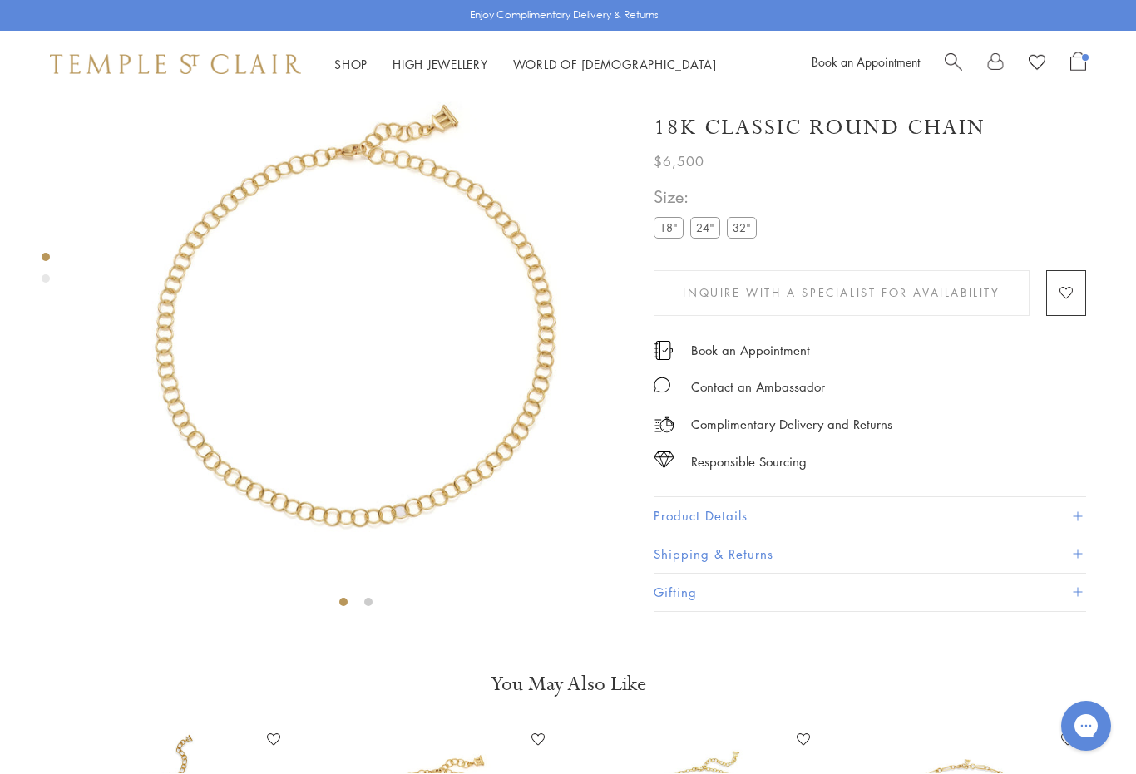
scroll to position [98, 0]
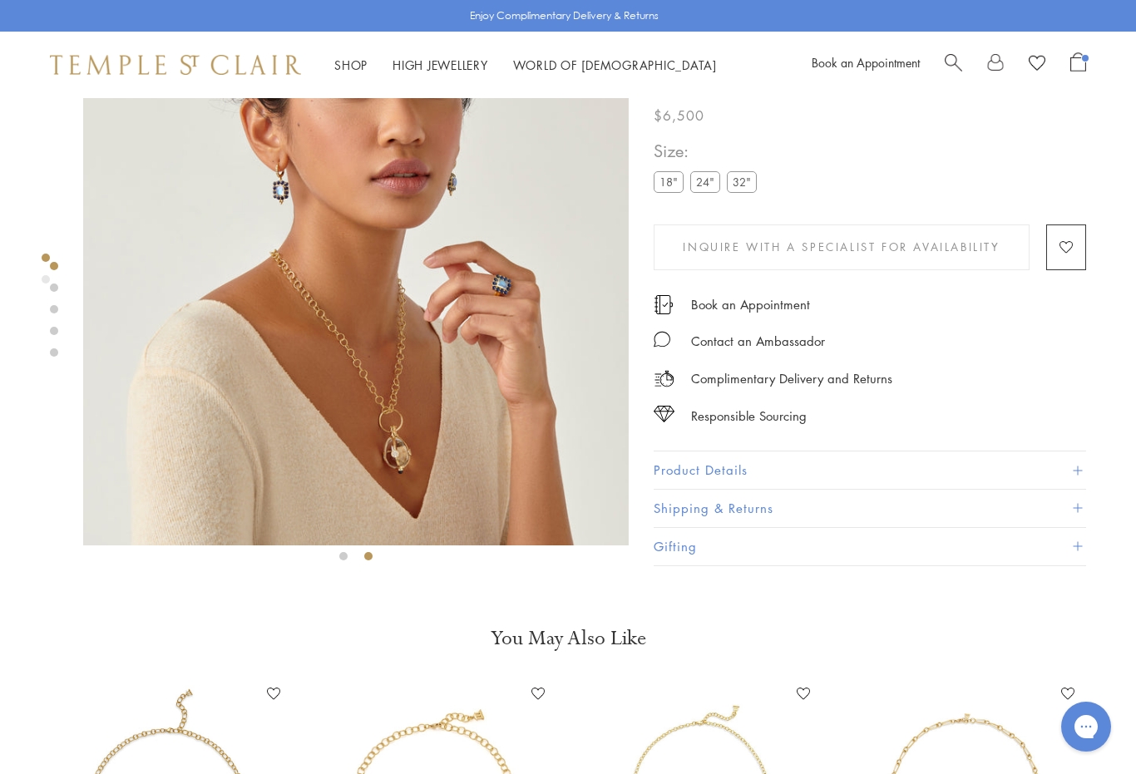
click at [433, 394] on img at bounding box center [356, 273] width 546 height 546
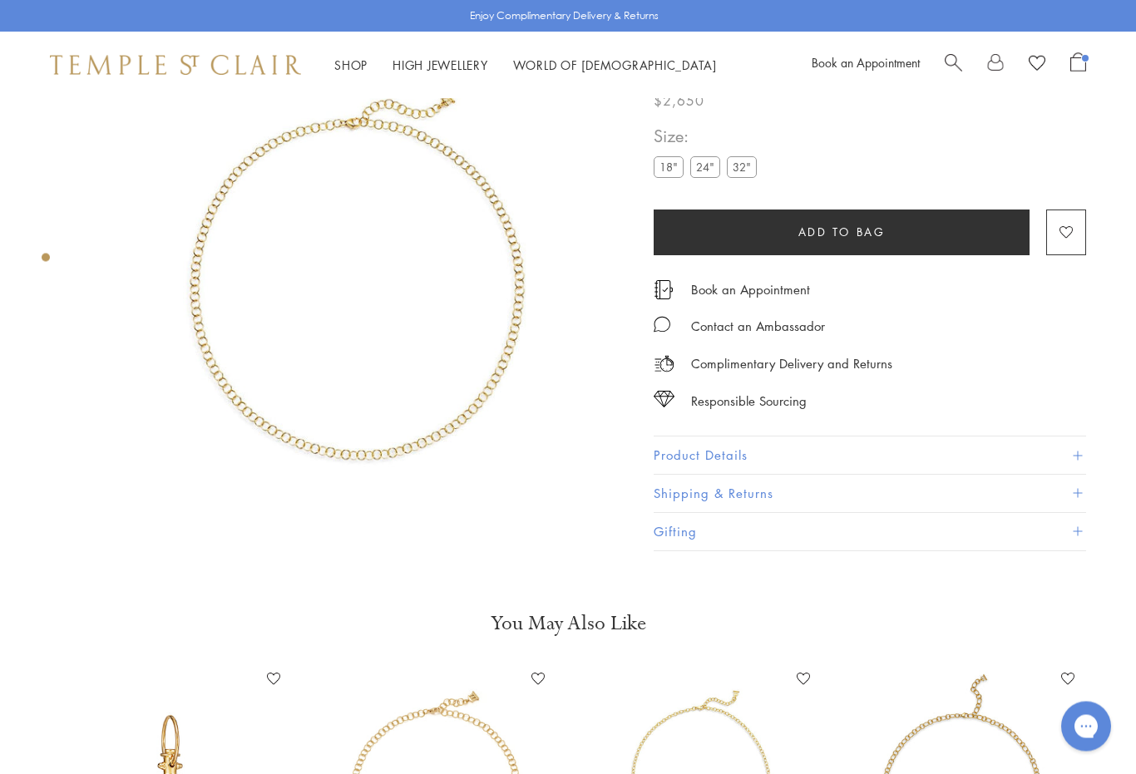
scroll to position [98, 0]
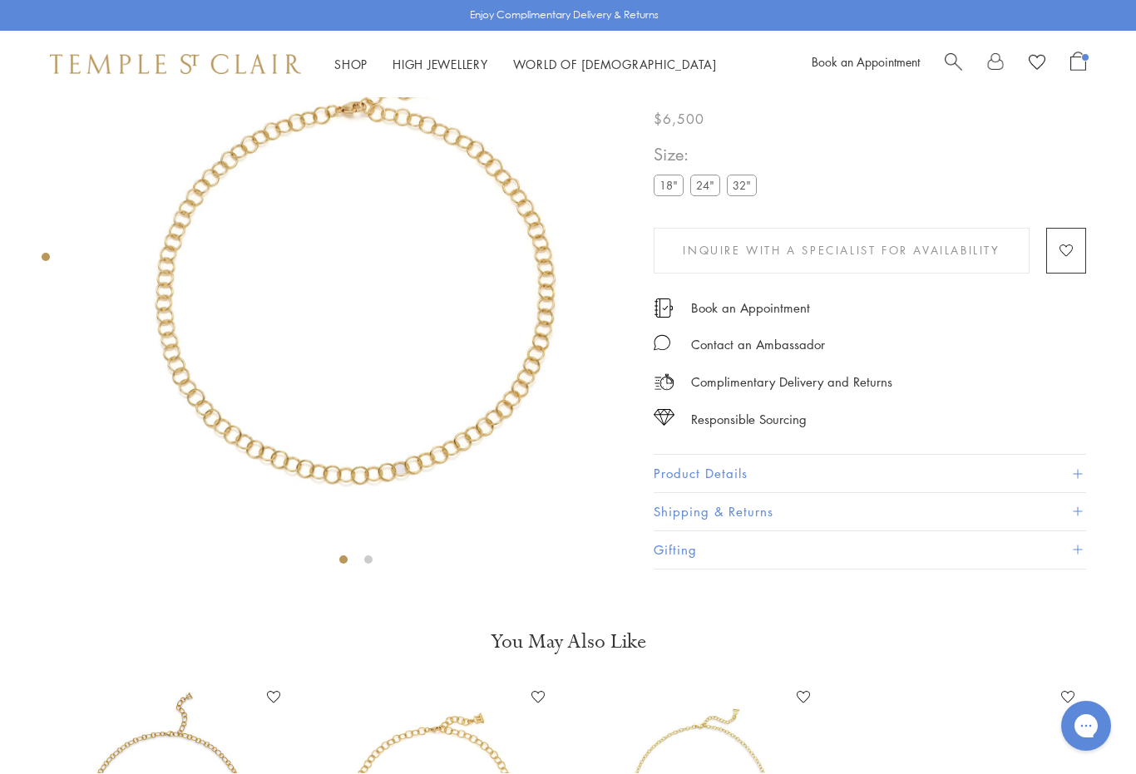
scroll to position [98, 0]
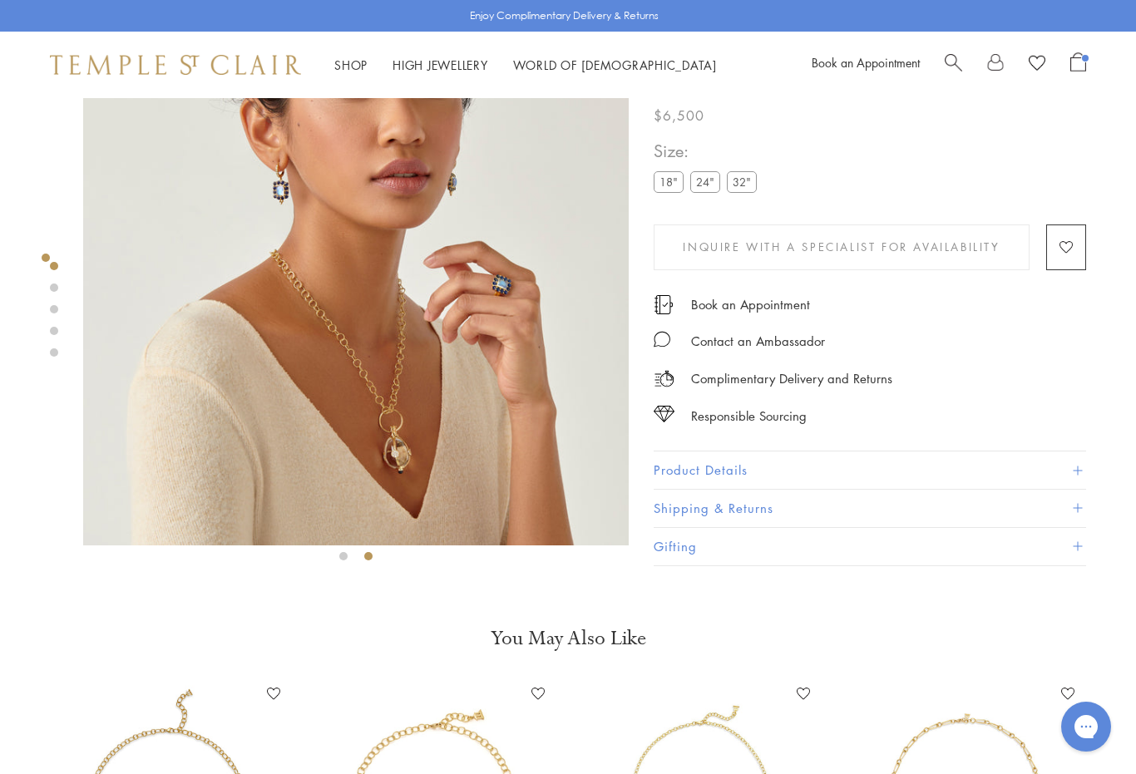
click at [699, 192] on label "24"" at bounding box center [705, 182] width 30 height 21
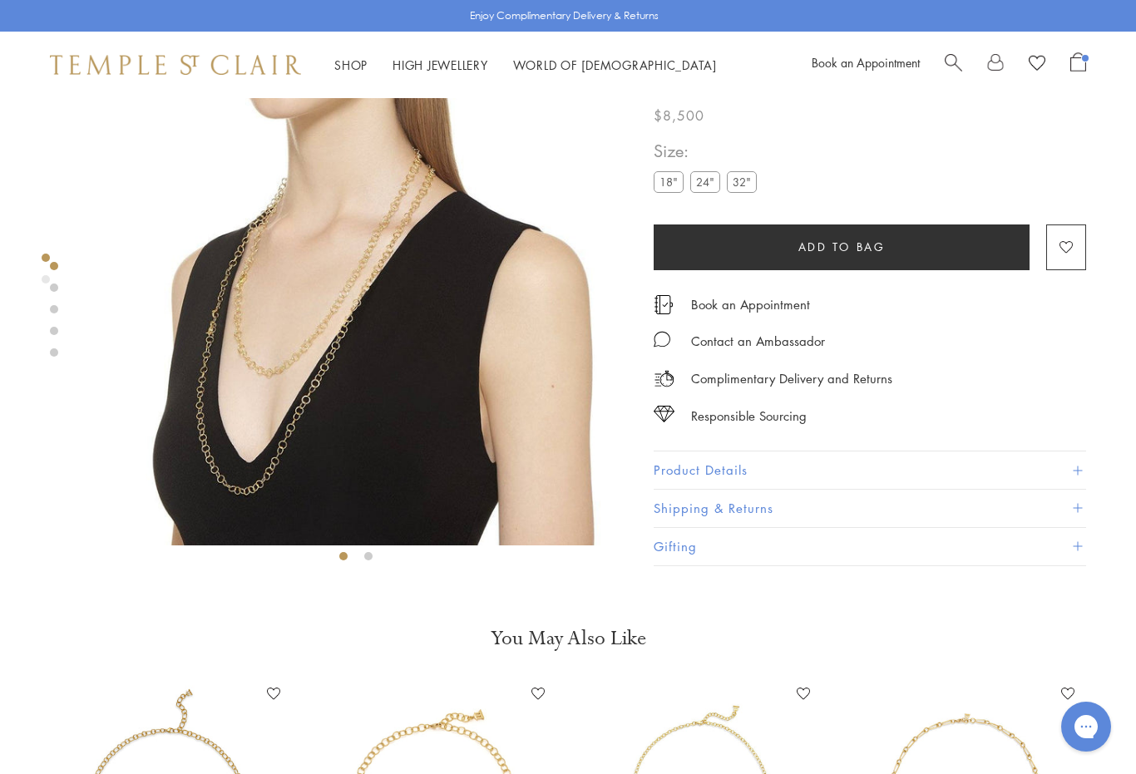
click at [664, 193] on label "18"" at bounding box center [669, 182] width 30 height 21
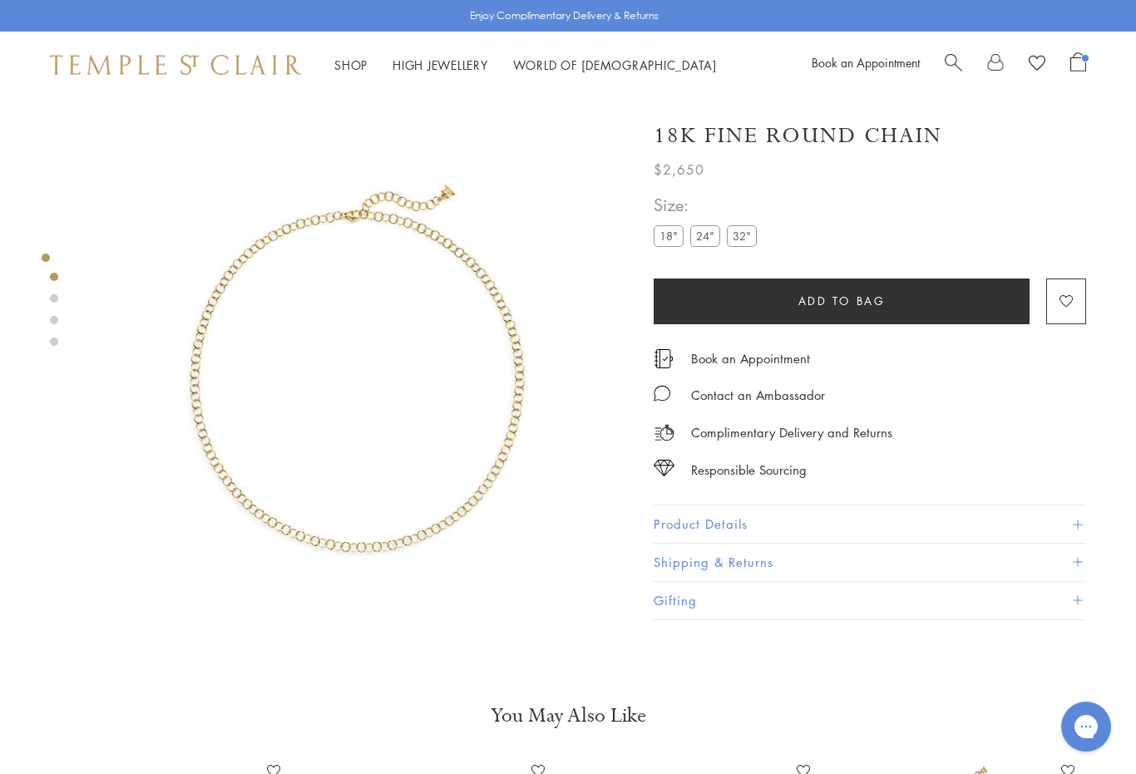
click at [691, 239] on label "24"" at bounding box center [705, 235] width 30 height 21
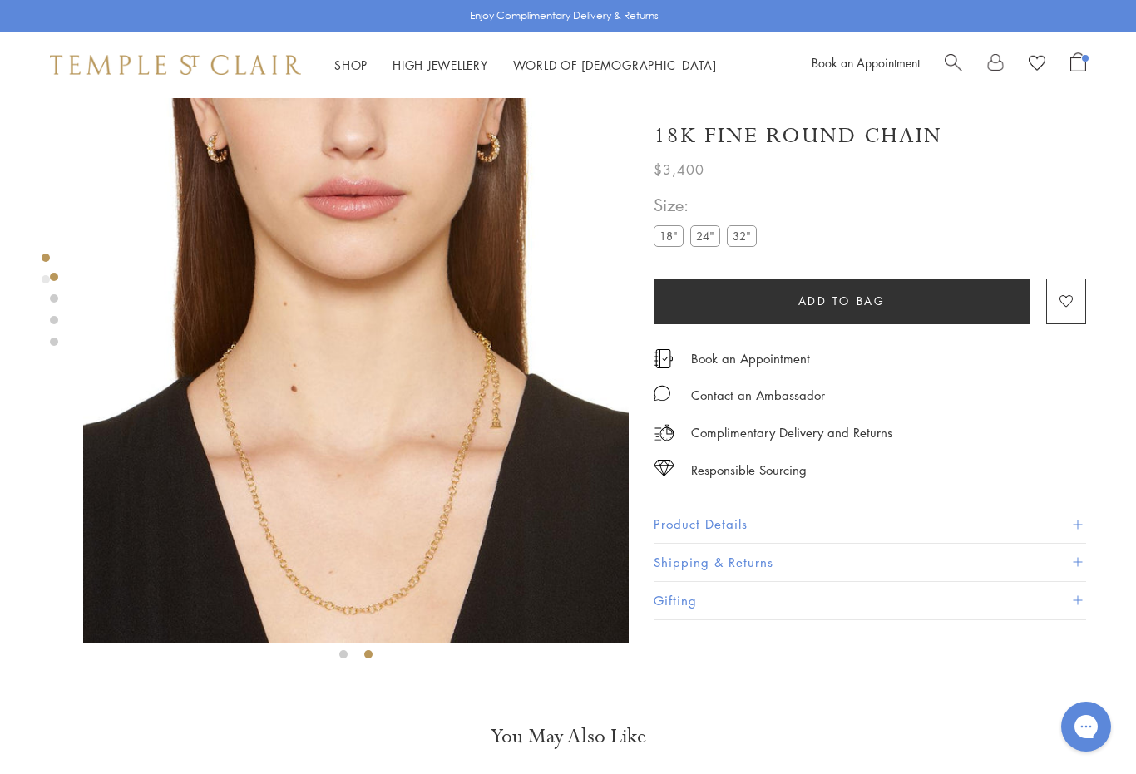
click at [667, 240] on label "18"" at bounding box center [669, 235] width 30 height 21
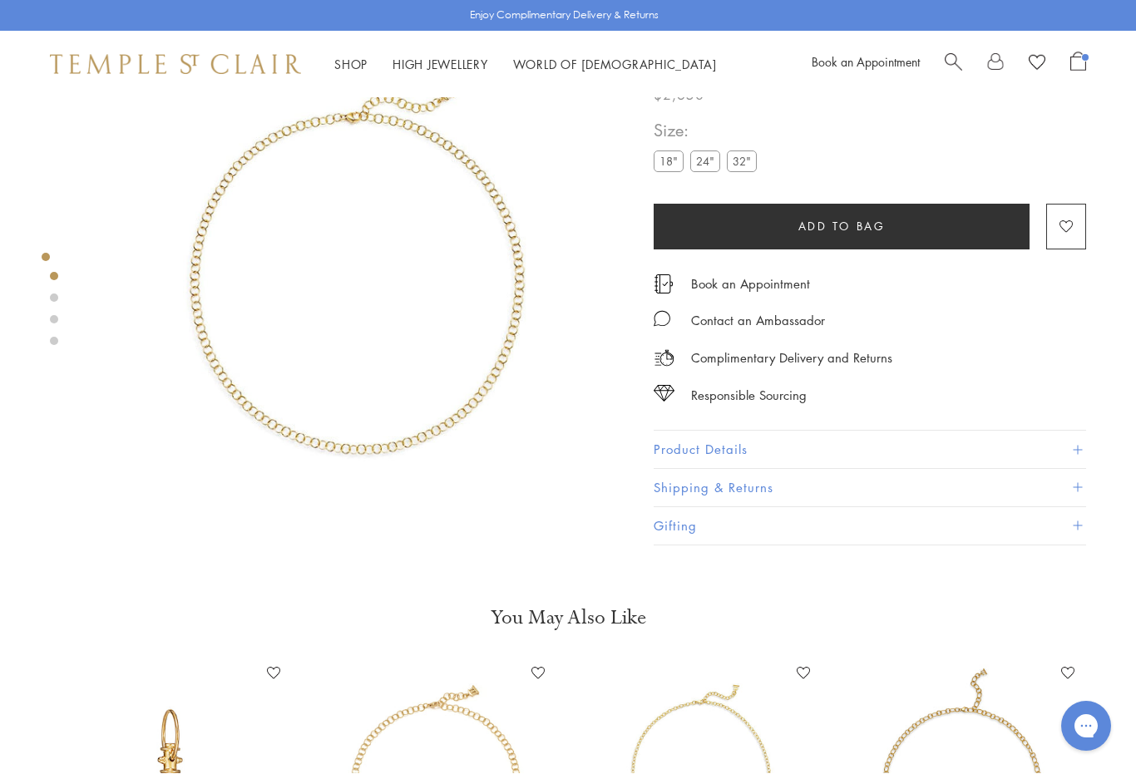
scroll to position [98, 0]
click at [743, 170] on label "32"" at bounding box center [742, 161] width 30 height 21
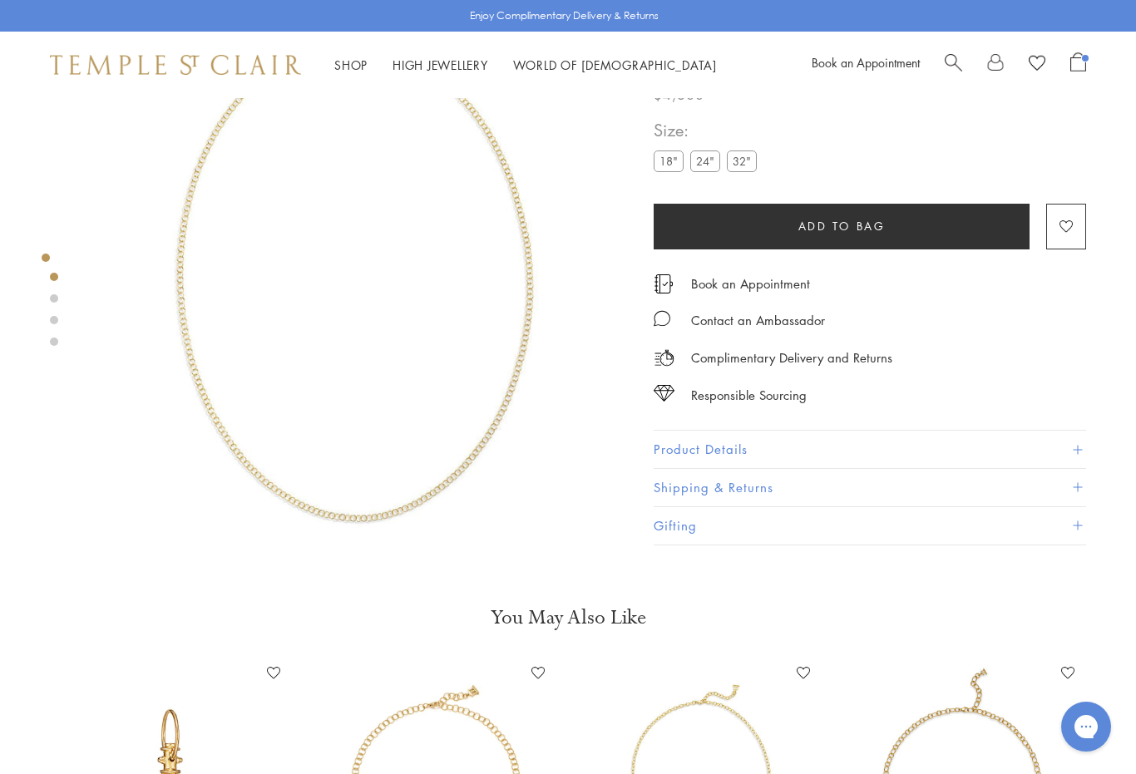
click at [544, 609] on h3 "You May Also Like" at bounding box center [568, 618] width 1003 height 27
click at [576, 542] on img at bounding box center [356, 273] width 546 height 546
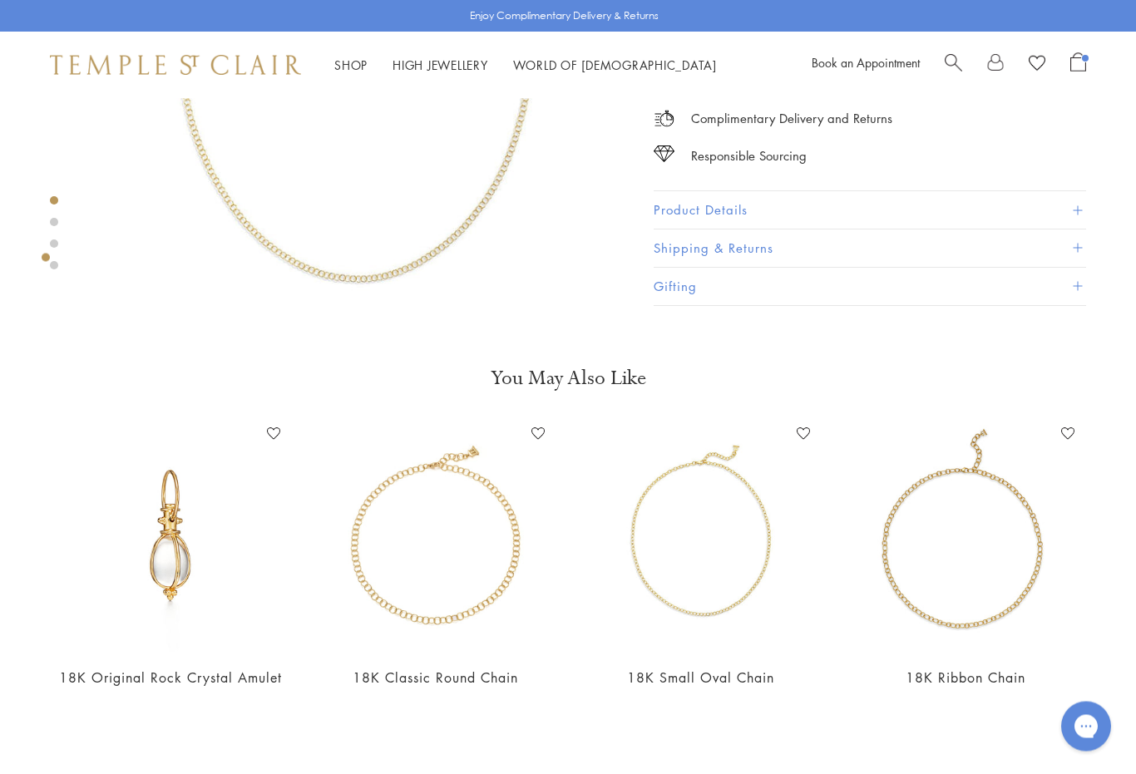
scroll to position [338, 0]
click at [457, 602] on img at bounding box center [436, 537] width 232 height 232
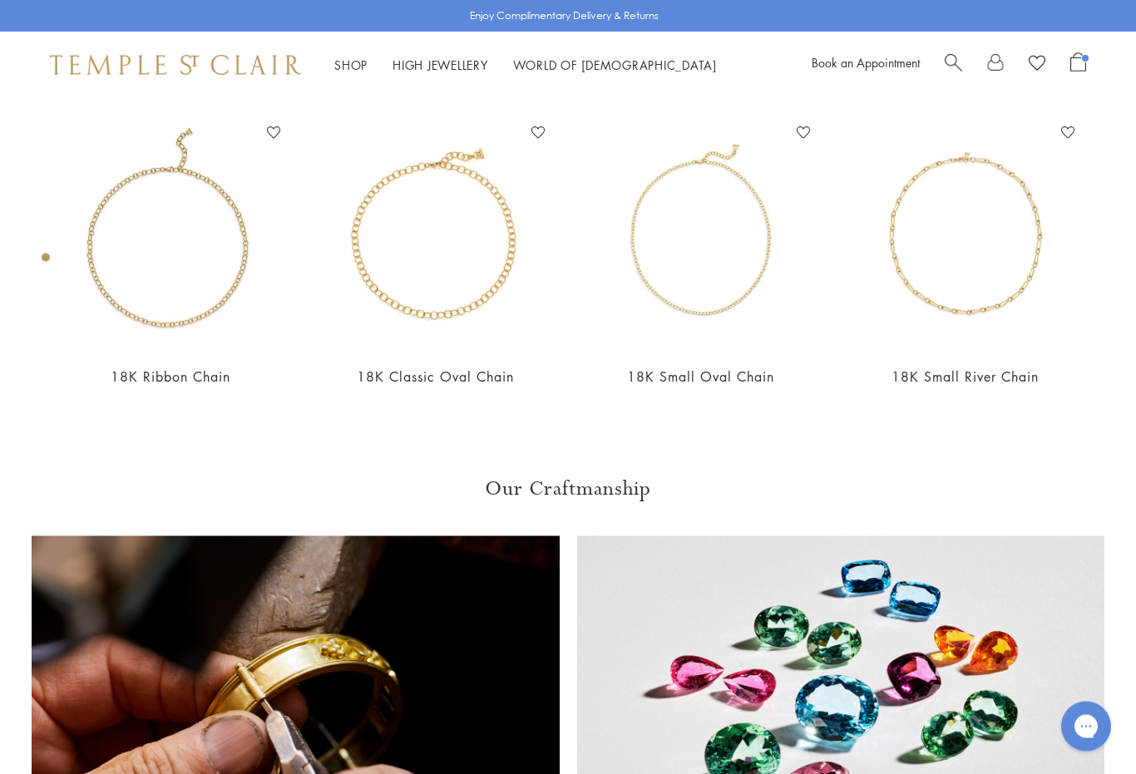
scroll to position [98, 0]
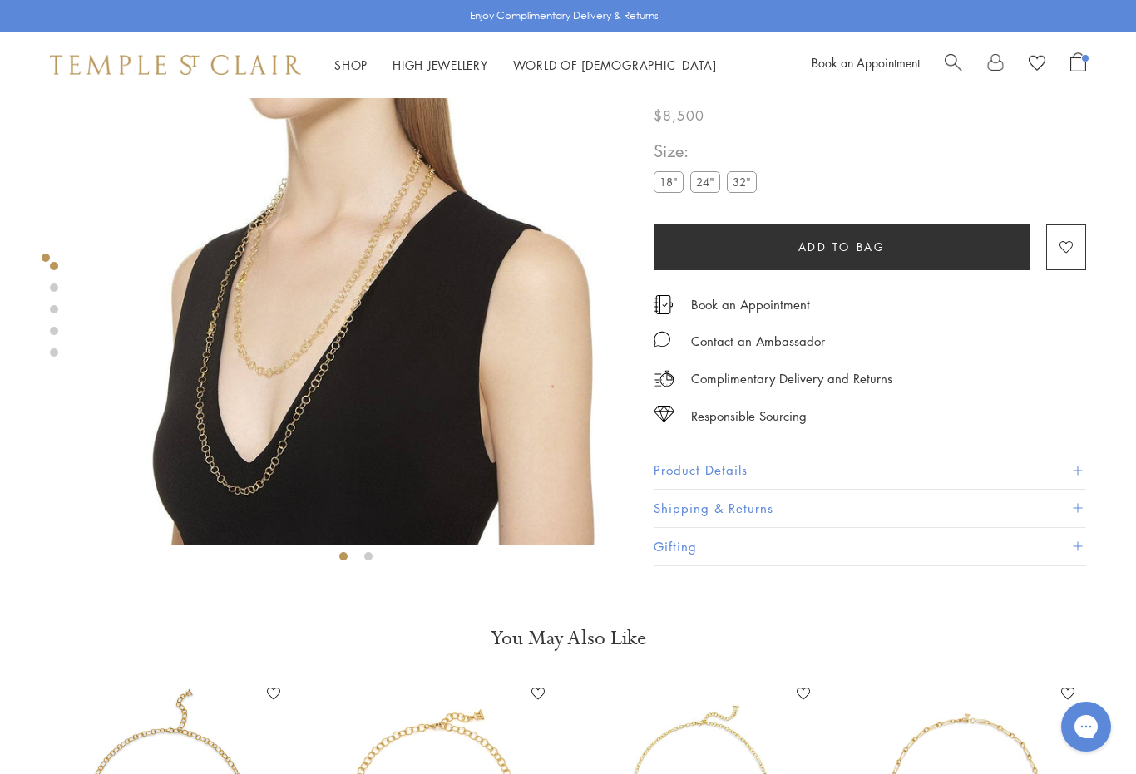
click at [661, 192] on label "18"" at bounding box center [669, 182] width 30 height 21
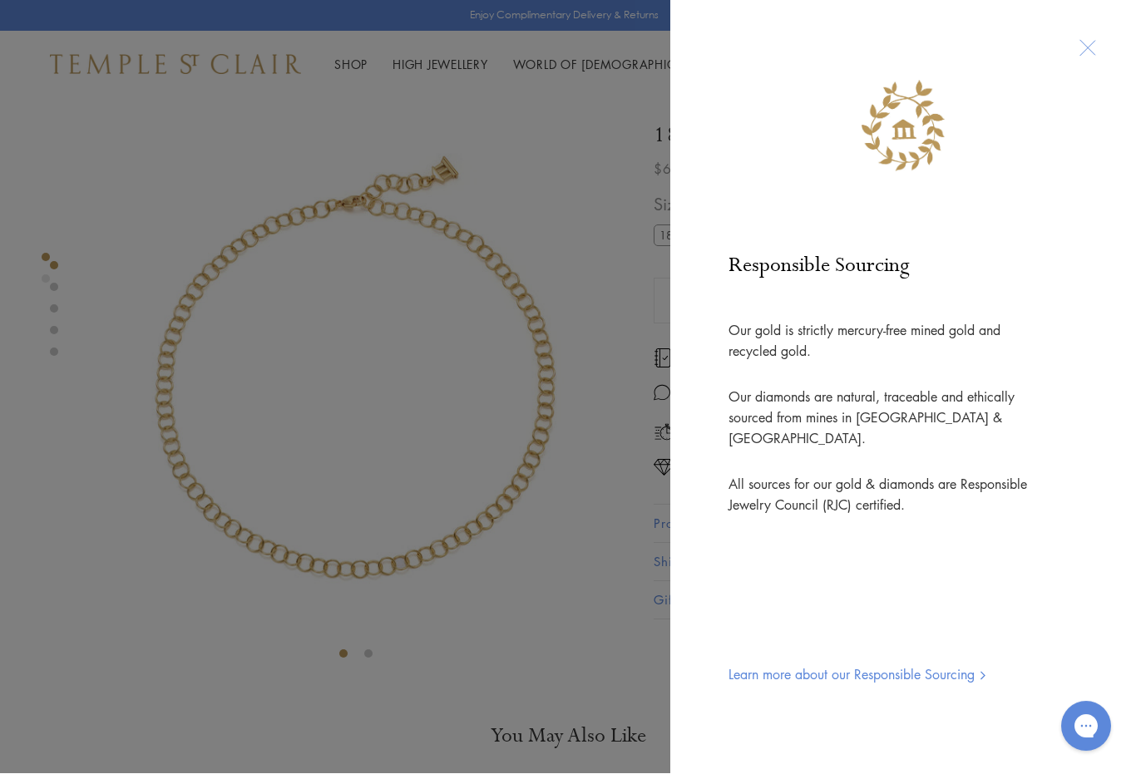
scroll to position [98, 0]
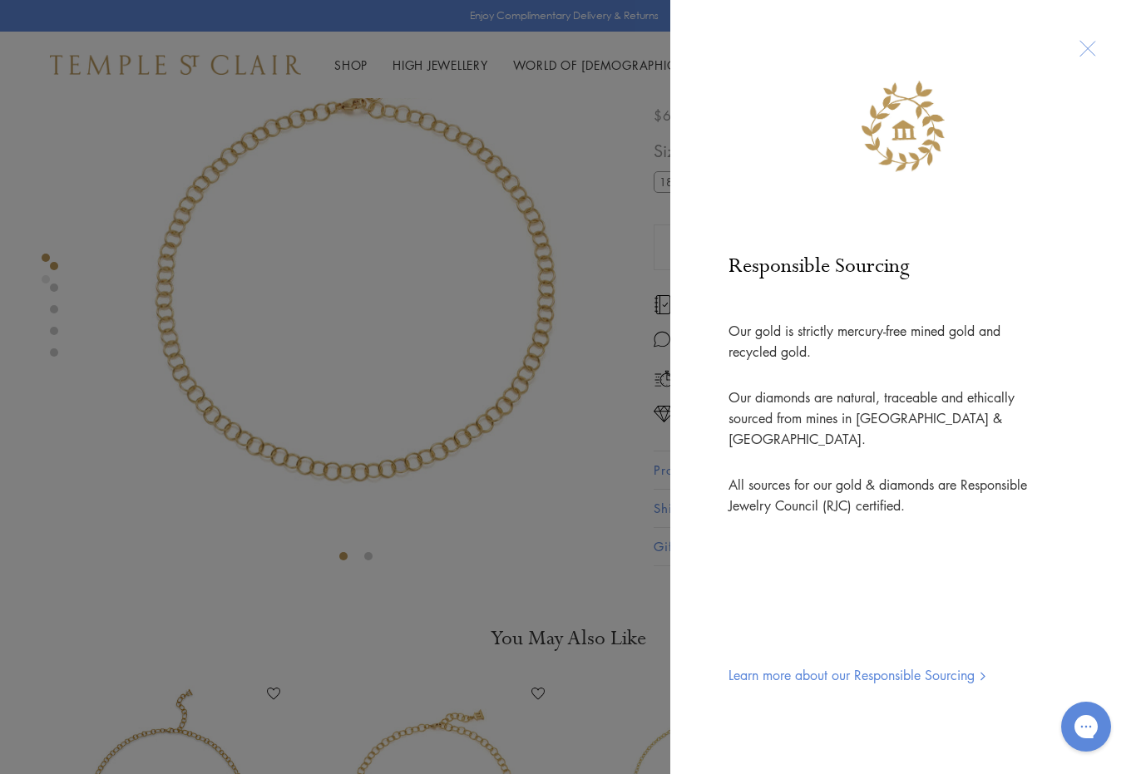
click at [1100, 73] on div at bounding box center [903, 101] width 399 height 136
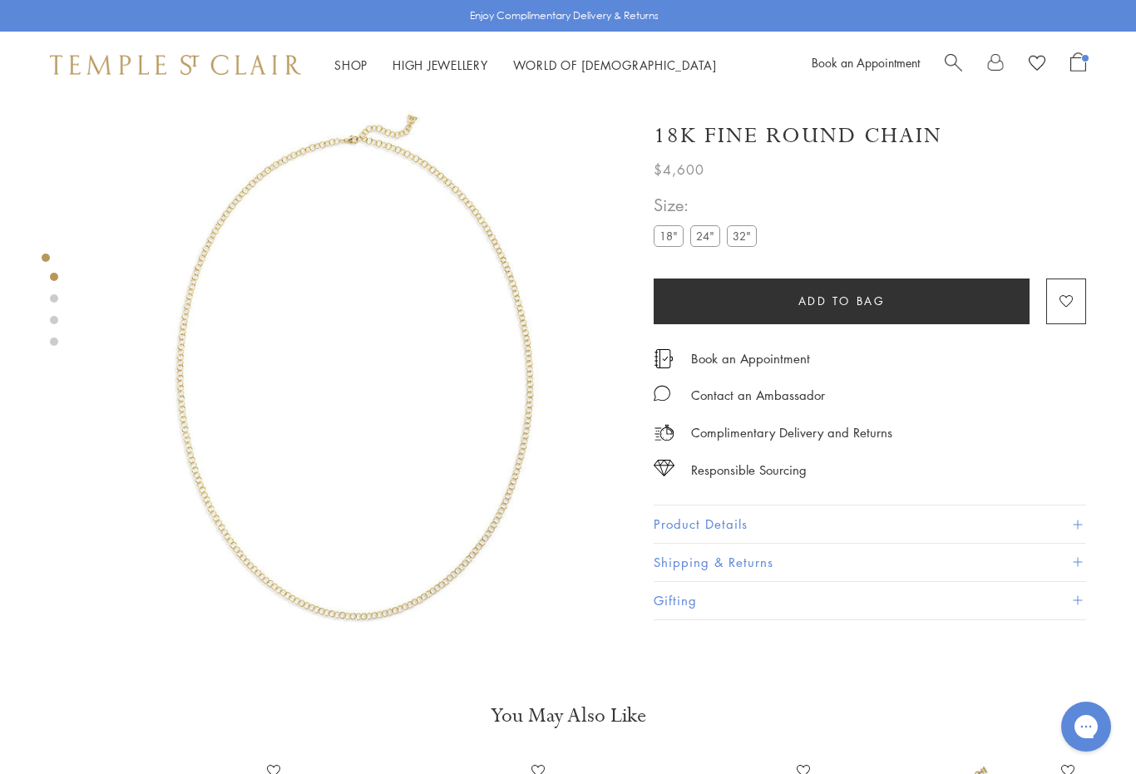
click at [709, 245] on label "24"" at bounding box center [705, 235] width 30 height 21
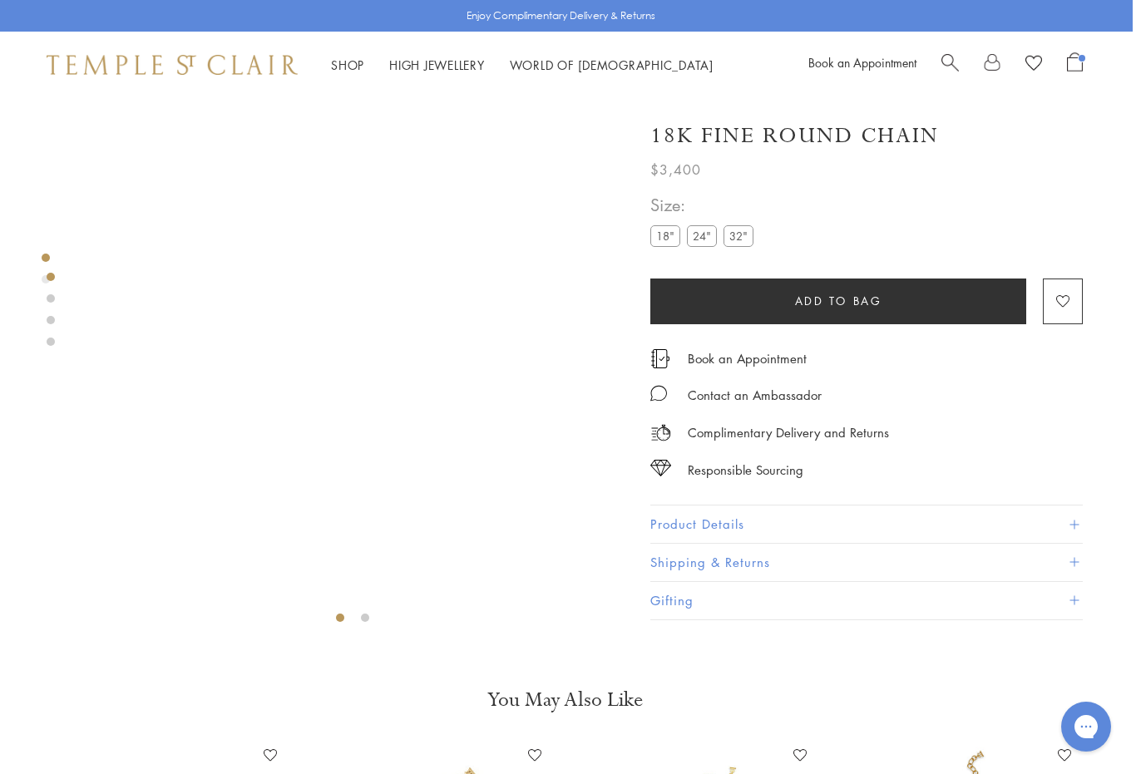
scroll to position [0, 3]
